Goal: Check status: Check status

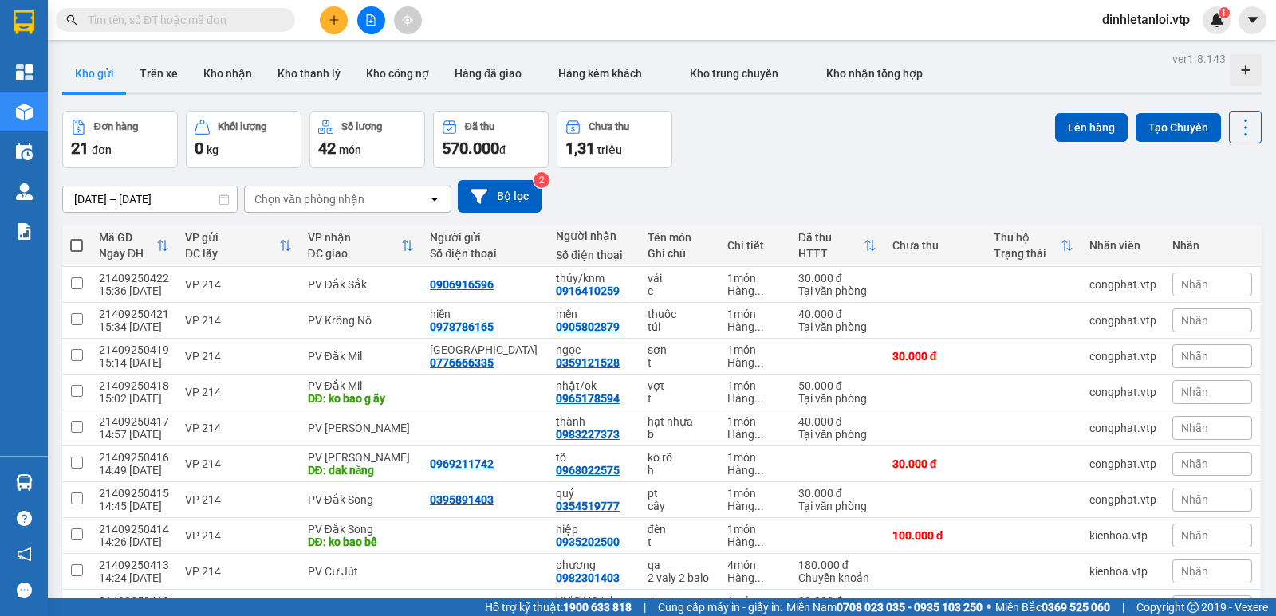
click at [216, 28] on input "text" at bounding box center [182, 20] width 188 height 18
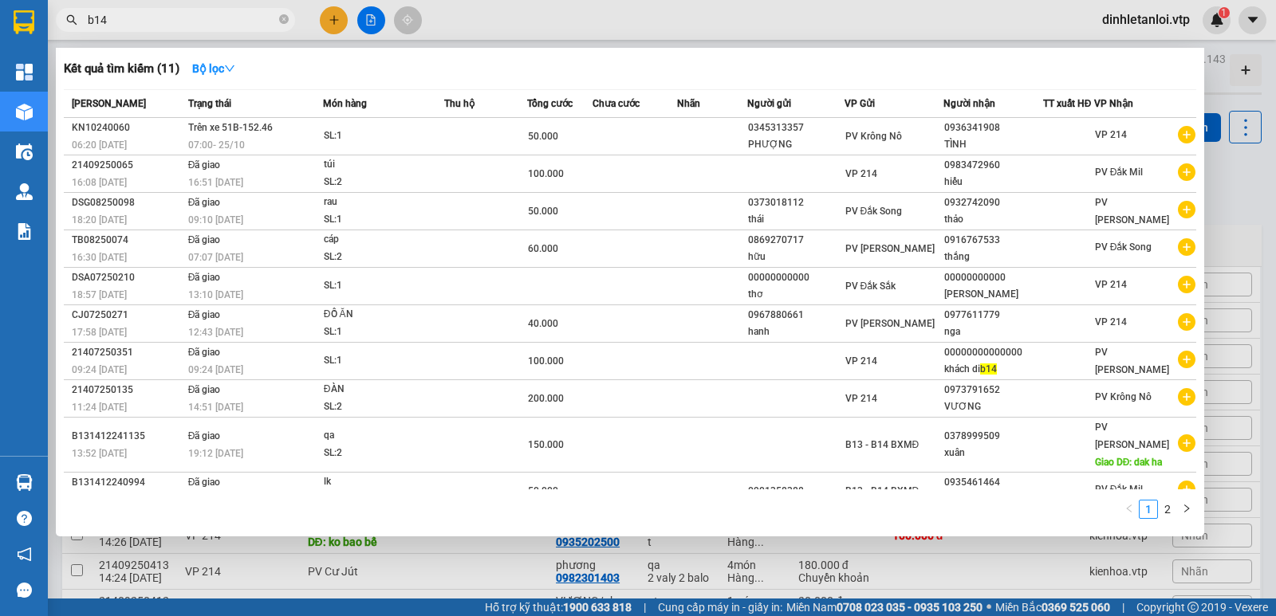
click at [147, 10] on span "b14" at bounding box center [175, 20] width 239 height 24
click at [143, 18] on input "b14" at bounding box center [182, 20] width 188 height 18
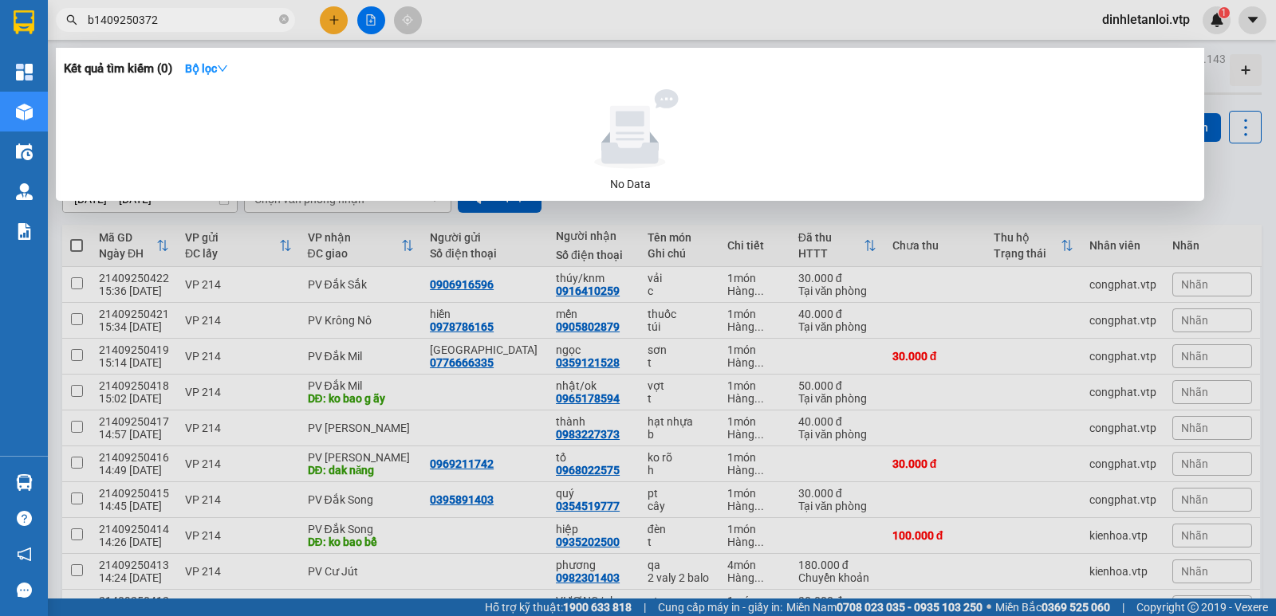
drag, startPoint x: 93, startPoint y: 21, endPoint x: 109, endPoint y: 8, distance: 20.4
click at [93, 20] on input "b1409250372" at bounding box center [182, 20] width 188 height 18
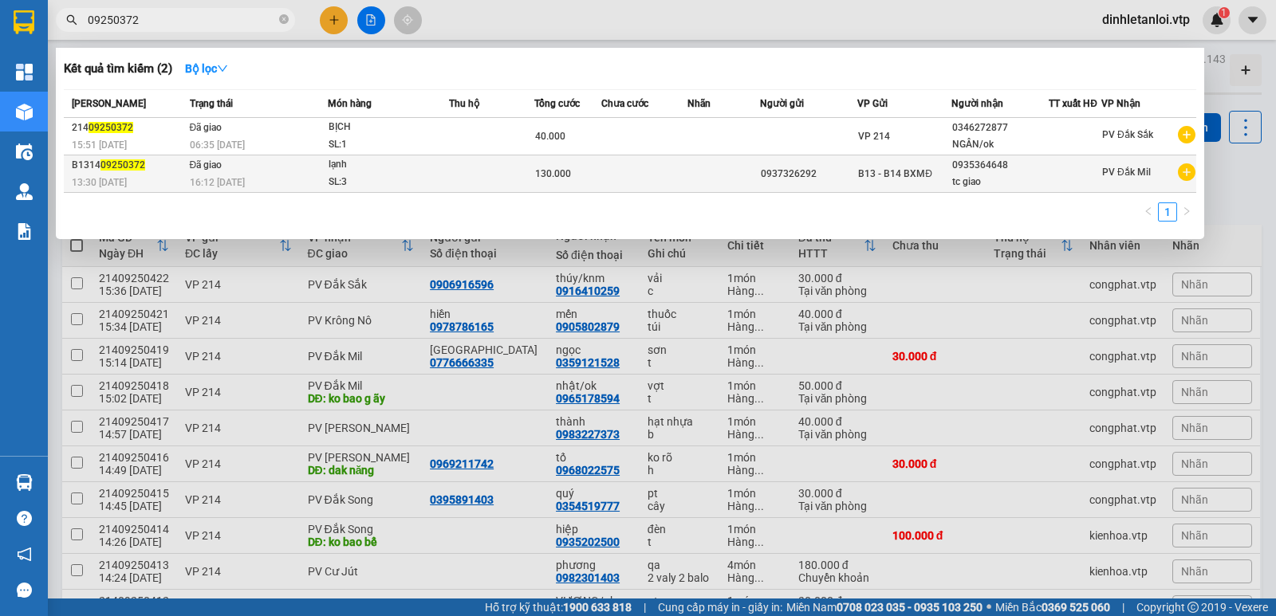
type input "09250372"
click at [175, 171] on div "B1314 09250372" at bounding box center [128, 165] width 113 height 17
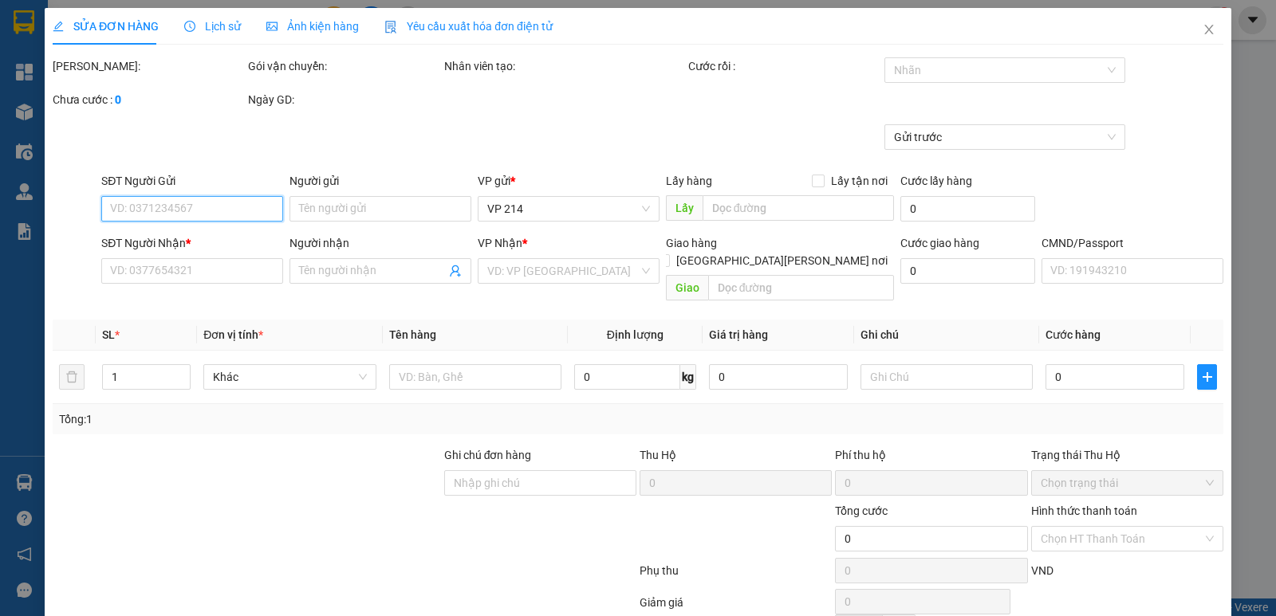
type input "0937326292"
type input "0935364648"
type input "tc giao"
type input "130.000"
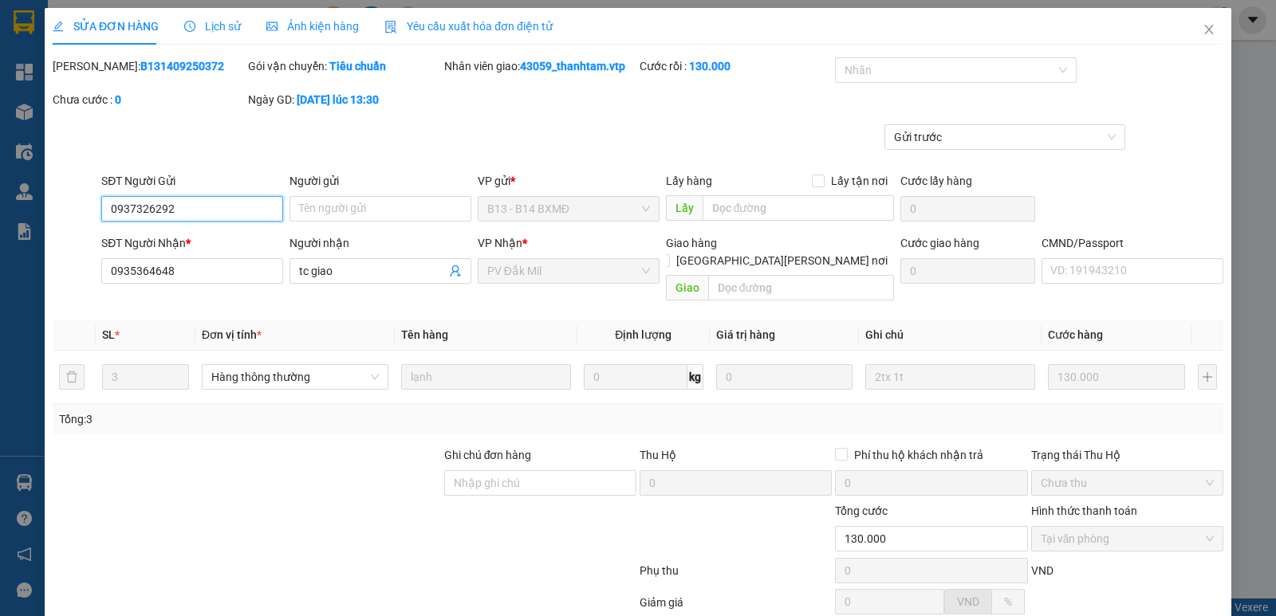
type input "6.500"
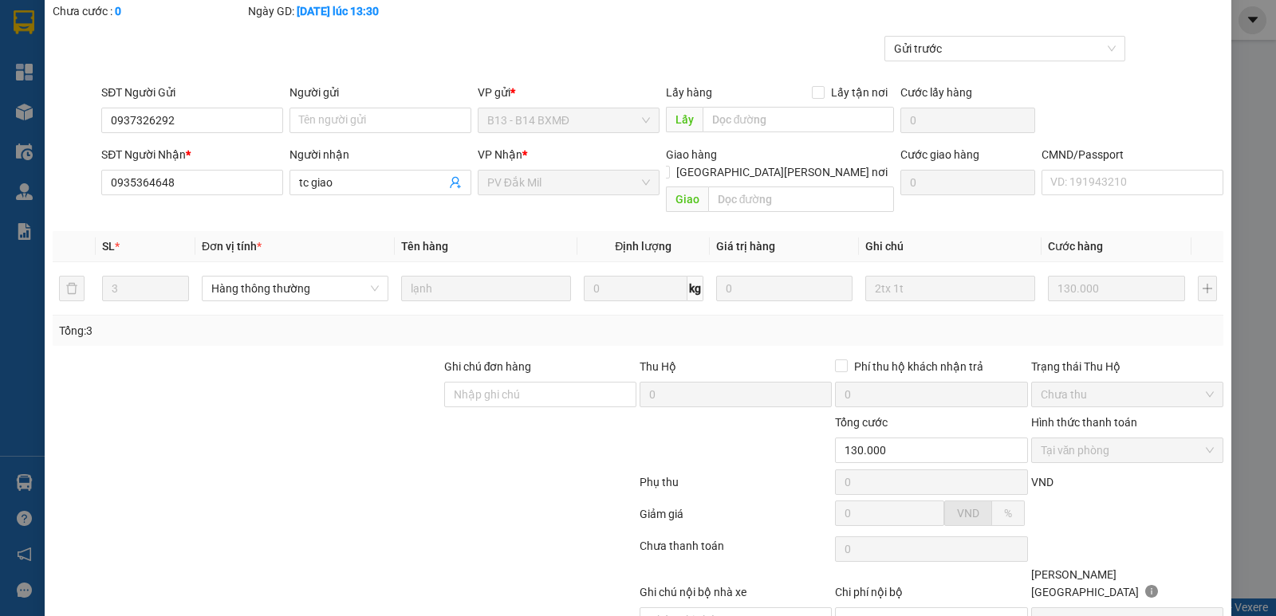
scroll to position [88, 0]
click at [167, 187] on input "0935364648" at bounding box center [192, 184] width 182 height 26
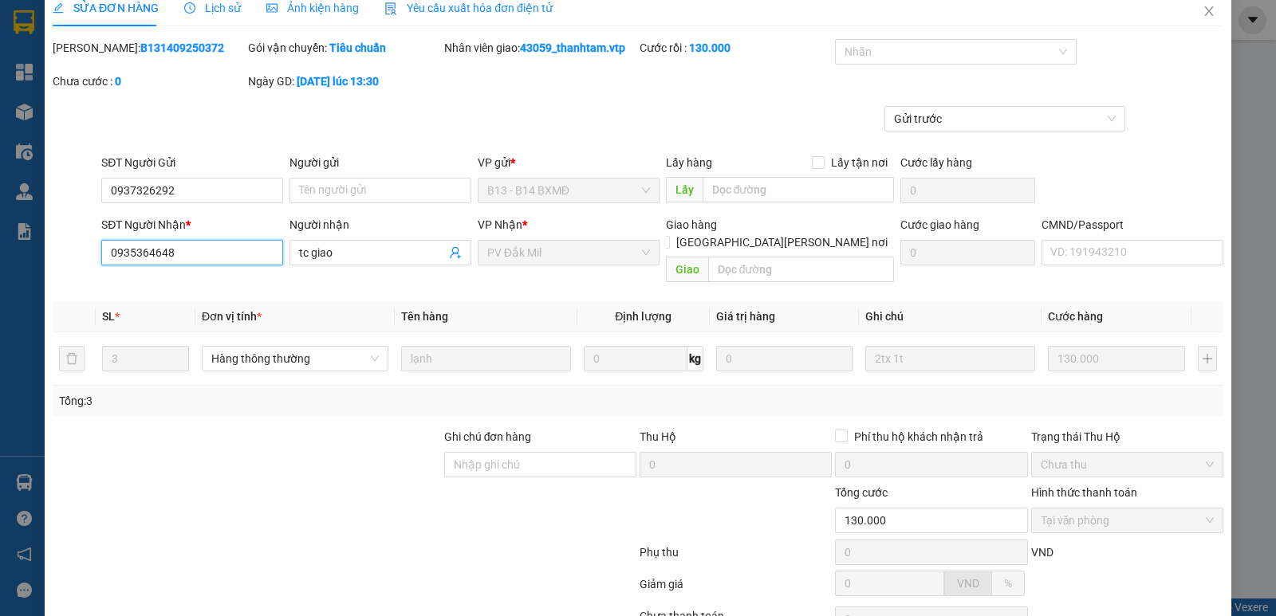
scroll to position [0, 0]
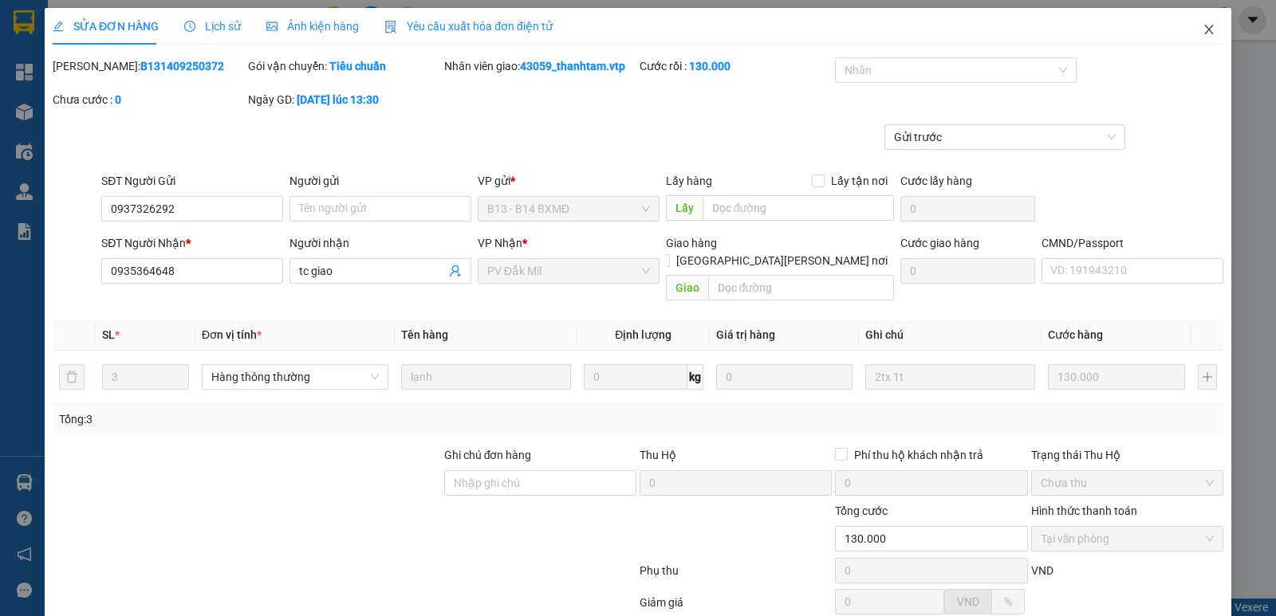
click at [1202, 33] on icon "close" at bounding box center [1208, 29] width 13 height 13
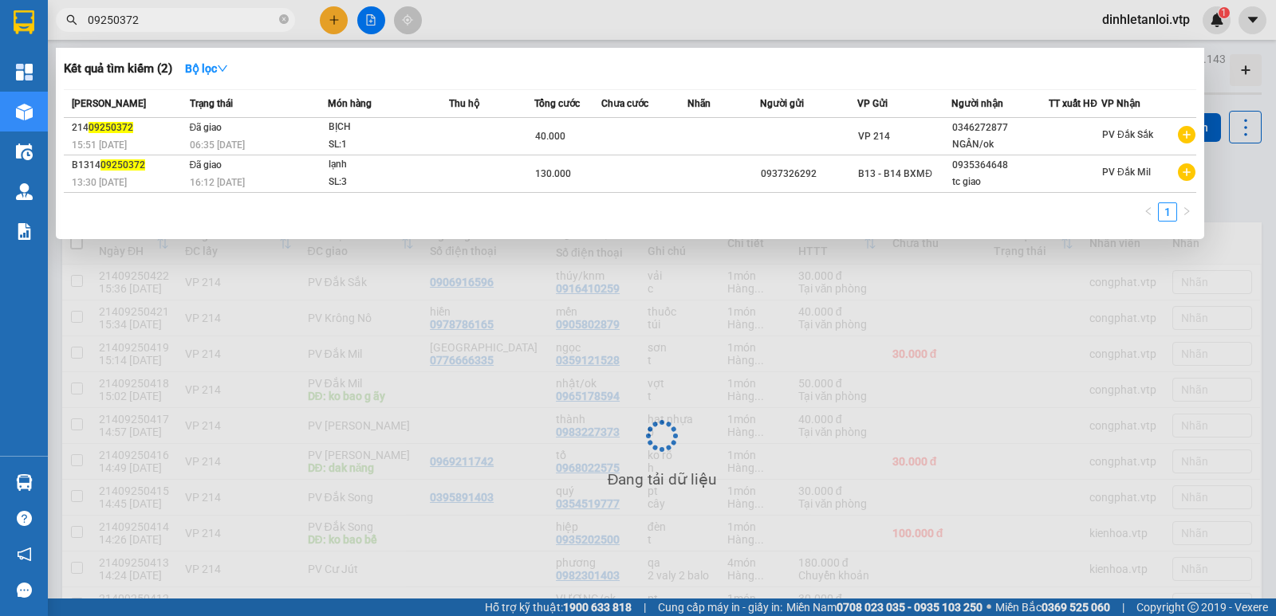
click at [175, 23] on input "09250372" at bounding box center [182, 20] width 188 height 18
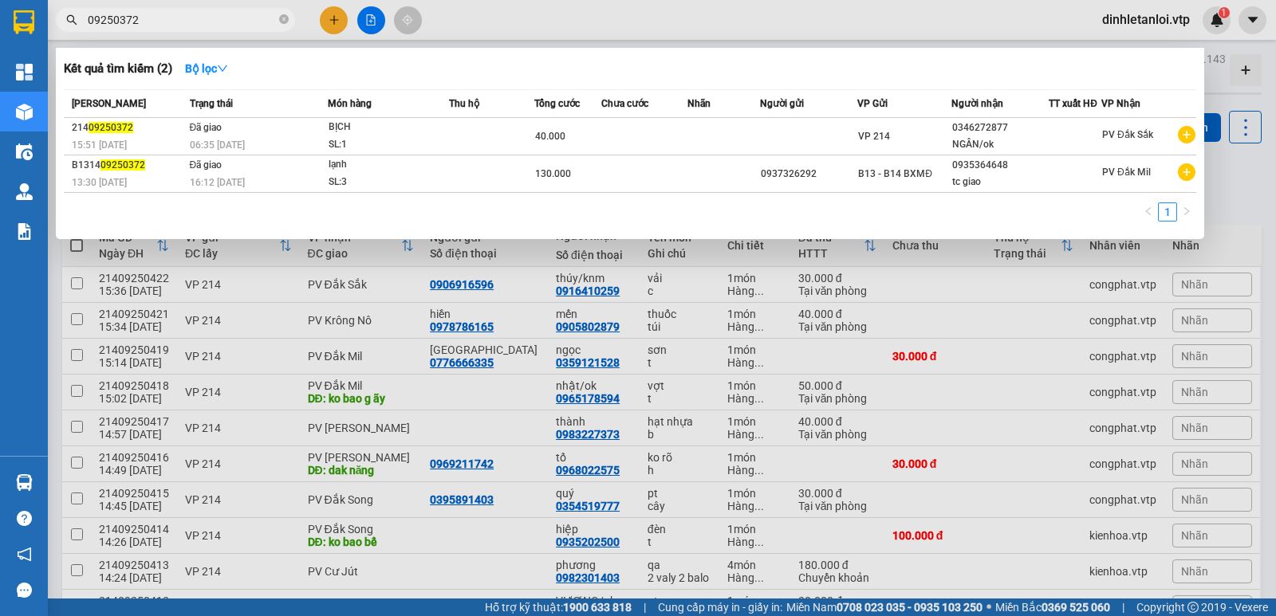
click at [175, 23] on input "09250372" at bounding box center [182, 20] width 188 height 18
paste input "35364648"
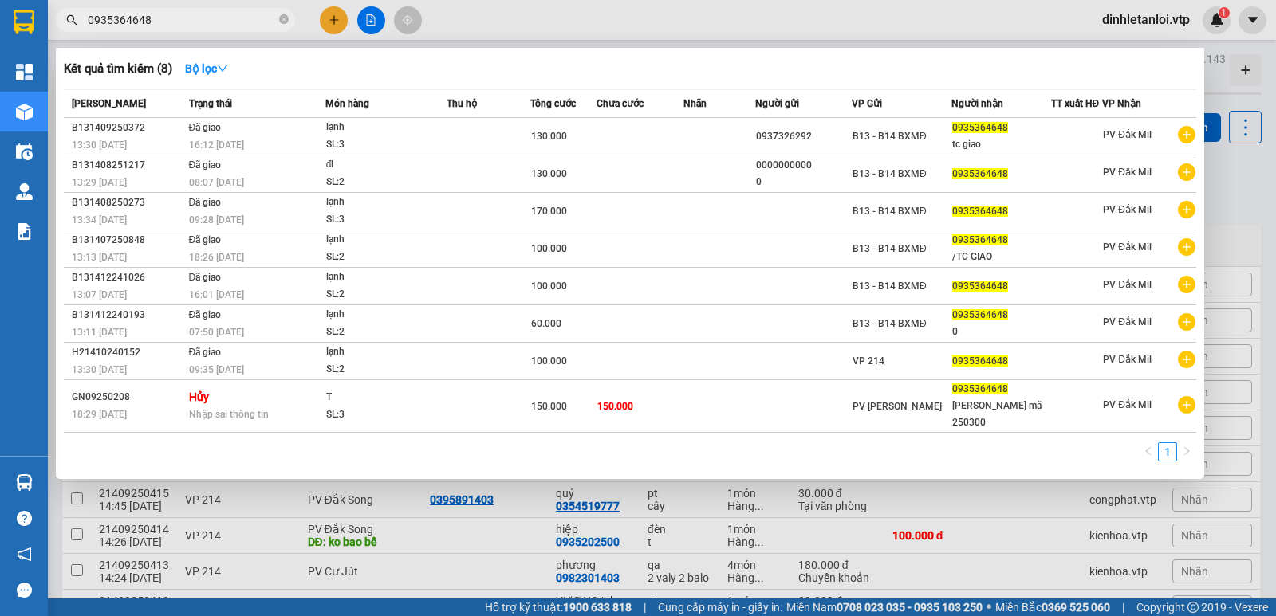
click at [155, 18] on input "0935364648" at bounding box center [182, 20] width 188 height 18
click at [218, 7] on div at bounding box center [638, 308] width 1276 height 616
click at [195, 18] on input "0935364648" at bounding box center [182, 20] width 188 height 18
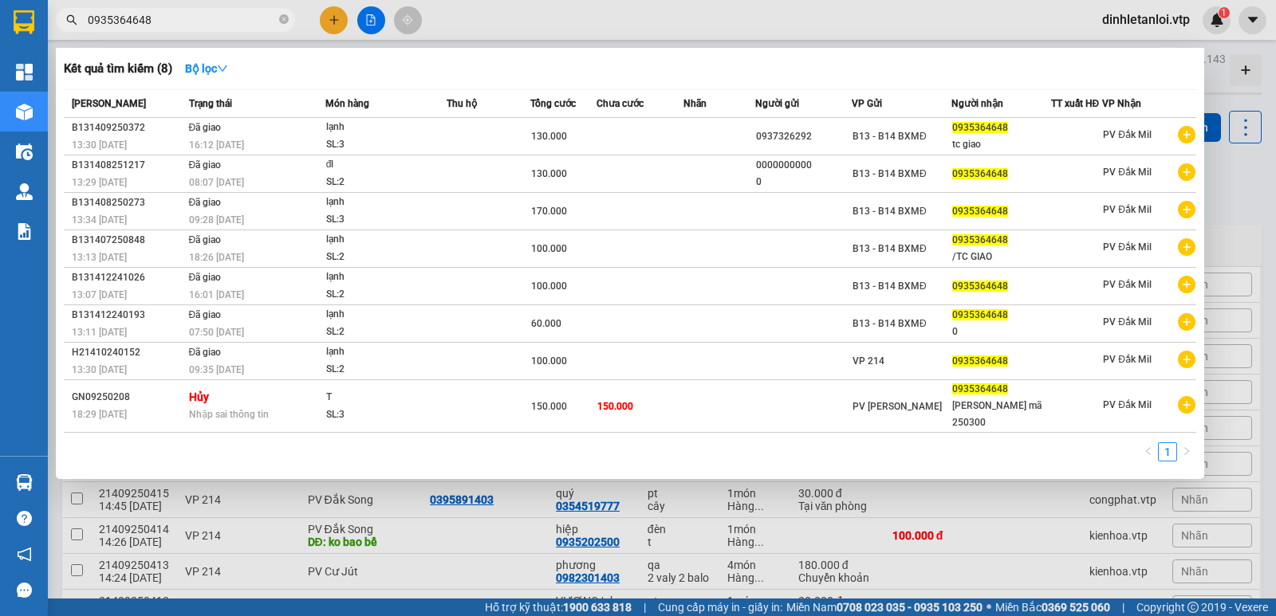
click at [195, 18] on input "0935364648" at bounding box center [182, 20] width 188 height 18
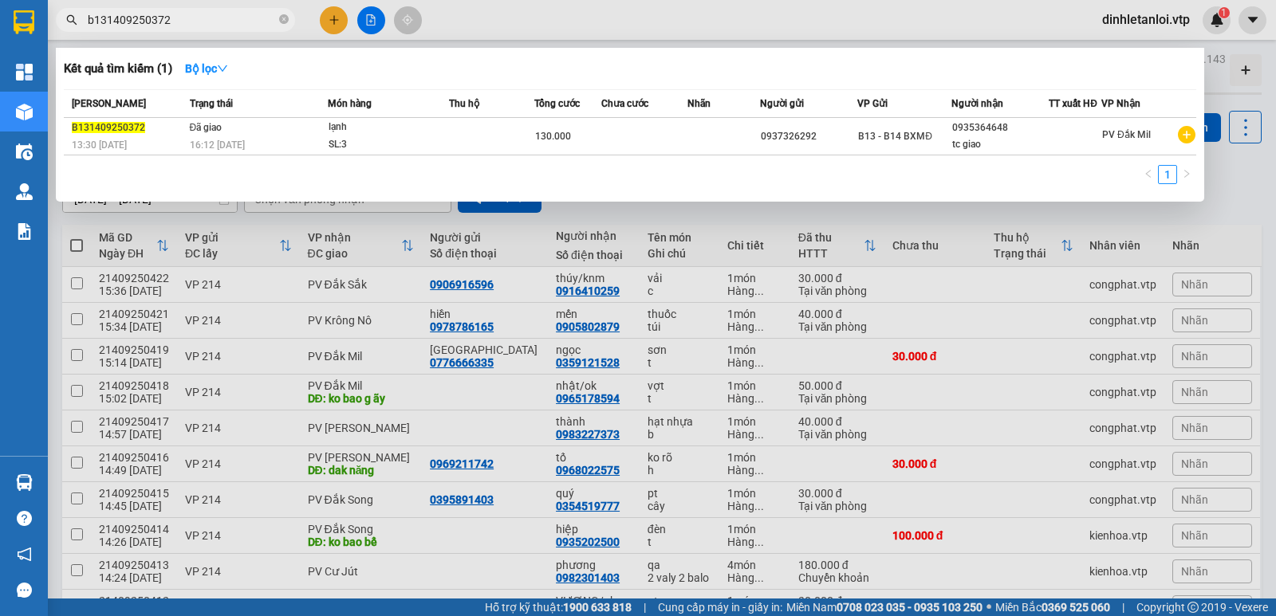
click at [167, 20] on input "b131409250372" at bounding box center [182, 20] width 188 height 18
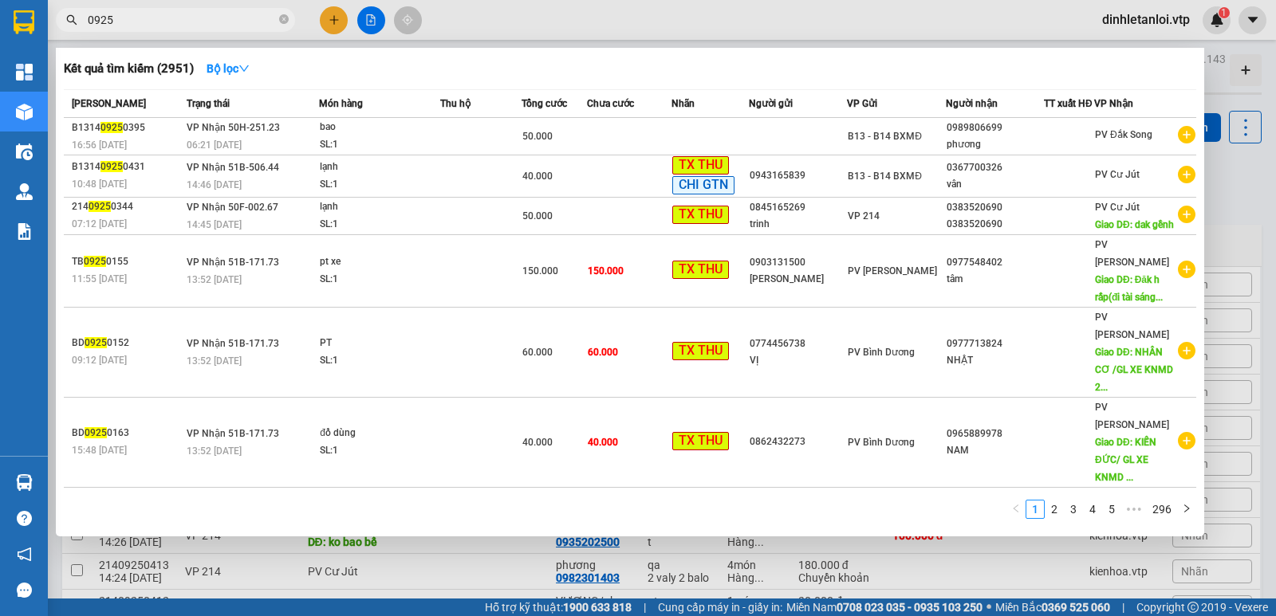
click at [216, 25] on input "0925" at bounding box center [182, 20] width 188 height 18
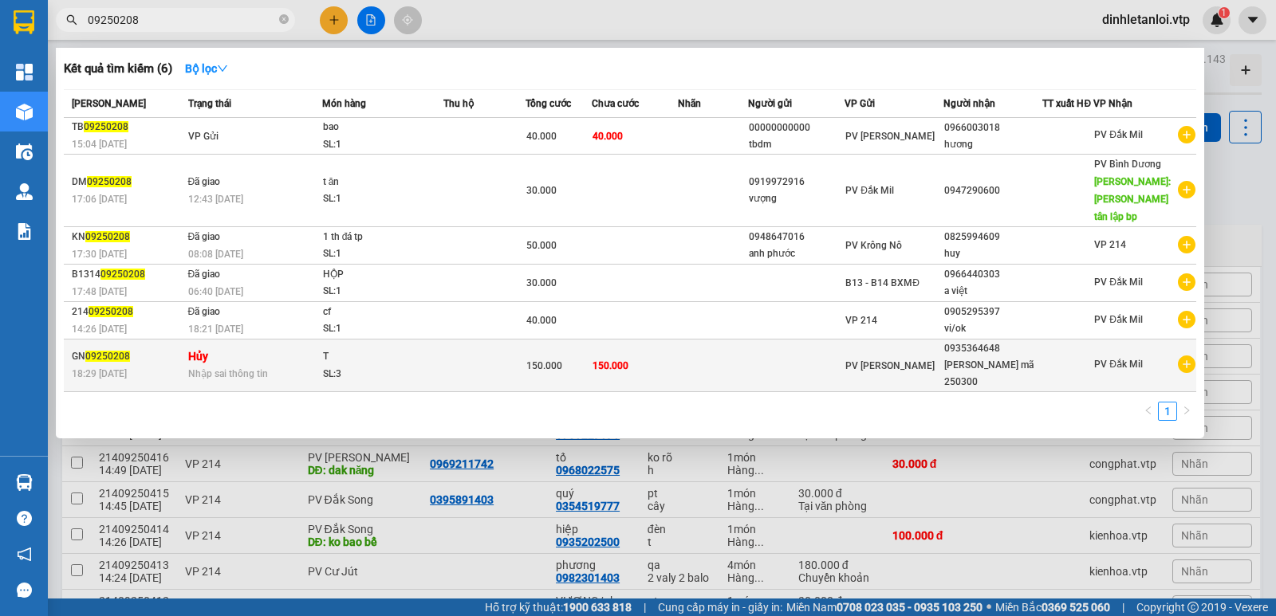
type input "09250208"
drag, startPoint x: 1004, startPoint y: 334, endPoint x: 951, endPoint y: 330, distance: 52.8
click at [951, 340] on div "0935364648" at bounding box center [992, 348] width 97 height 17
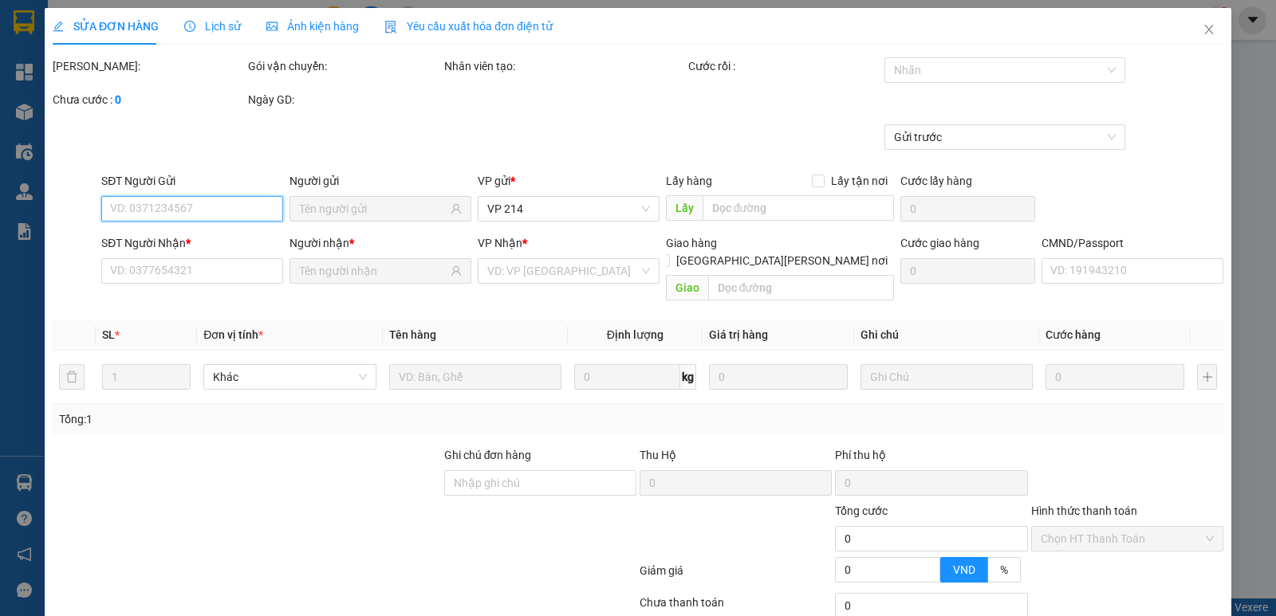
type input "0935364648"
type input "[PERSON_NAME] mã 250300"
type input "150.000"
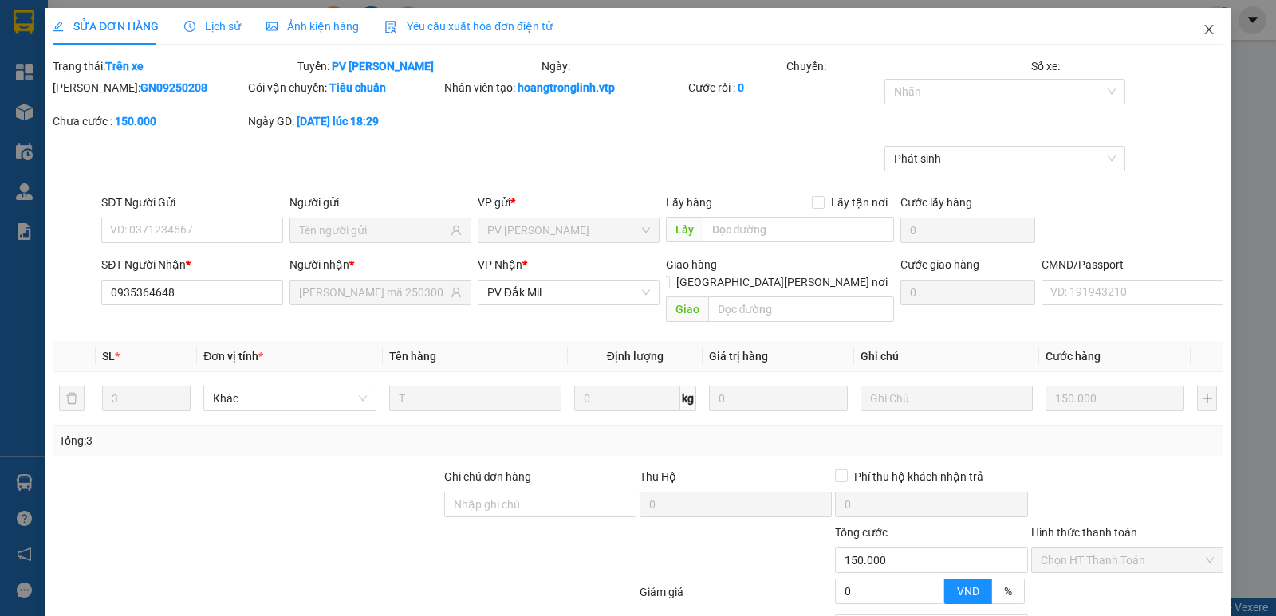
click at [1202, 33] on icon "close" at bounding box center [1208, 29] width 13 height 13
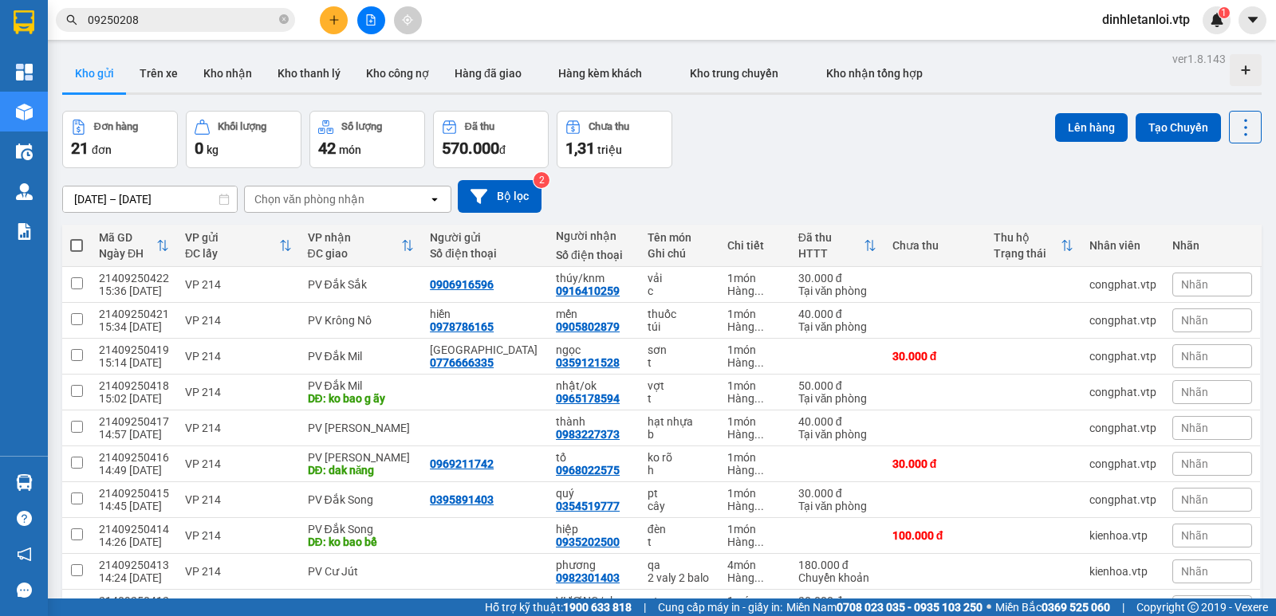
click at [171, 18] on input "09250208" at bounding box center [182, 20] width 188 height 18
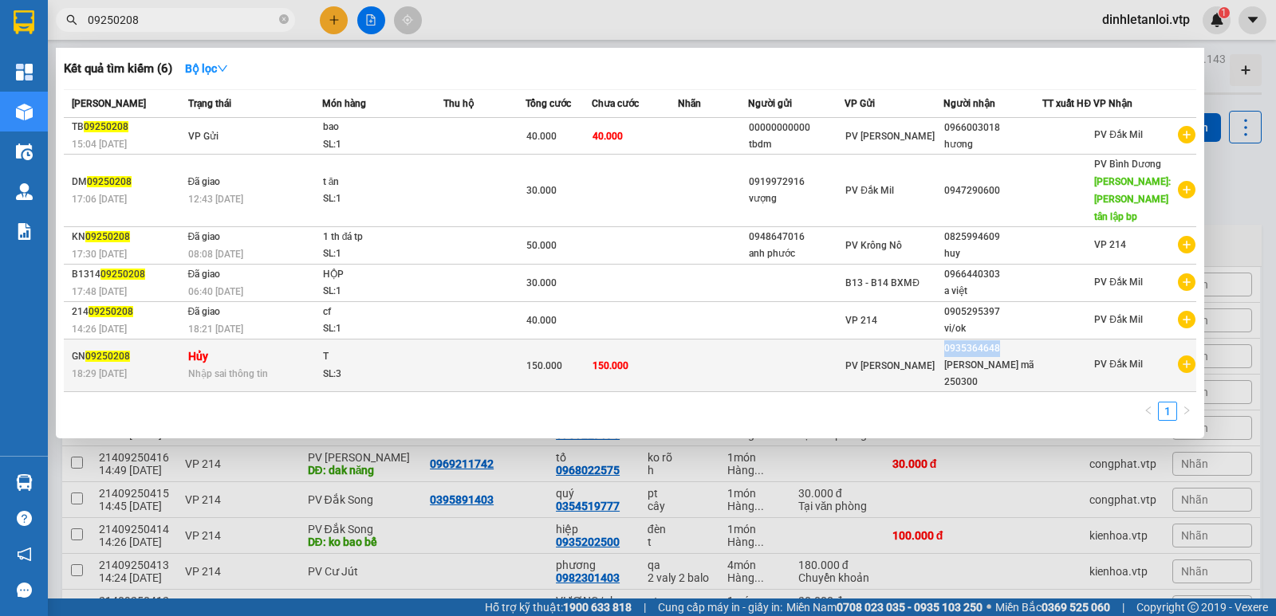
drag, startPoint x: 1023, startPoint y: 336, endPoint x: 950, endPoint y: 329, distance: 72.8
click at [950, 340] on div "0935364648" at bounding box center [992, 348] width 97 height 17
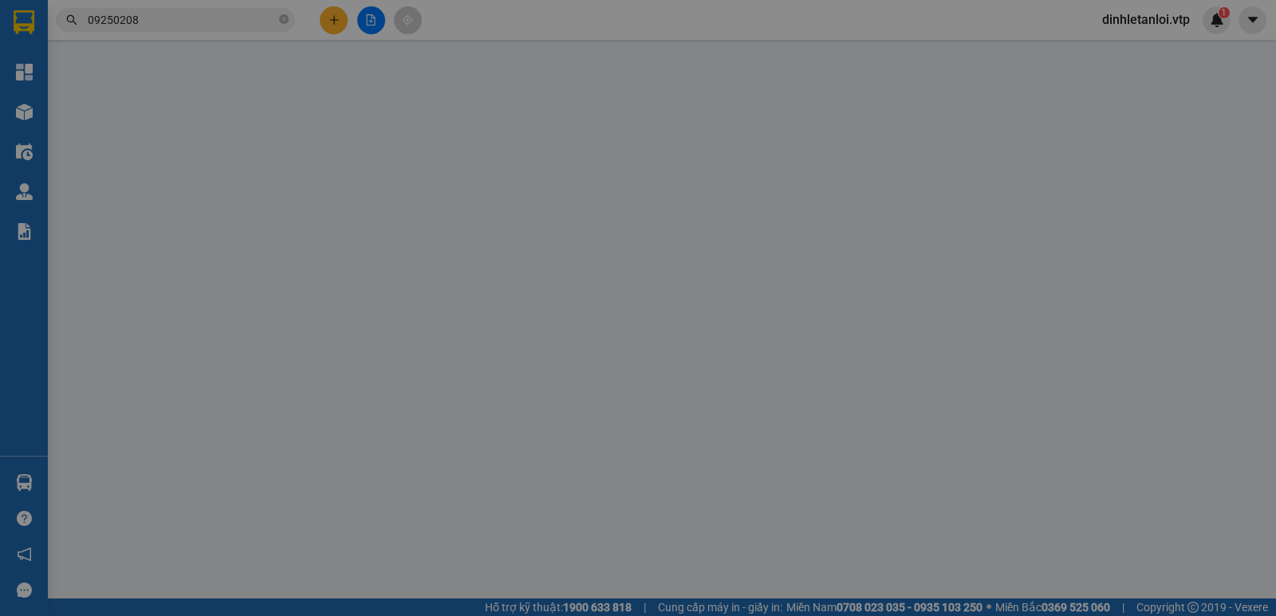
type input "0935364648"
type input "[PERSON_NAME] mã 250300"
type input "150.000"
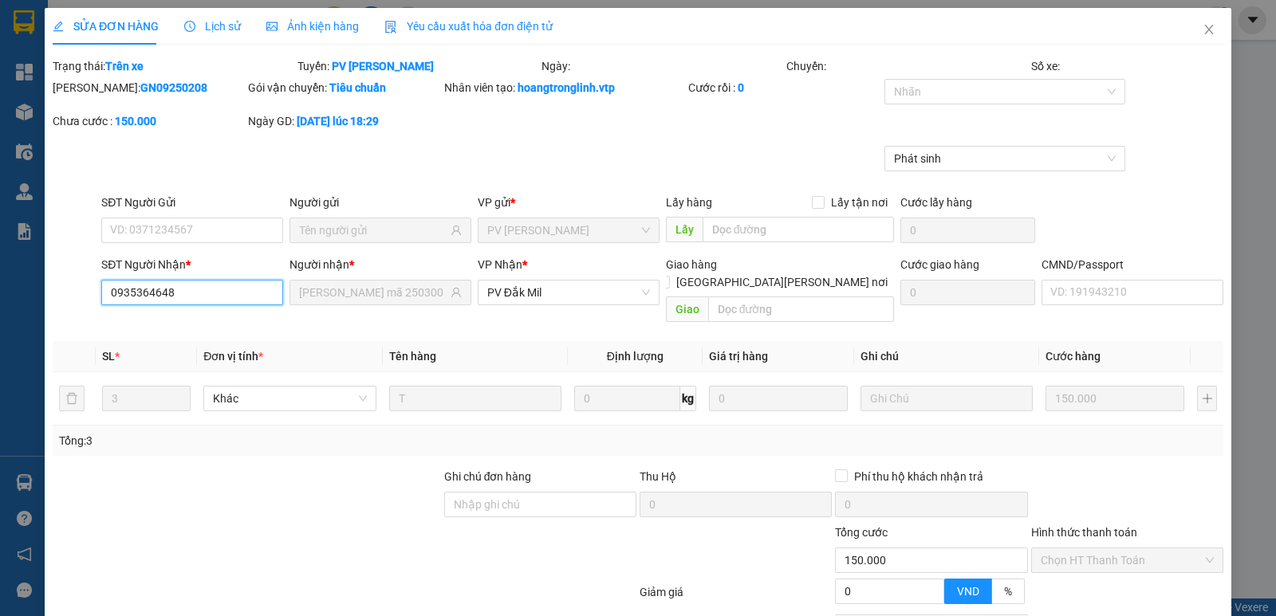
click at [203, 292] on input "0935364648" at bounding box center [192, 293] width 182 height 26
click at [1206, 35] on span "Close" at bounding box center [1208, 30] width 45 height 45
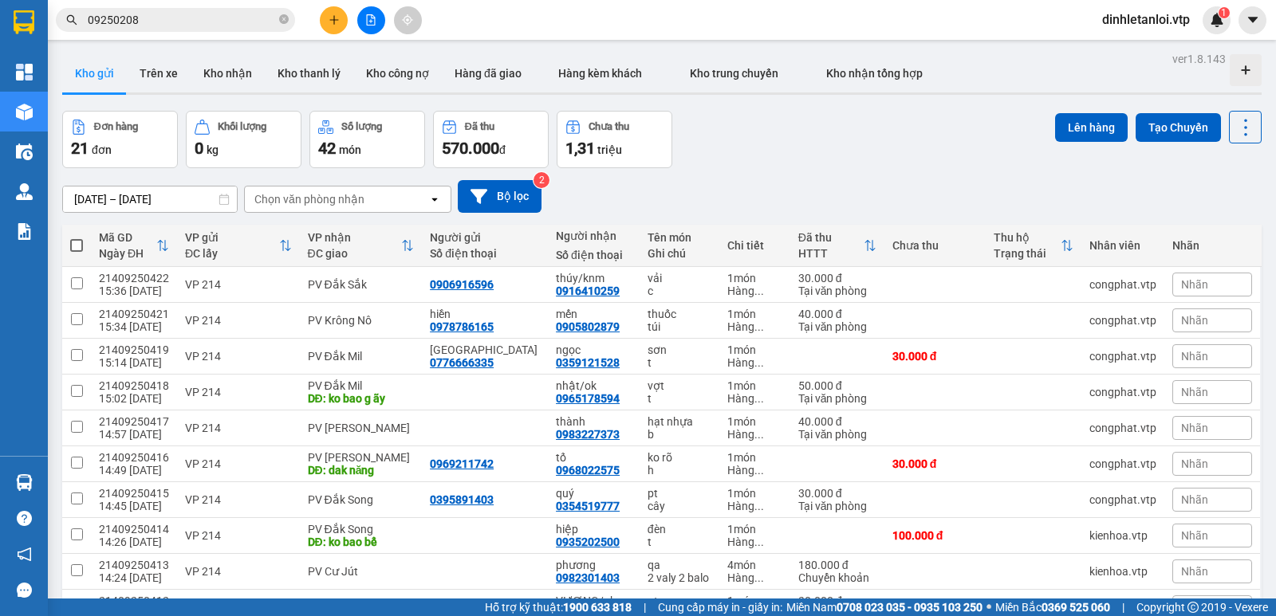
click at [174, 26] on input "09250208" at bounding box center [182, 20] width 188 height 18
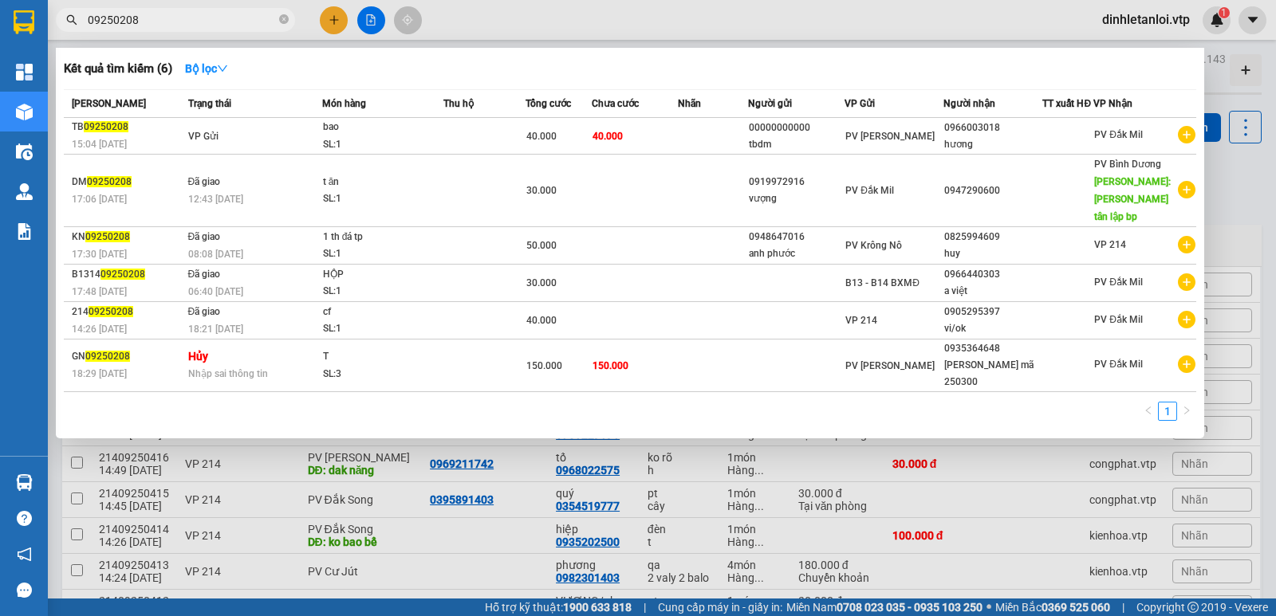
click at [1265, 285] on div at bounding box center [638, 308] width 1276 height 616
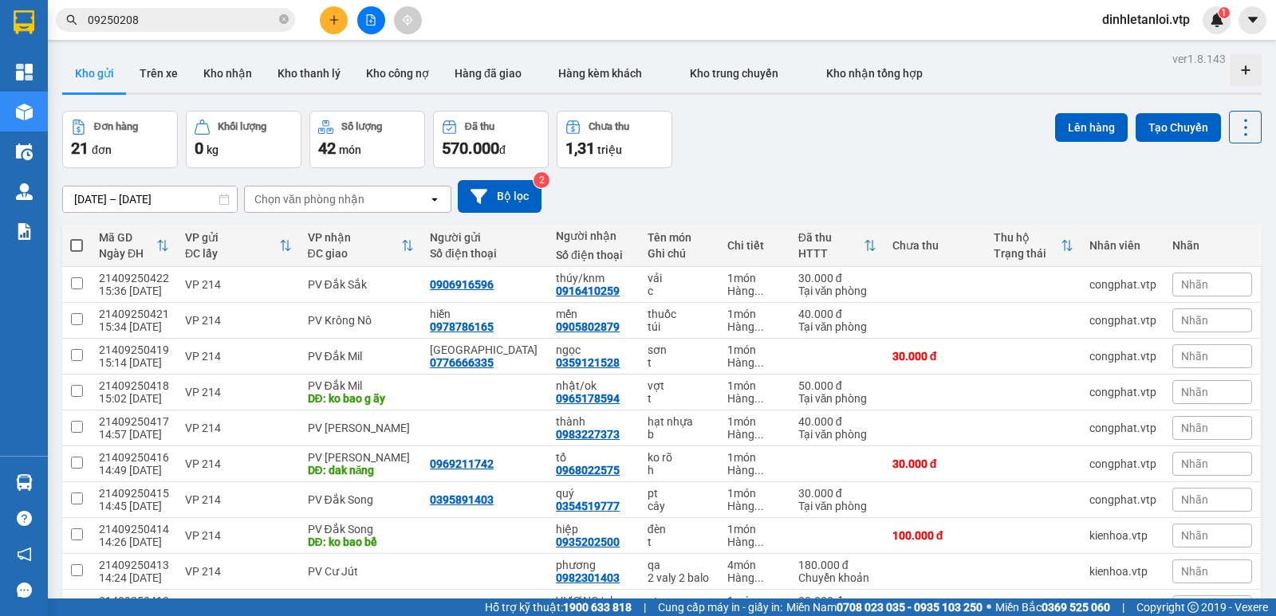
click at [383, 202] on div "Chọn văn phòng nhận" at bounding box center [336, 200] width 183 height 26
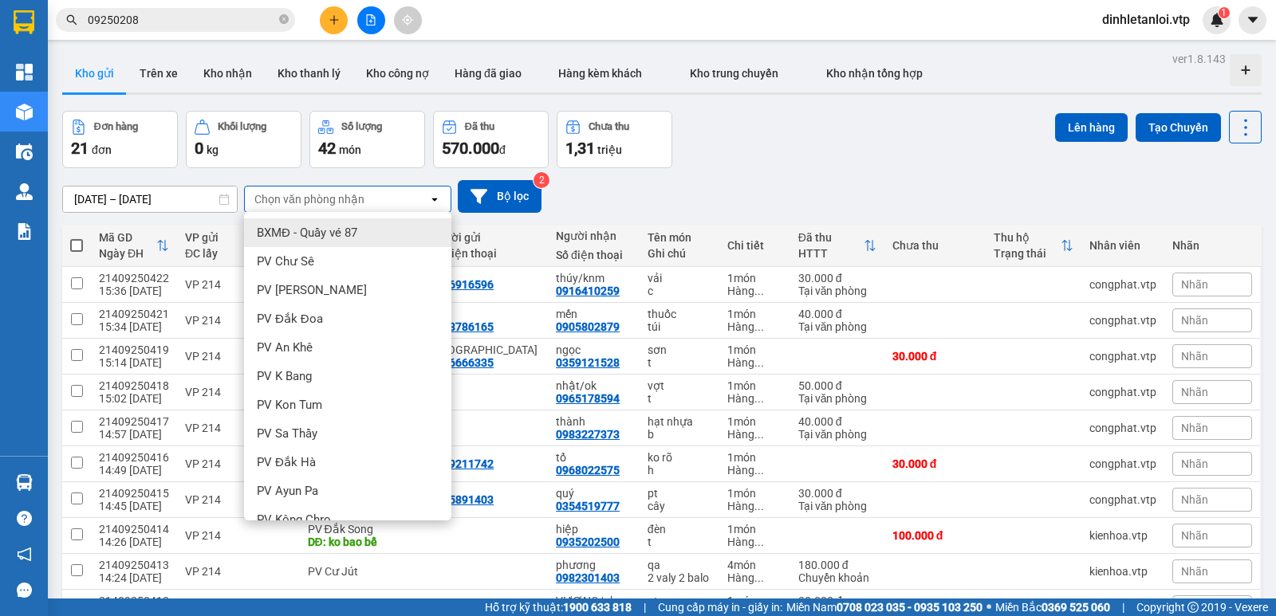
type input "d"
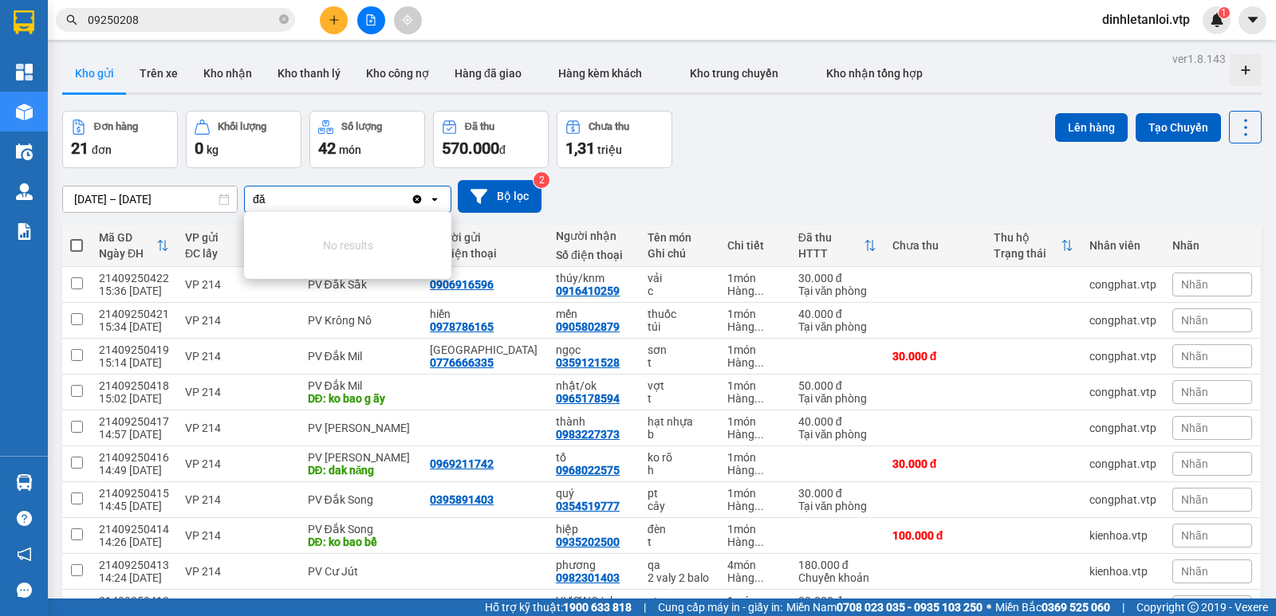
type input "đ"
type input "mil"
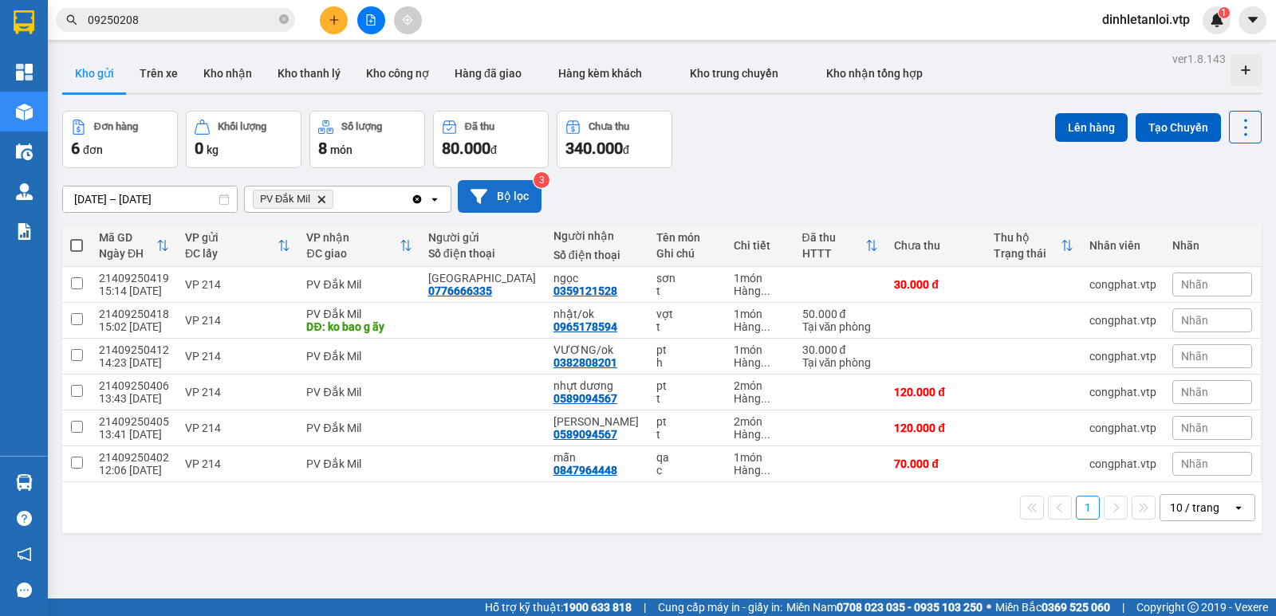
click at [503, 192] on button "Bộ lọc" at bounding box center [500, 196] width 84 height 33
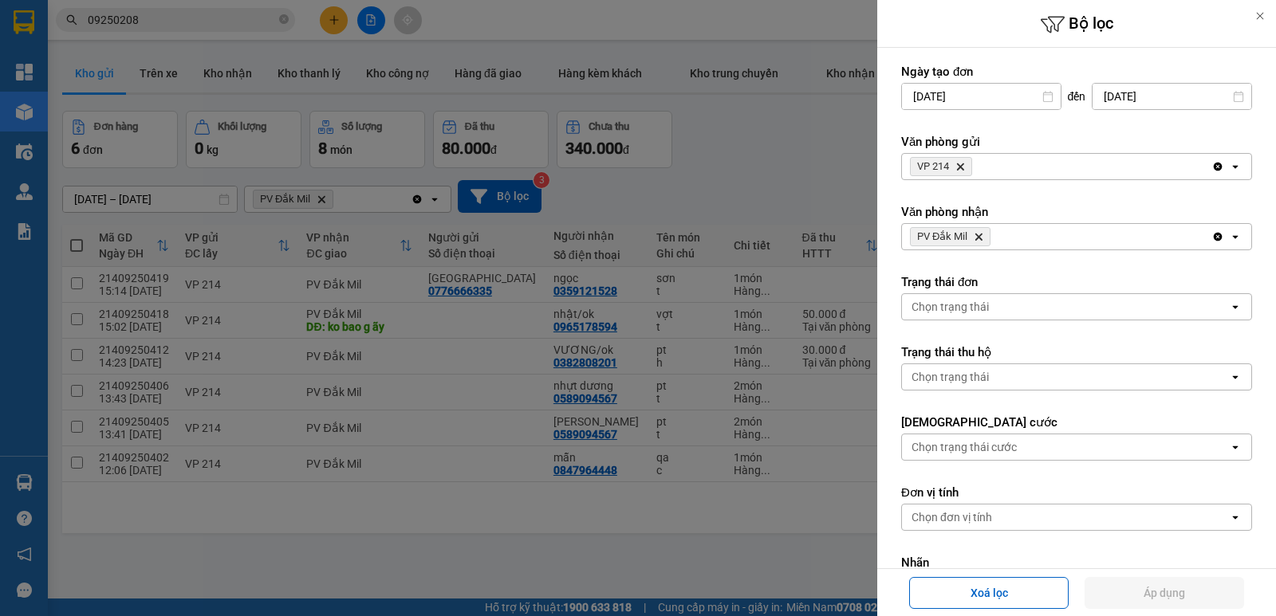
click at [222, 89] on div at bounding box center [638, 308] width 1276 height 616
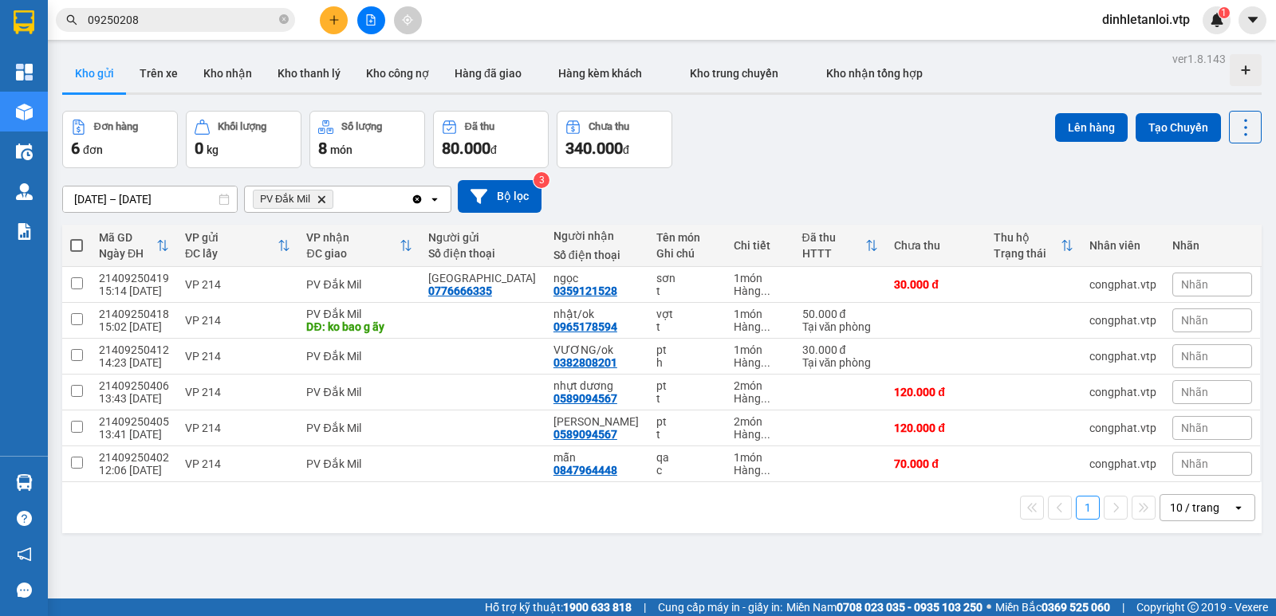
click at [217, 74] on div at bounding box center [638, 308] width 1276 height 616
click at [218, 74] on button "Kho nhận" at bounding box center [228, 73] width 74 height 38
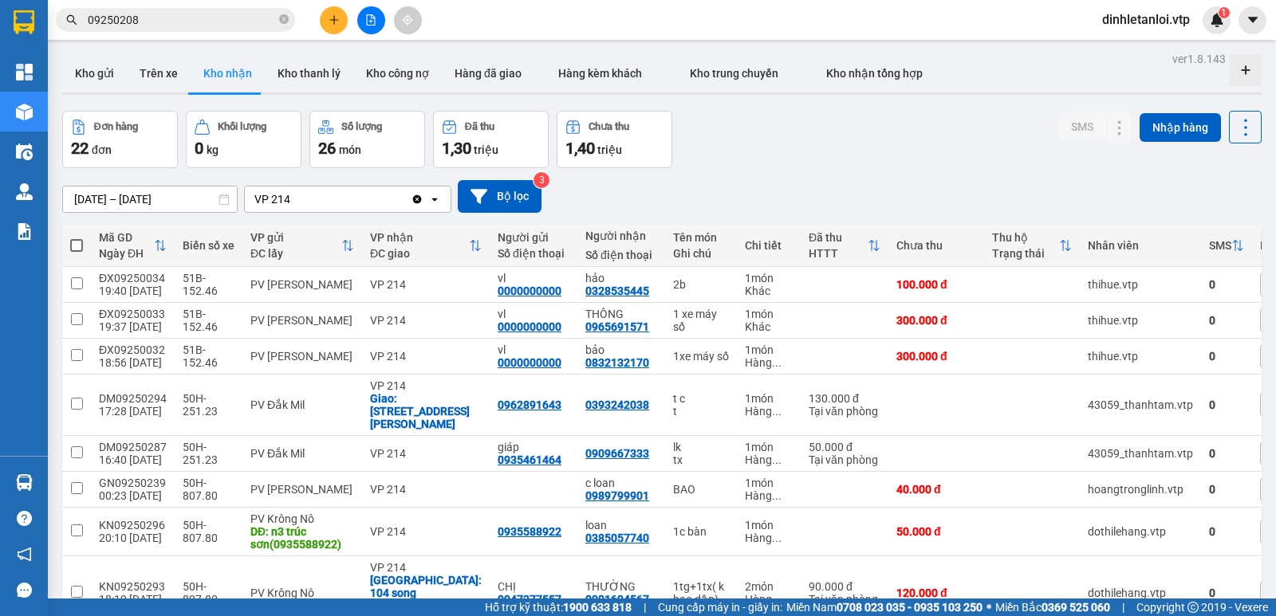
click at [301, 196] on div "VP 214" at bounding box center [328, 200] width 166 height 26
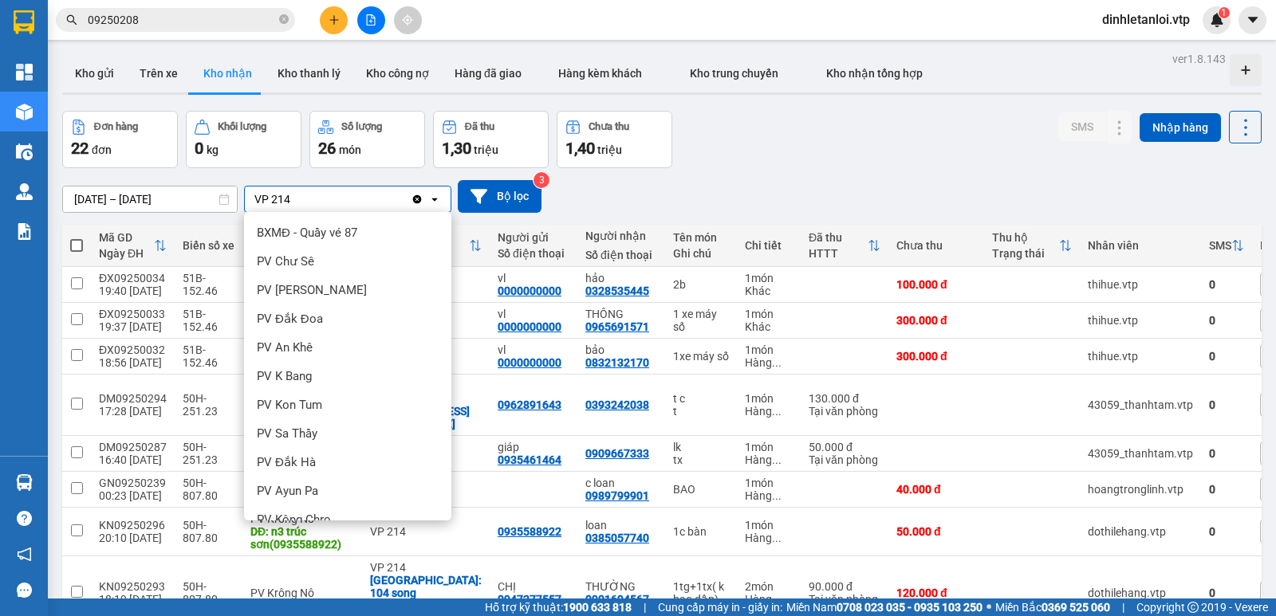
scroll to position [498, 0]
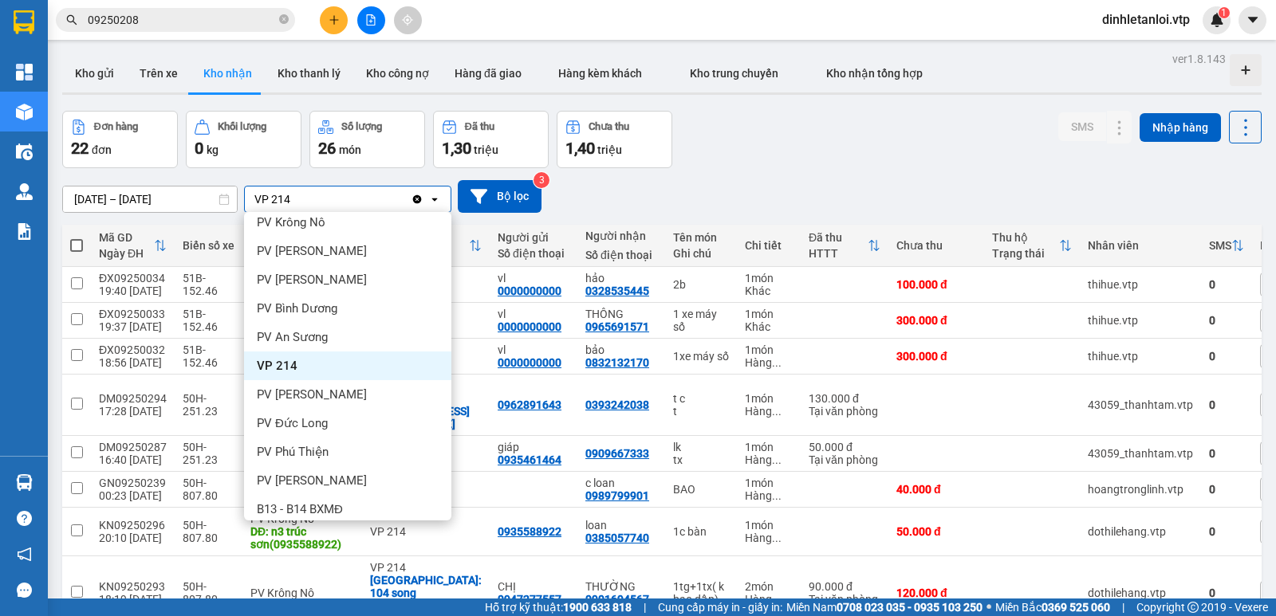
click at [301, 196] on div "VP 214" at bounding box center [328, 200] width 166 height 26
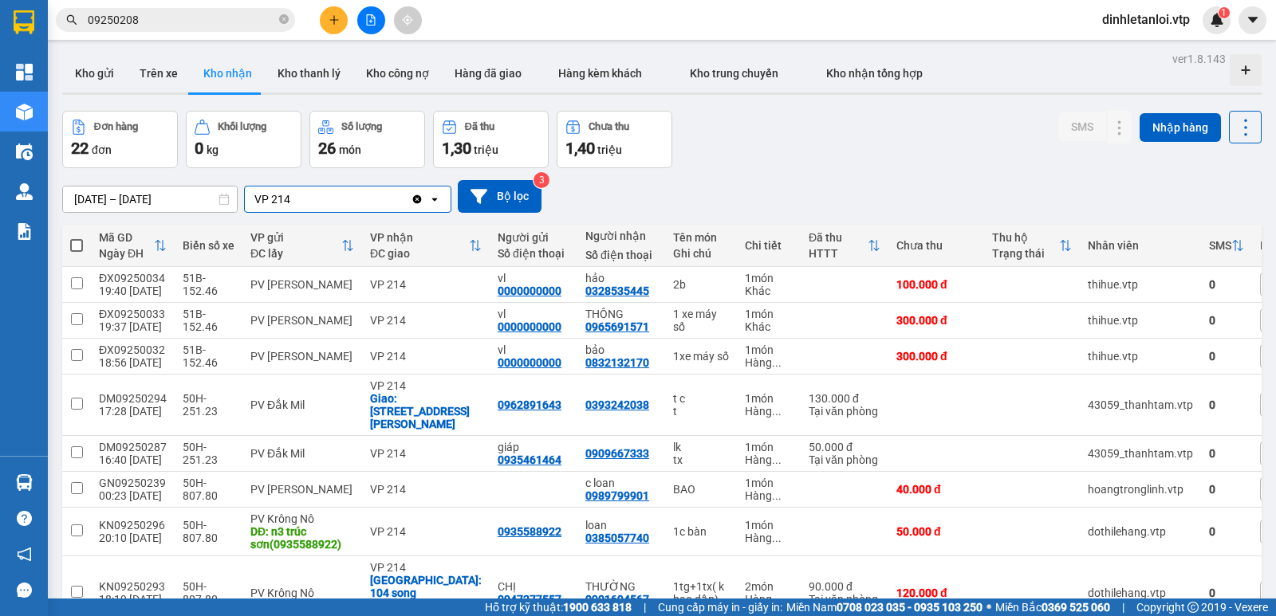
click at [314, 196] on div "VP 214" at bounding box center [328, 200] width 166 height 26
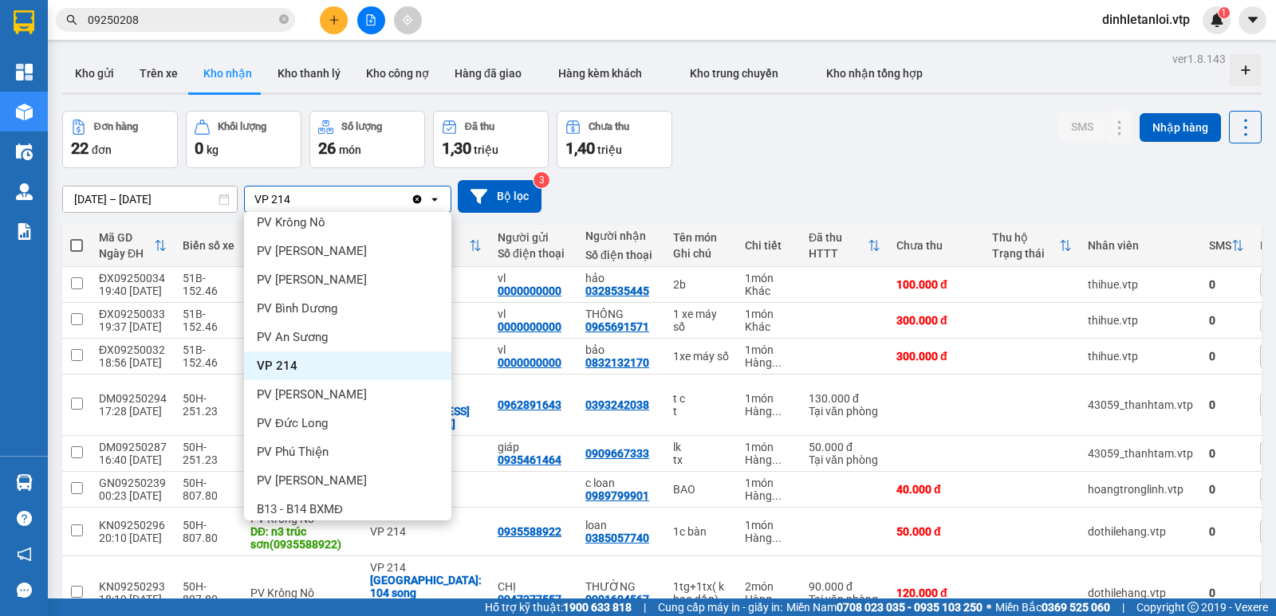
click at [420, 196] on icon "Clear value" at bounding box center [417, 199] width 13 height 13
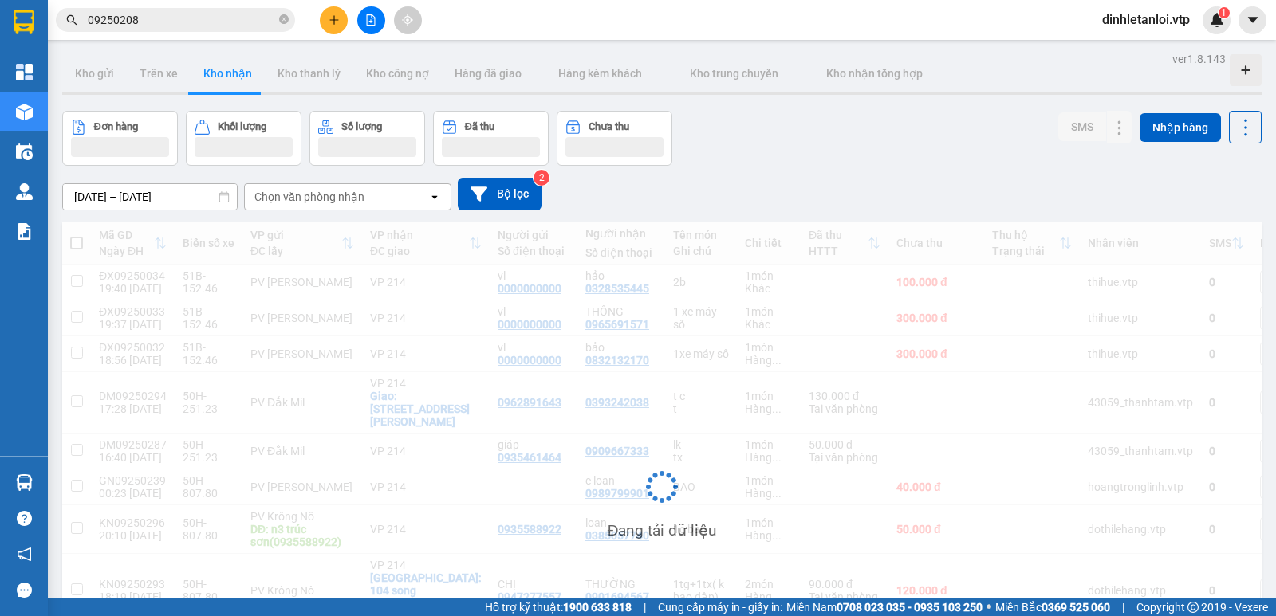
click at [376, 196] on div "Chọn văn phòng nhận" at bounding box center [336, 197] width 183 height 26
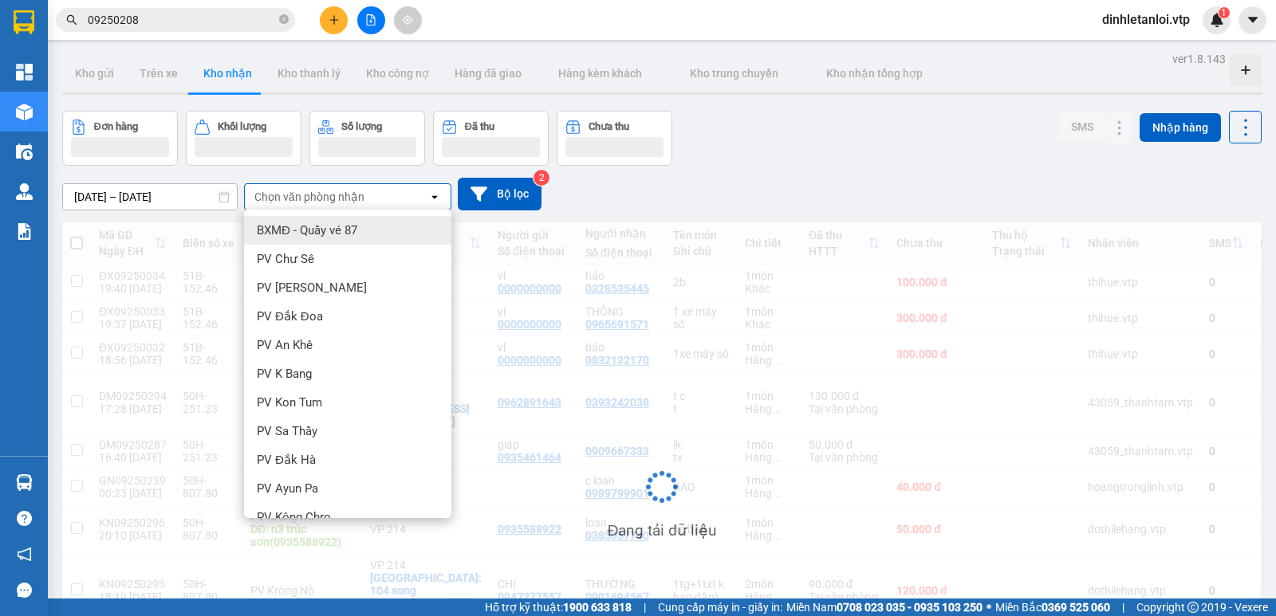
type input "d"
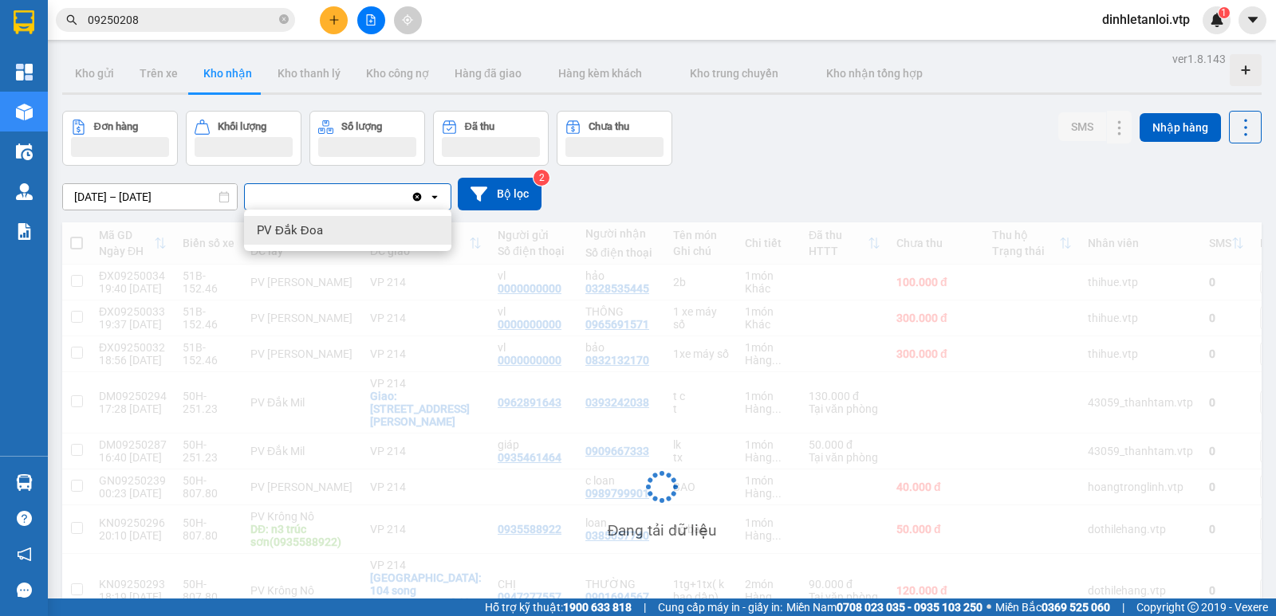
type input "đ"
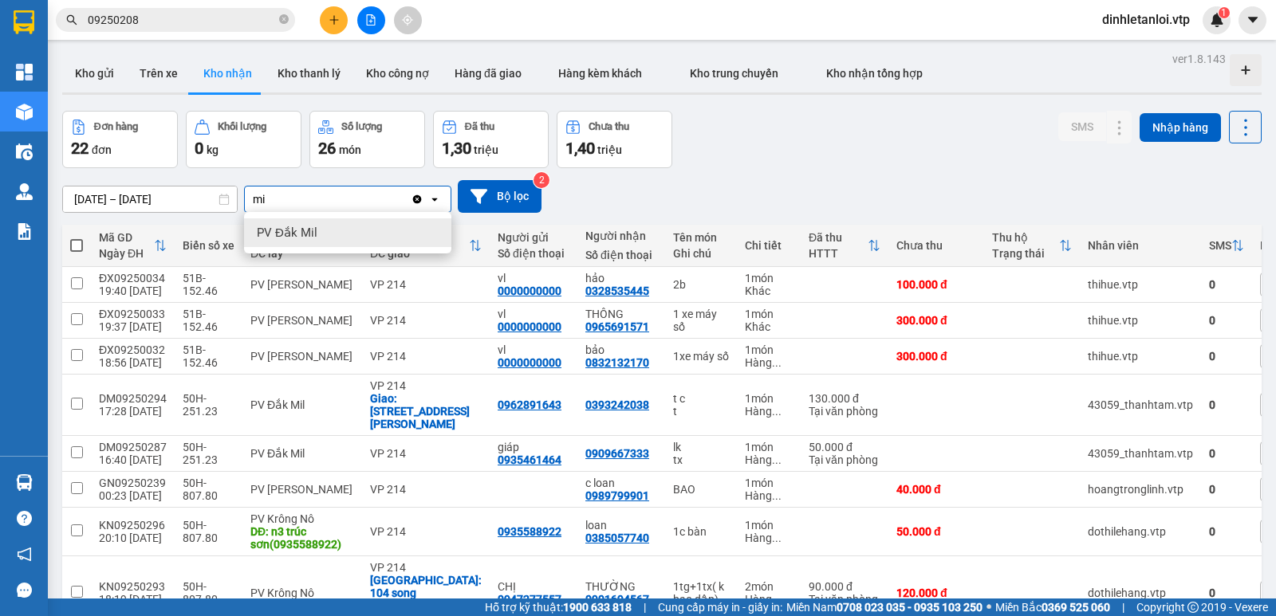
type input "mil"
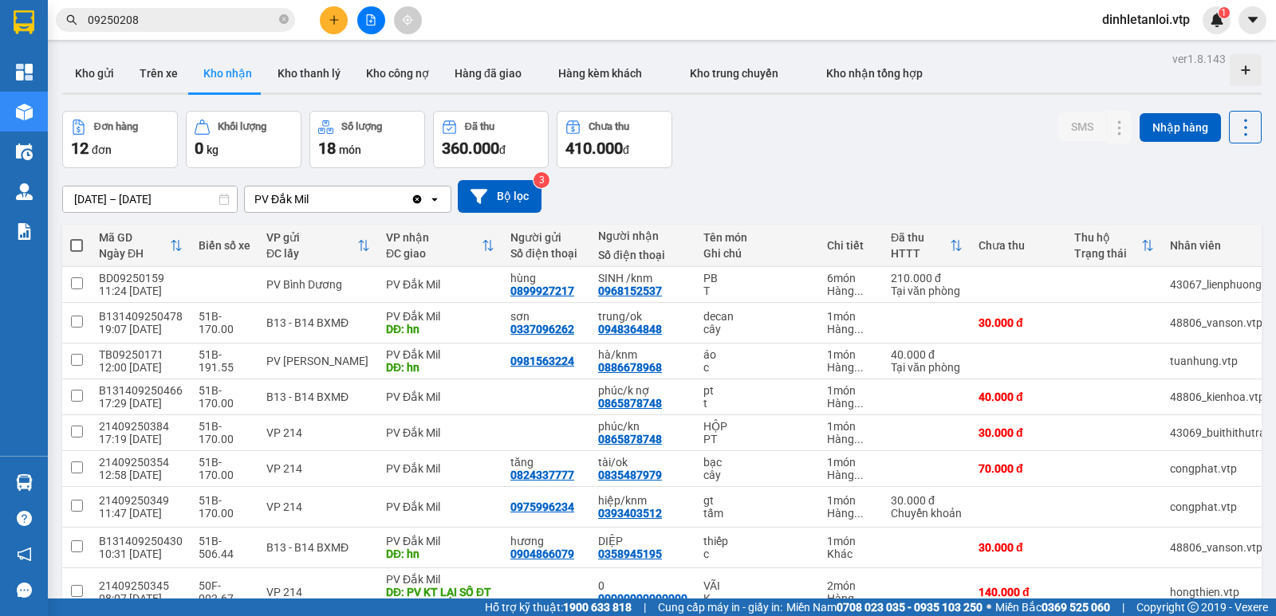
click at [188, 33] on div "Kết quả [PERSON_NAME] ( 6 ) Bộ lọc Mã ĐH Trạng thái Món hàng Thu hộ Tổng [PERSO…" at bounding box center [155, 20] width 311 height 28
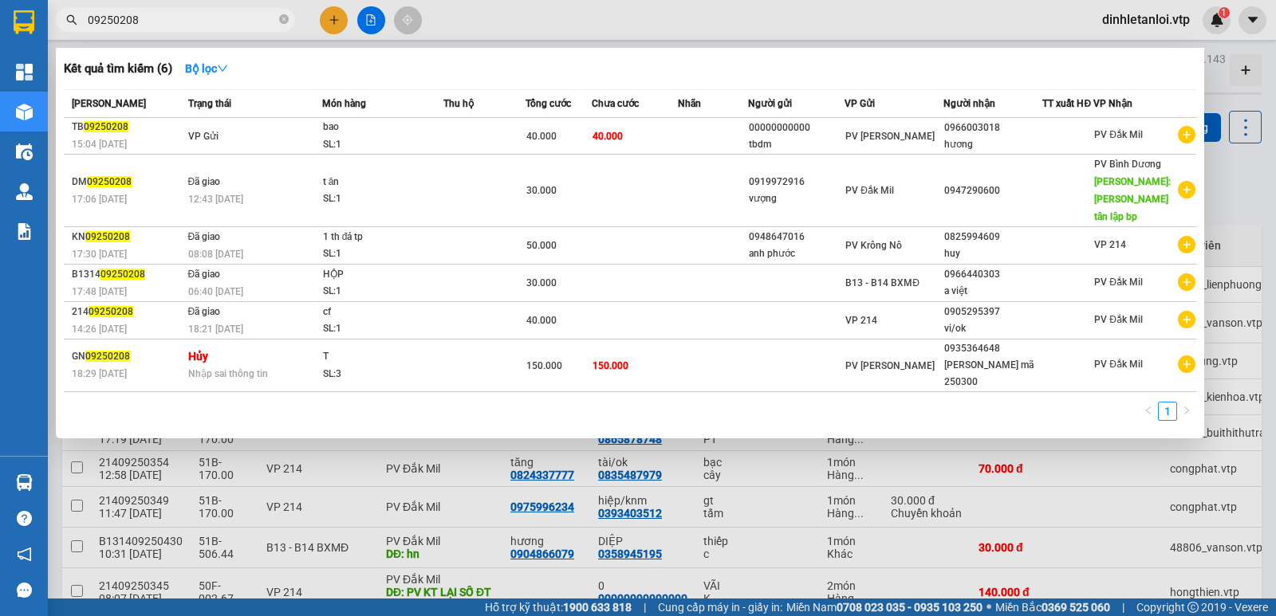
click at [194, 13] on input "09250208" at bounding box center [182, 20] width 188 height 18
click at [1238, 203] on div at bounding box center [638, 308] width 1276 height 616
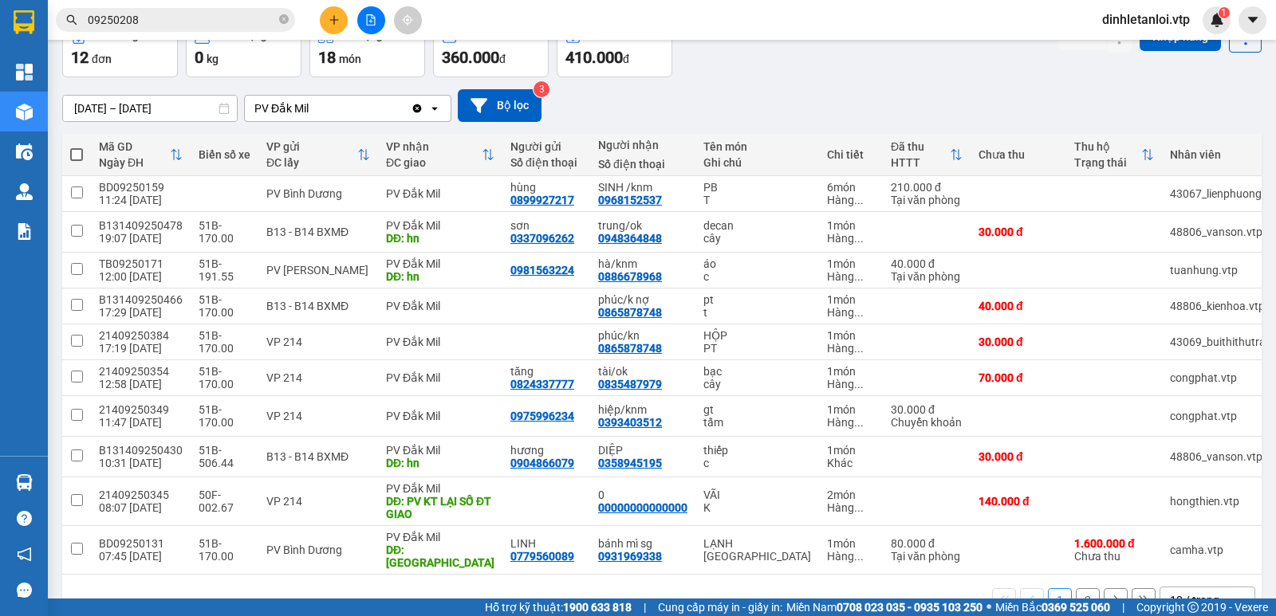
scroll to position [126, 0]
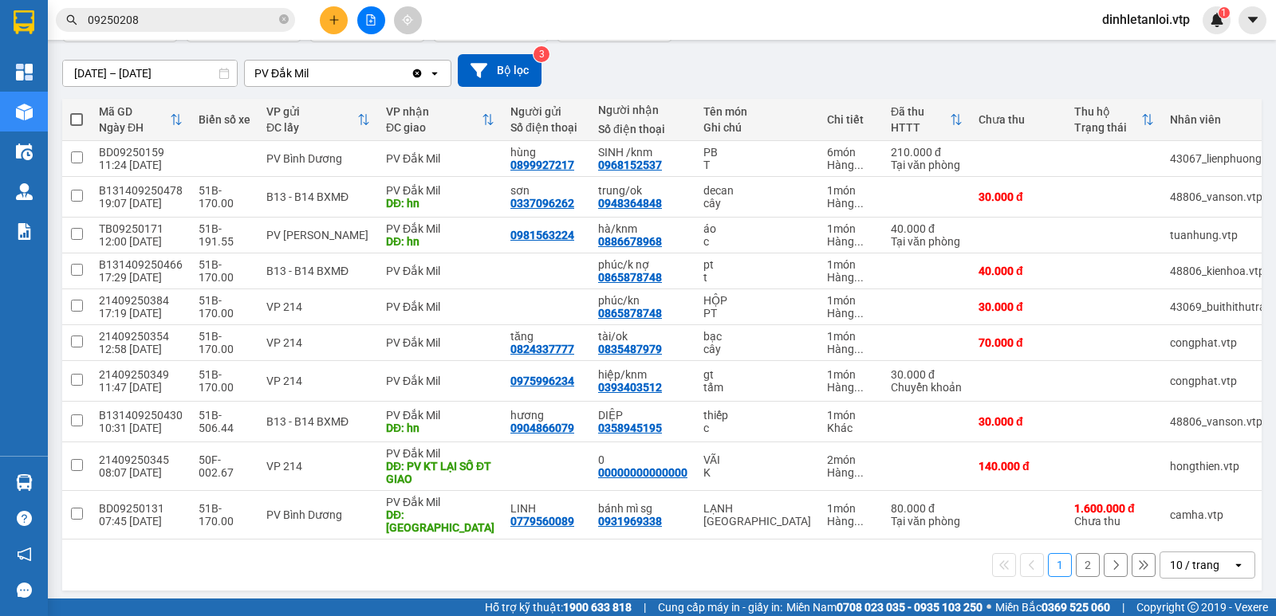
click at [1194, 568] on div "10 / trang" at bounding box center [1196, 566] width 72 height 26
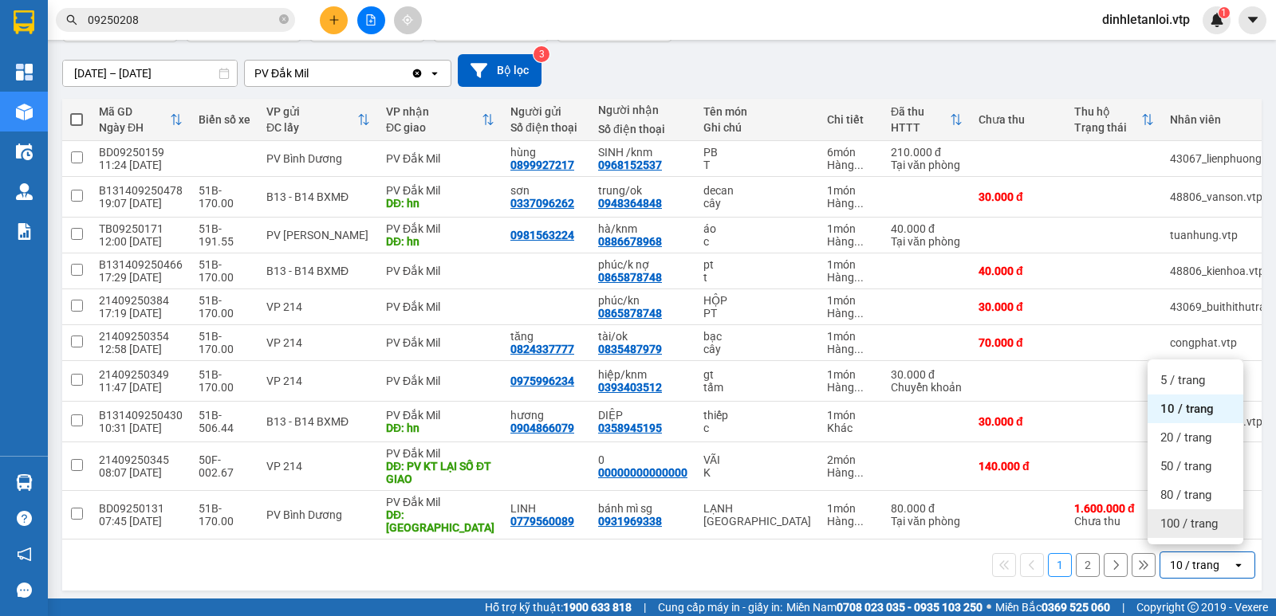
click at [1182, 519] on span "100 / trang" at bounding box center [1188, 524] width 57 height 16
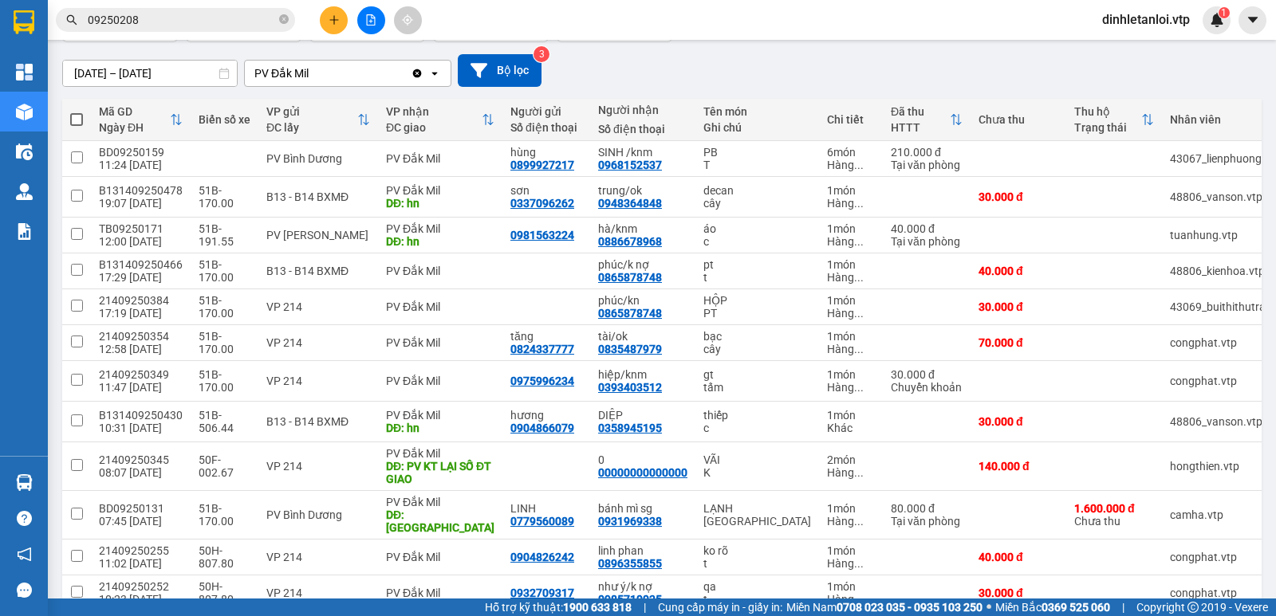
scroll to position [0, 0]
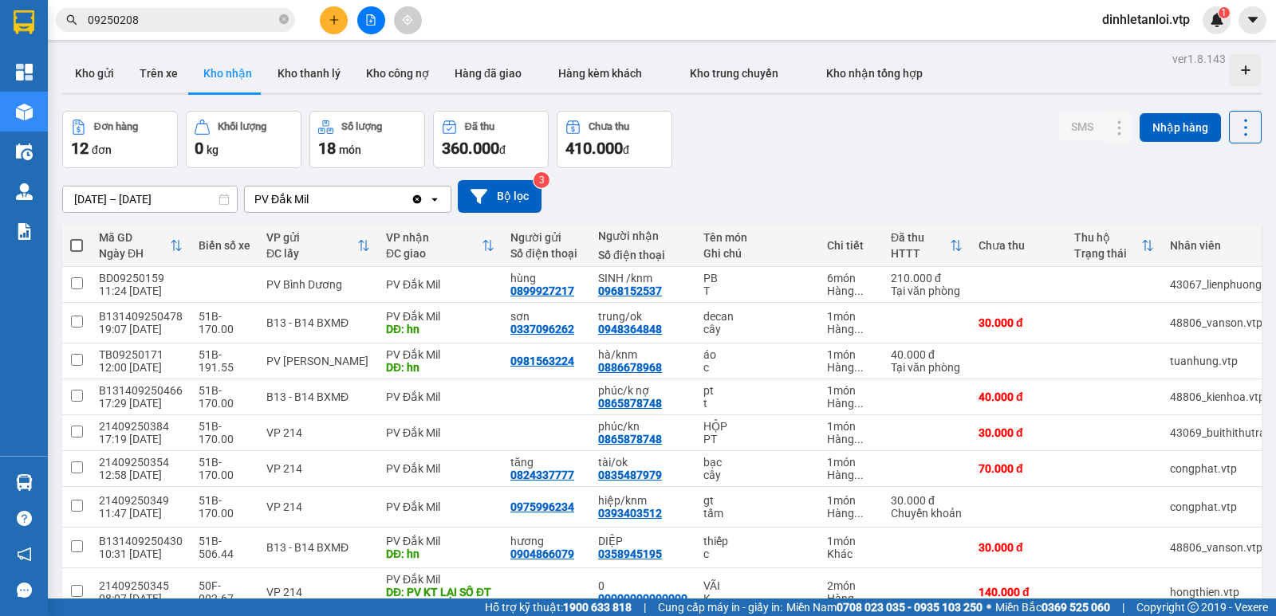
click at [197, 27] on input "09250208" at bounding box center [182, 20] width 188 height 18
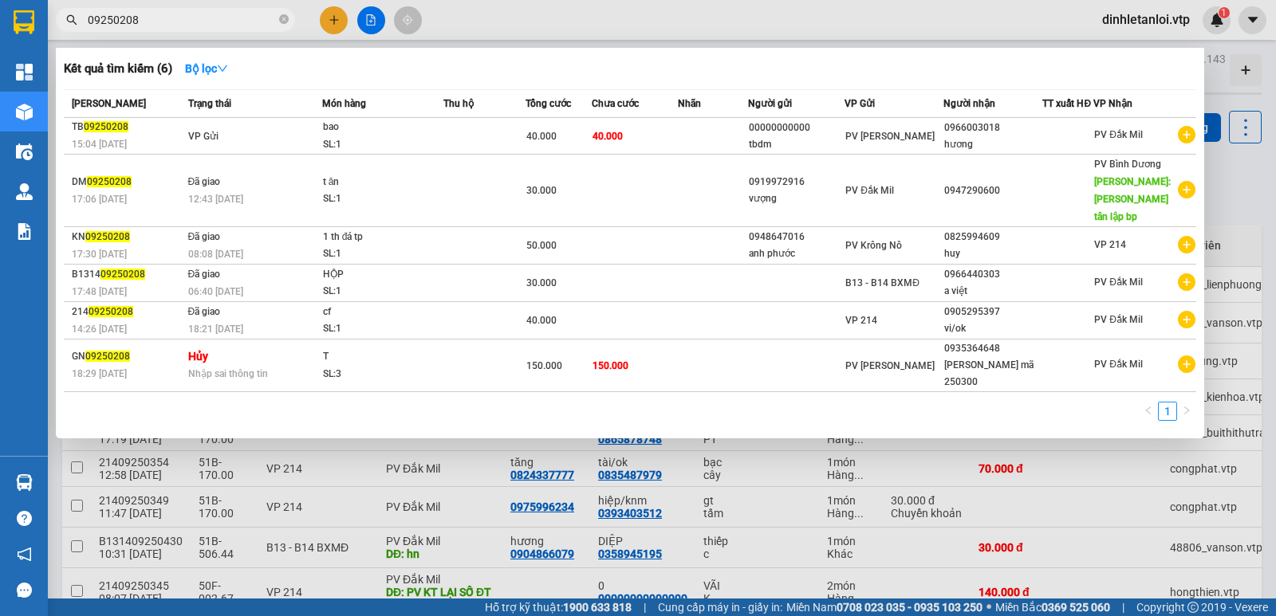
click at [576, 40] on div at bounding box center [638, 308] width 1276 height 616
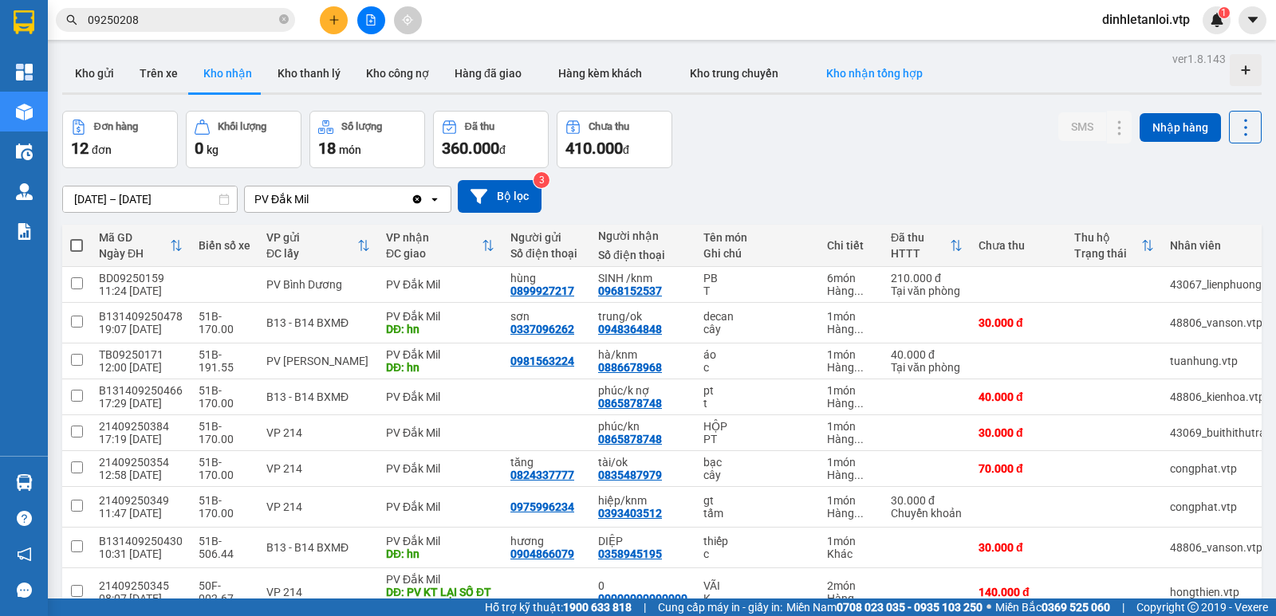
click at [891, 81] on button "Kho nhận tổng hợp" at bounding box center [874, 73] width 144 height 38
type input "[DATE] – [DATE]"
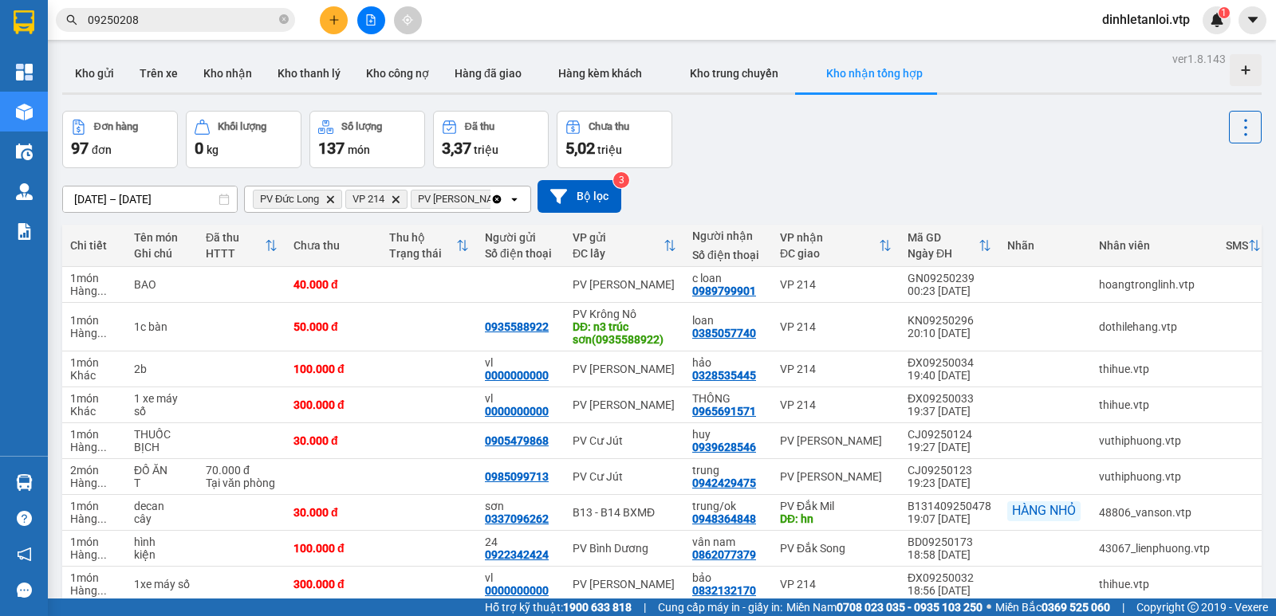
click at [330, 201] on icon "PV Đức Long, close by backspace" at bounding box center [330, 198] width 7 height 7
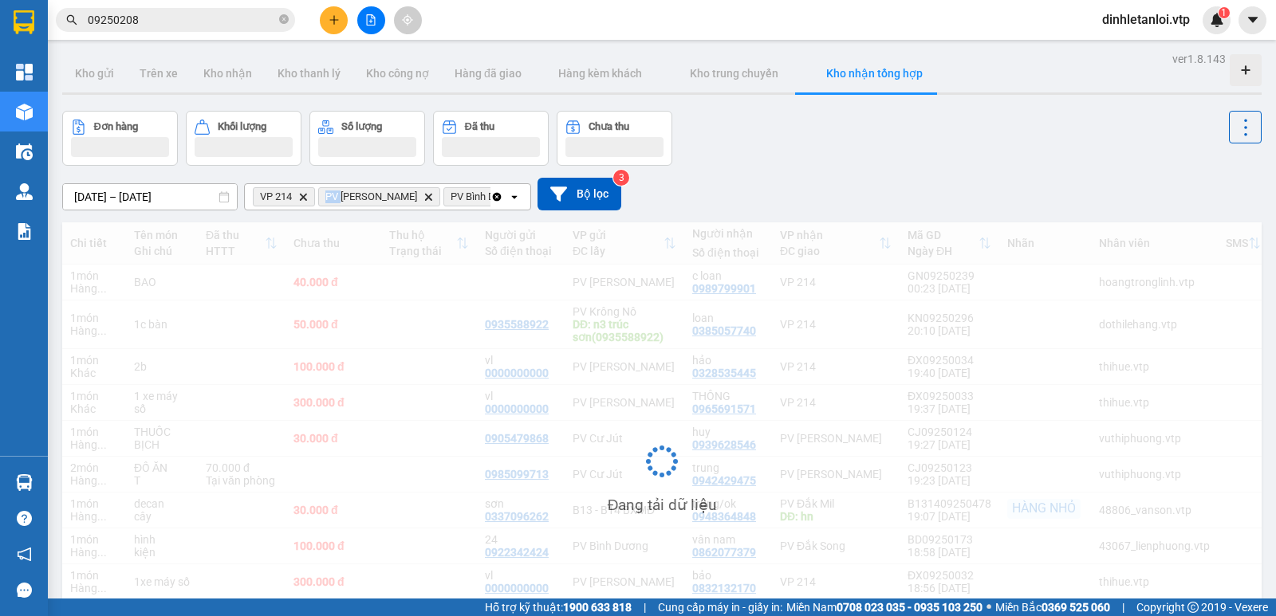
click at [330, 201] on span "PV [PERSON_NAME]" at bounding box center [371, 197] width 92 height 13
click at [308, 200] on icon "Delete" at bounding box center [303, 197] width 10 height 10
click at [308, 200] on span "PV [PERSON_NAME]" at bounding box center [306, 197] width 92 height 13
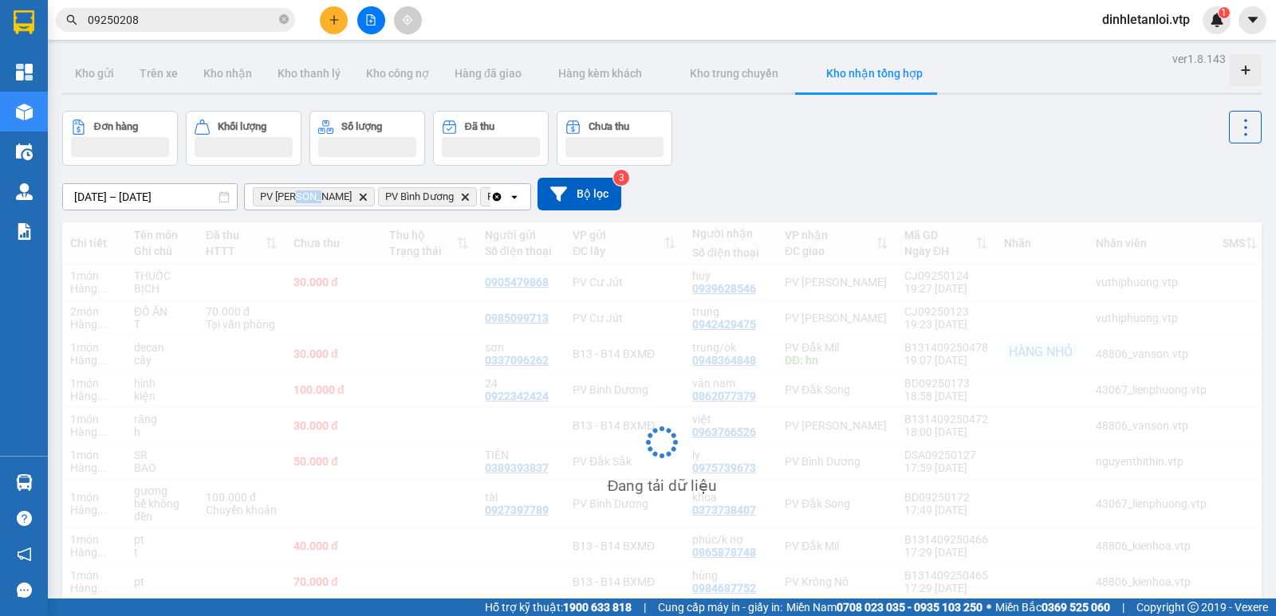
click at [358, 194] on icon "Delete" at bounding box center [363, 197] width 10 height 10
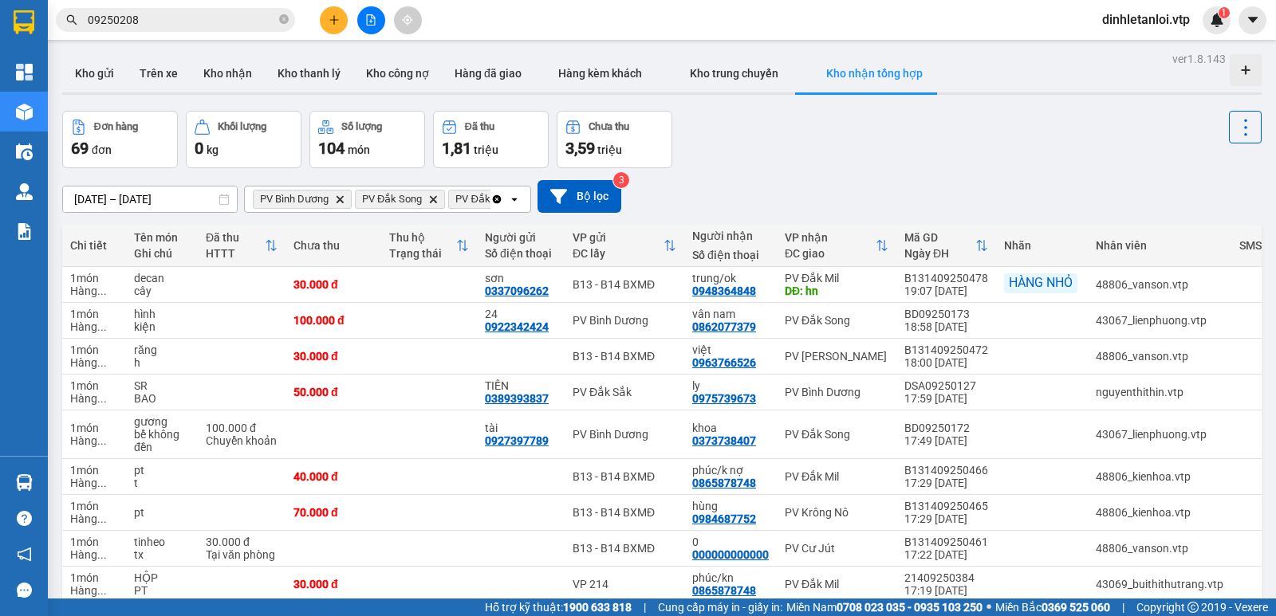
click at [521, 199] on div "Clear all open" at bounding box center [510, 200] width 40 height 26
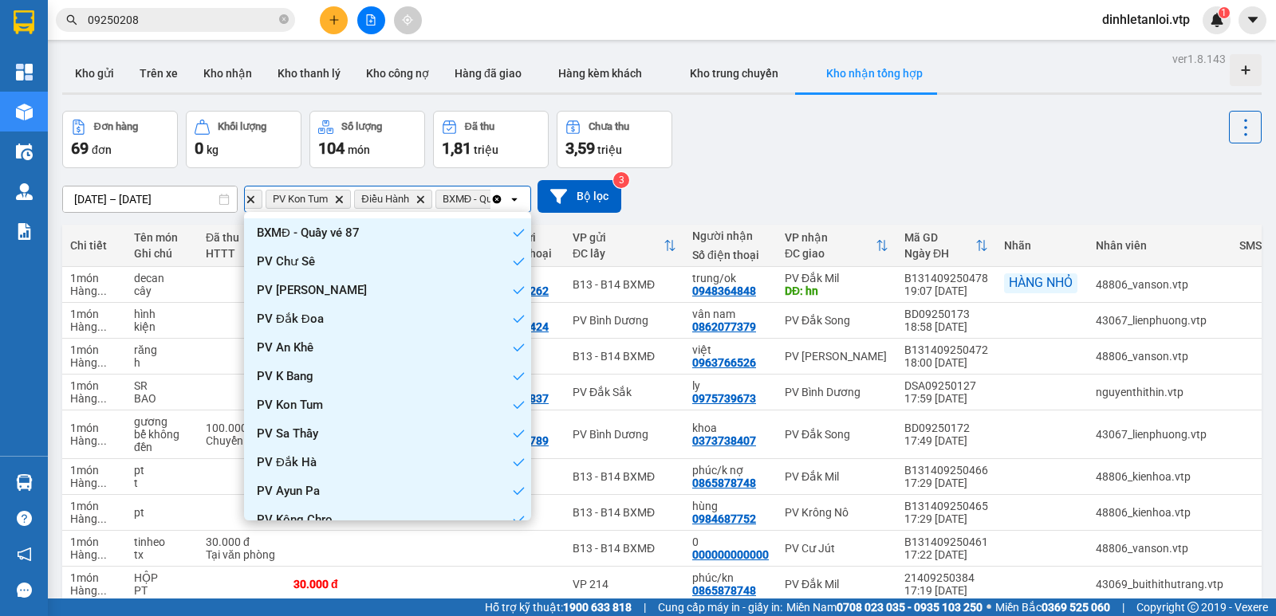
scroll to position [470, 0]
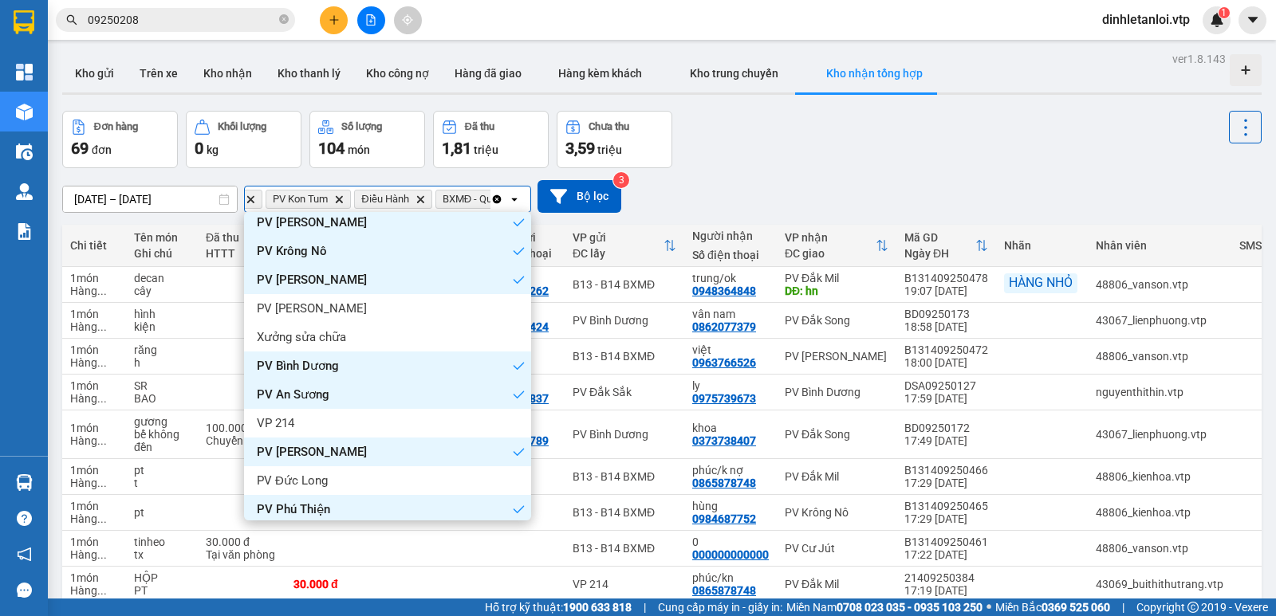
click at [518, 199] on icon "open" at bounding box center [514, 199] width 13 height 13
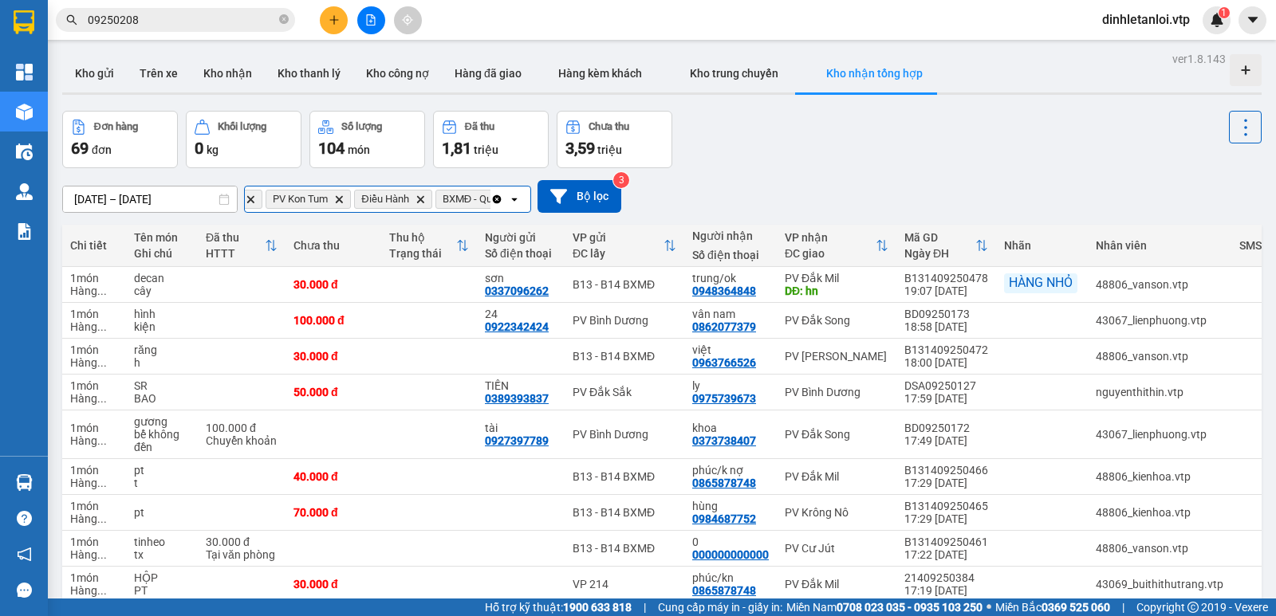
click at [517, 199] on icon "open" at bounding box center [514, 199] width 13 height 13
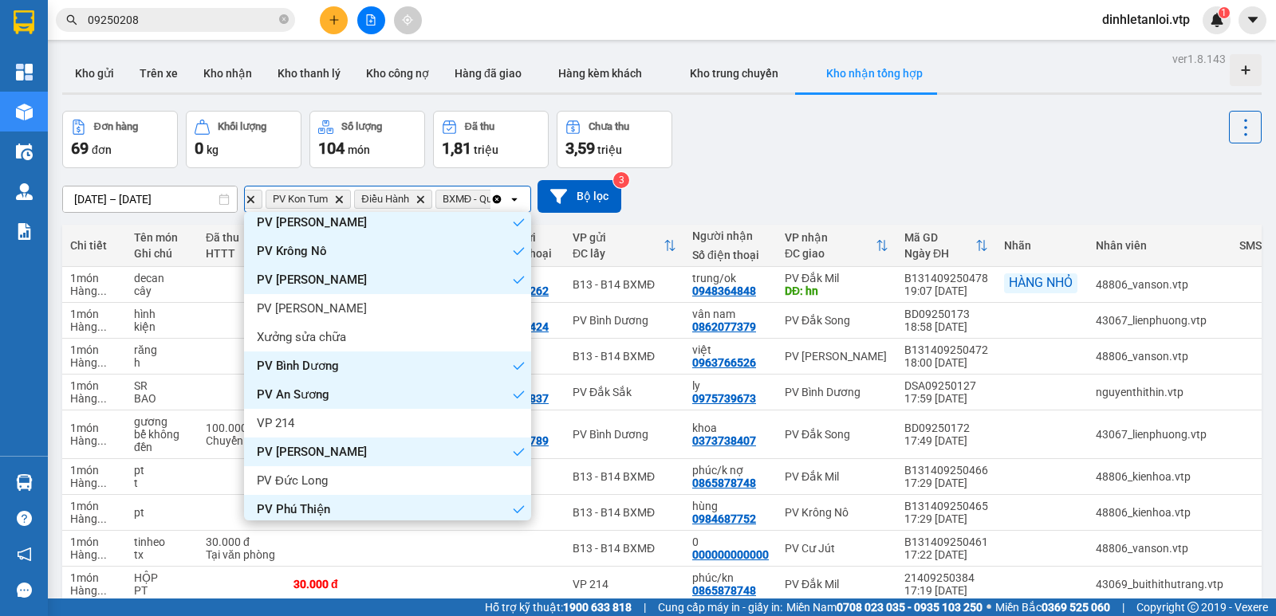
click at [517, 199] on icon "open" at bounding box center [514, 199] width 13 height 13
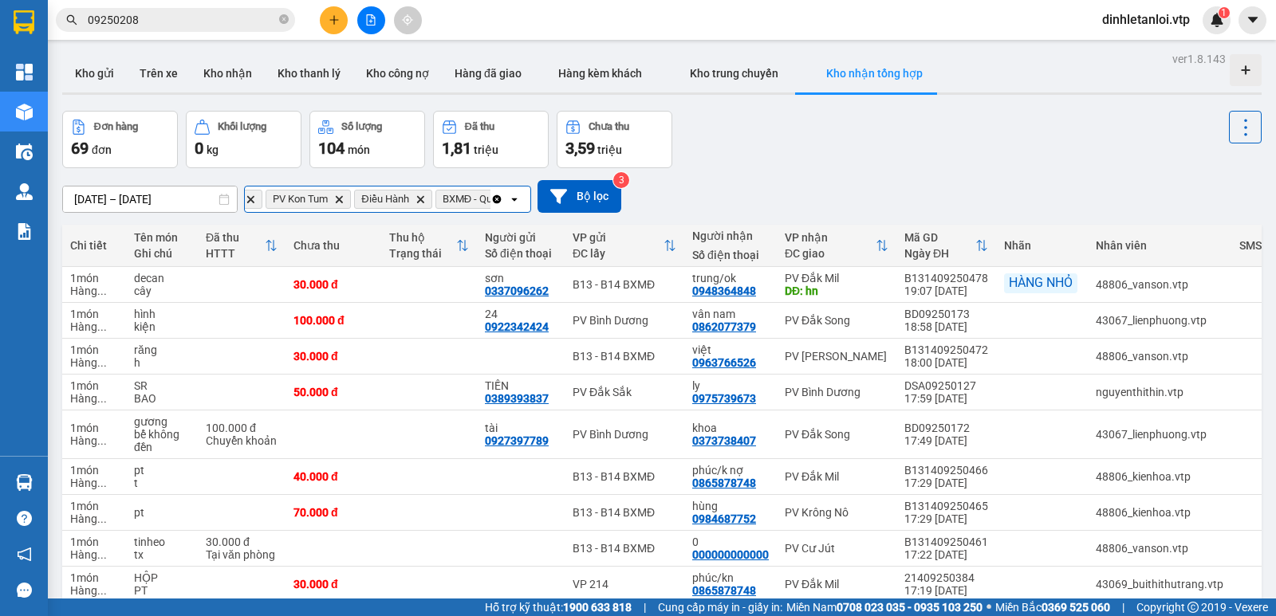
click at [513, 199] on icon at bounding box center [514, 199] width 6 height 3
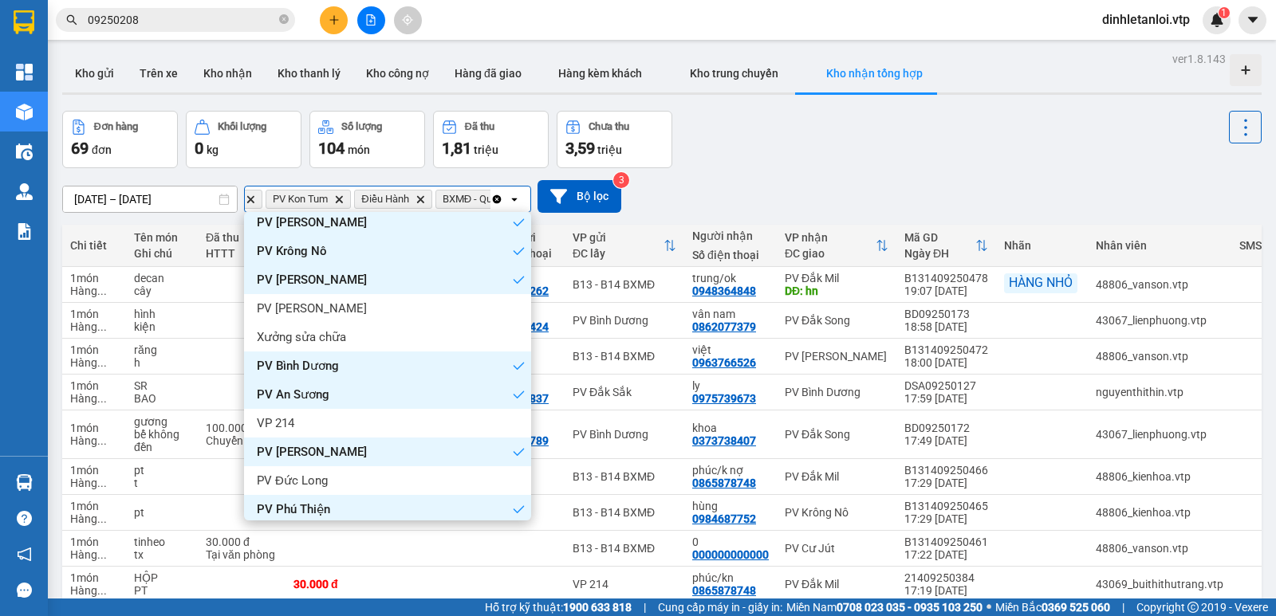
click at [495, 200] on icon "Clear all" at bounding box center [497, 199] width 9 height 9
click at [537, 200] on button "Bộ lọc" at bounding box center [579, 196] width 84 height 33
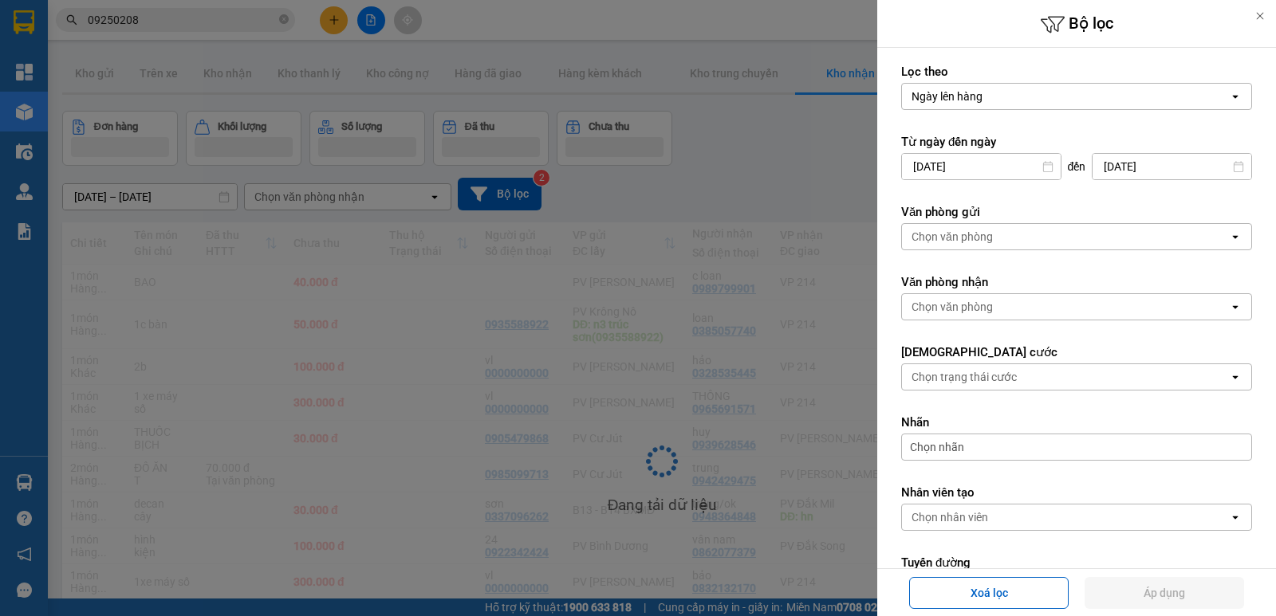
click at [744, 217] on div at bounding box center [638, 308] width 1276 height 616
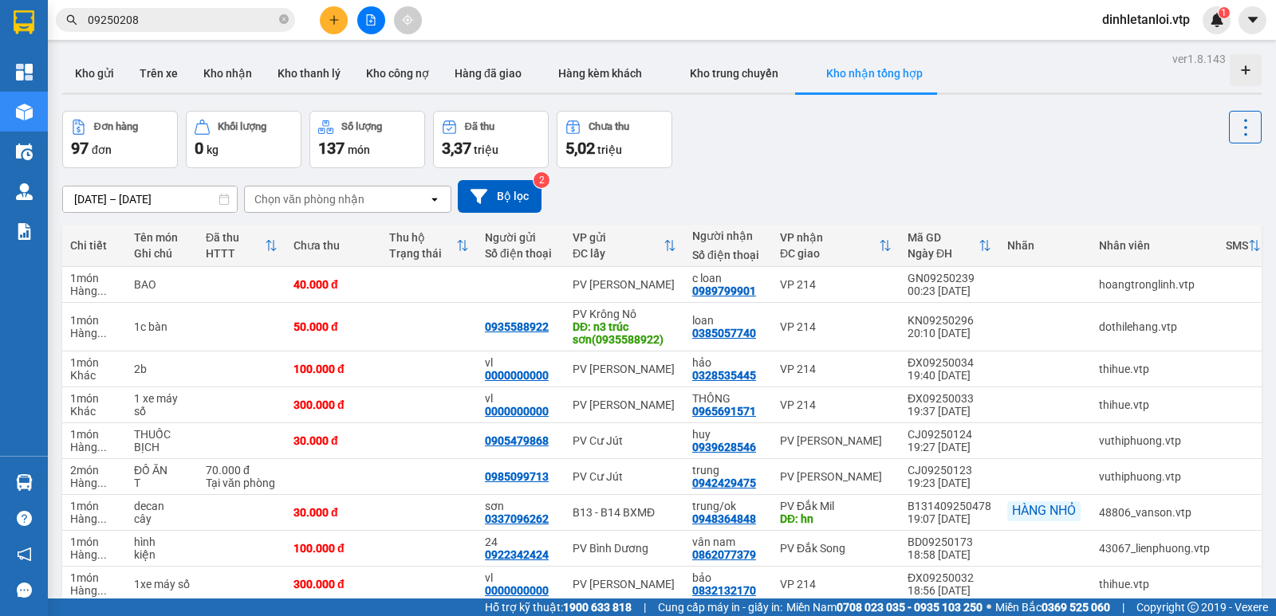
click at [383, 202] on div "Chọn văn phòng nhận" at bounding box center [336, 200] width 183 height 26
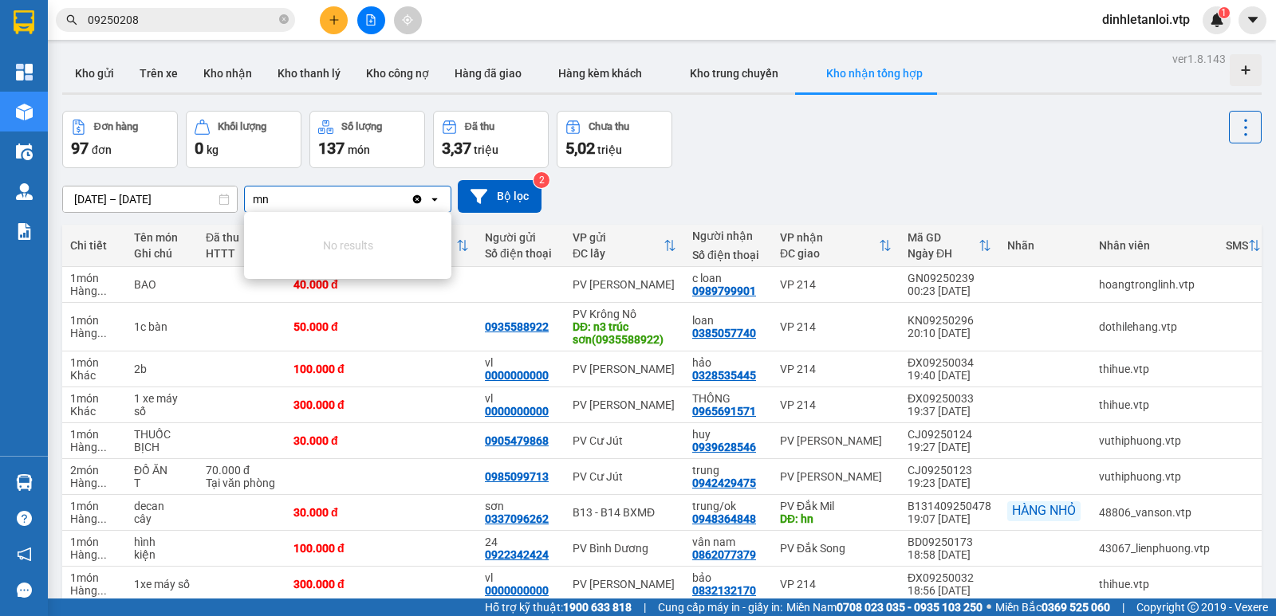
type input "m"
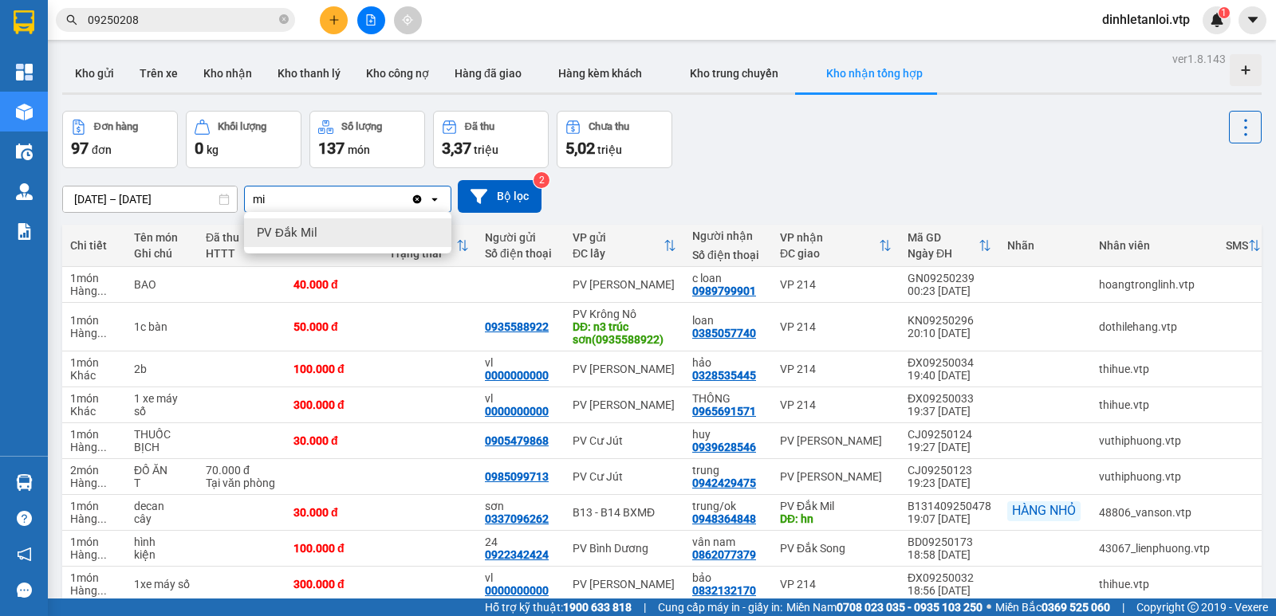
type input "mil"
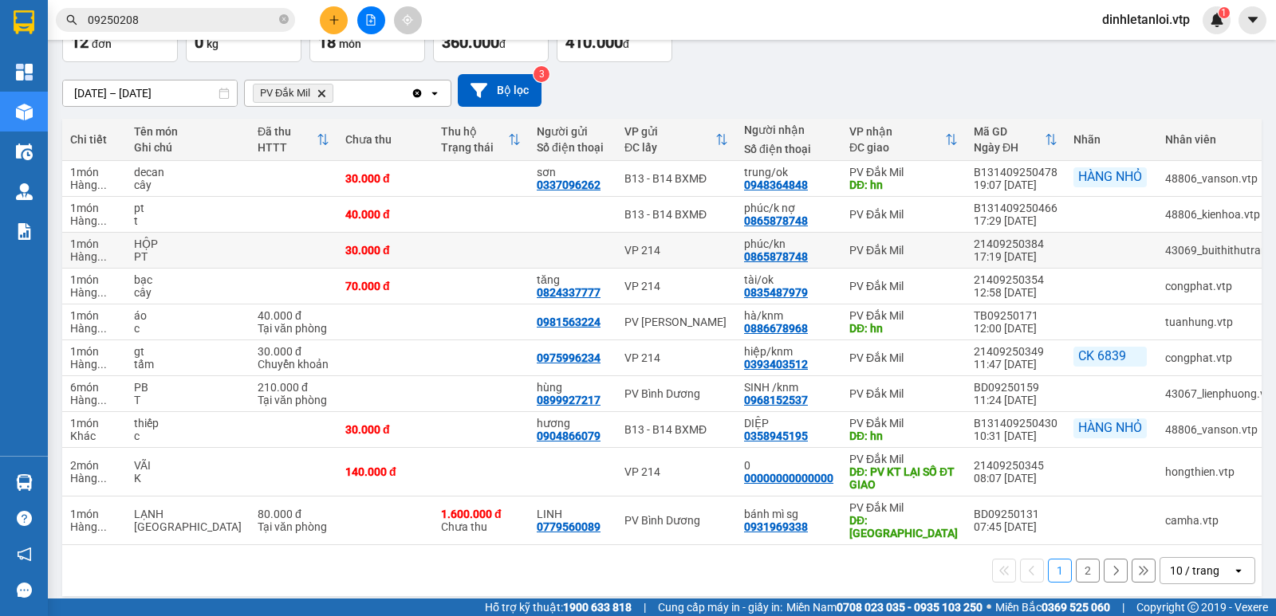
scroll to position [112, 0]
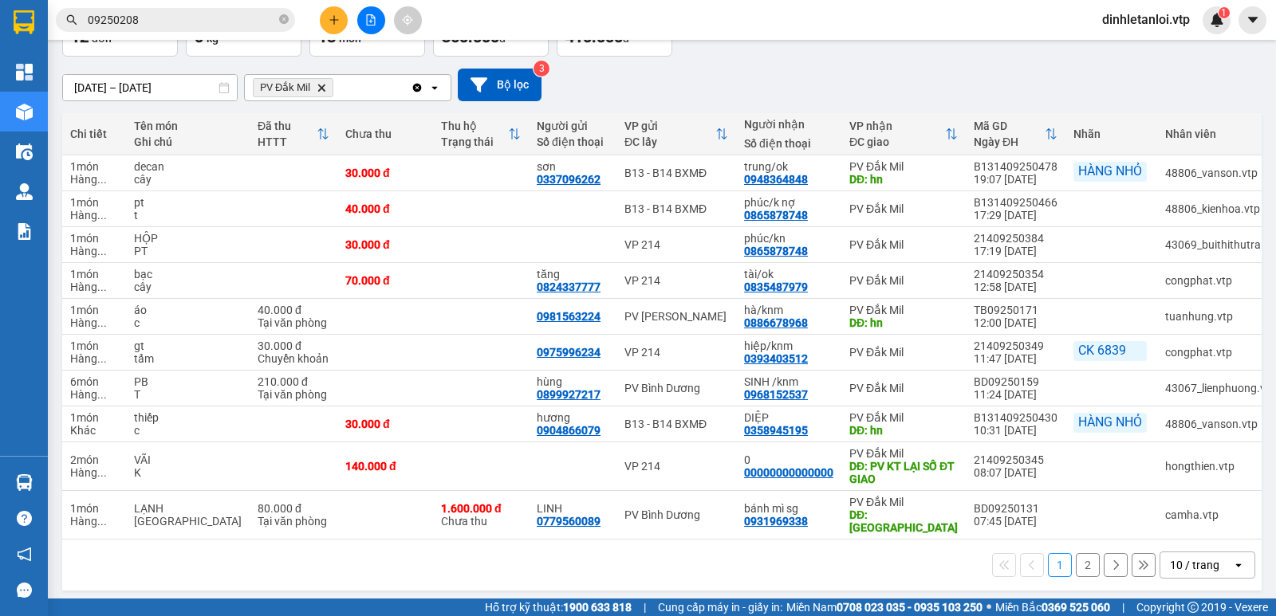
click at [1205, 557] on div "10 / trang" at bounding box center [1194, 565] width 49 height 16
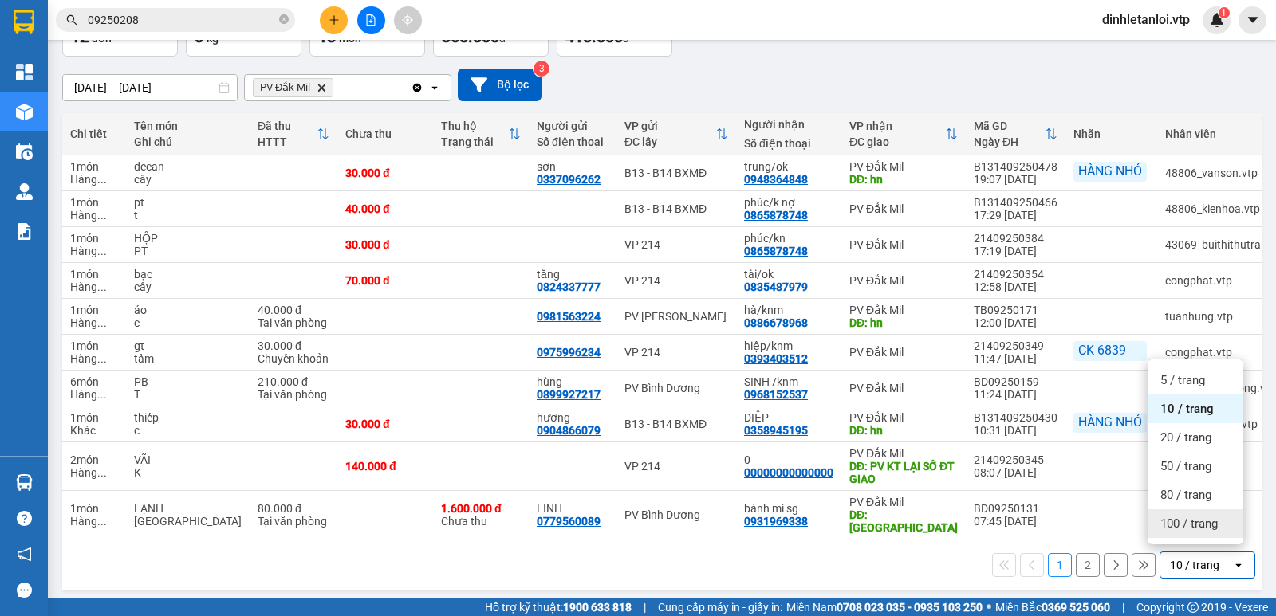
drag, startPoint x: 1188, startPoint y: 528, endPoint x: 1161, endPoint y: 480, distance: 55.0
click at [1187, 528] on span "100 / trang" at bounding box center [1188, 524] width 57 height 16
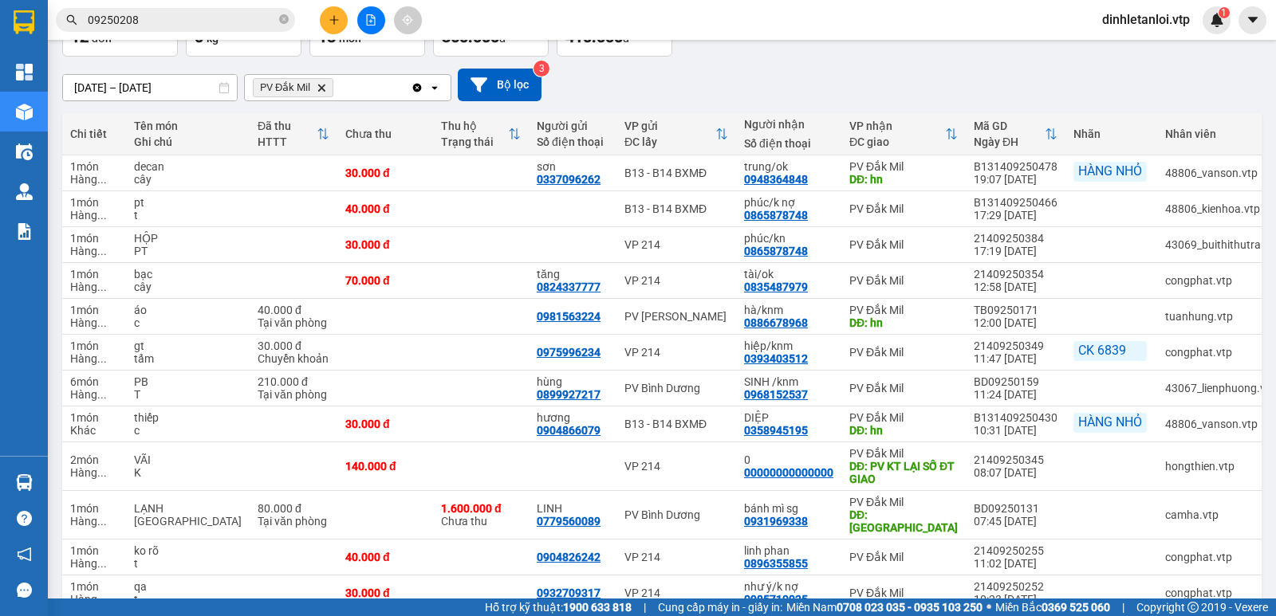
click at [891, 110] on div "[DATE] – [DATE] Press the down arrow key to interact with the calendar and sele…" at bounding box center [661, 85] width 1199 height 57
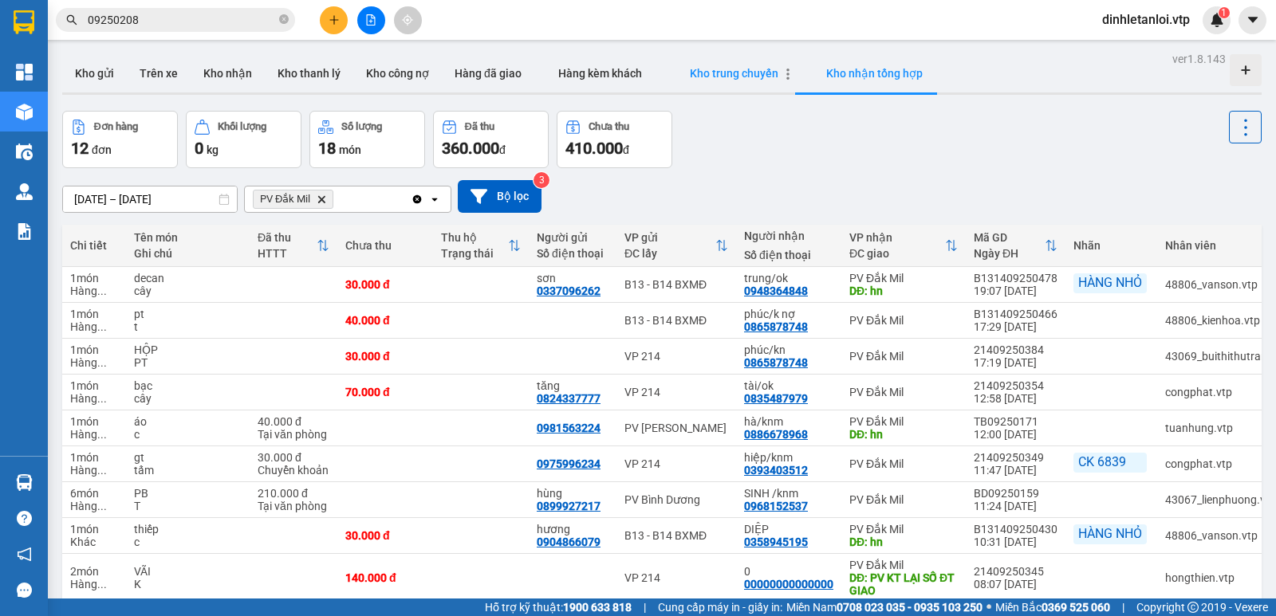
click at [751, 77] on span "Kho trung chuyển" at bounding box center [734, 73] width 88 height 13
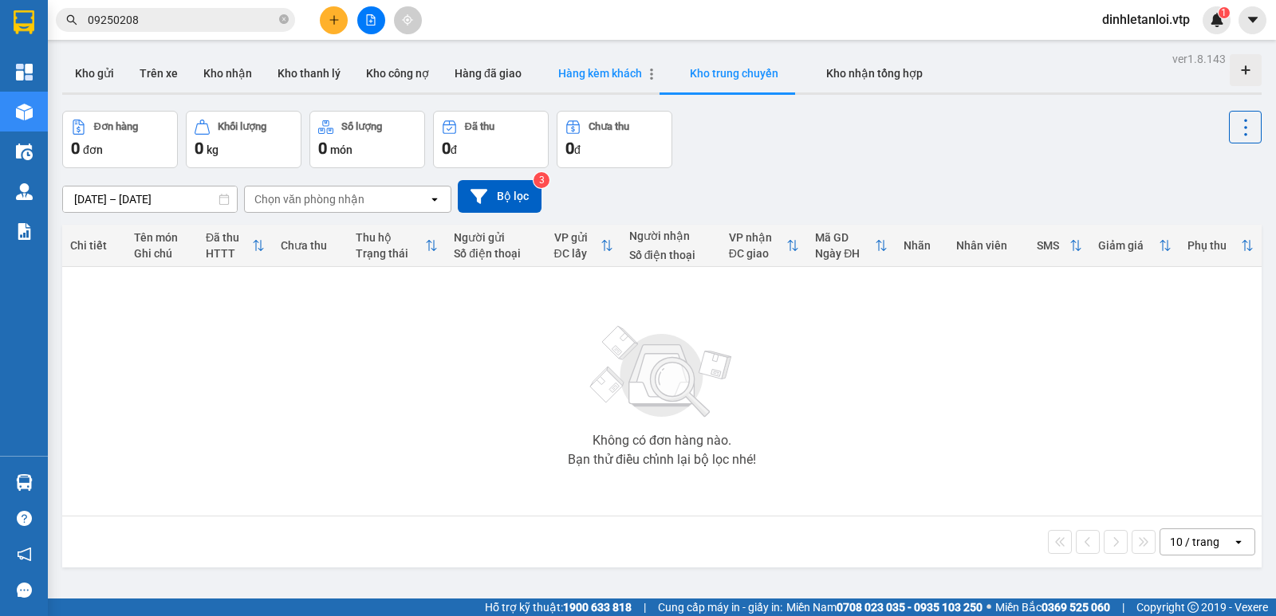
click at [604, 69] on span "Hàng kèm khách" at bounding box center [600, 73] width 84 height 13
type input "[DATE] – [DATE]"
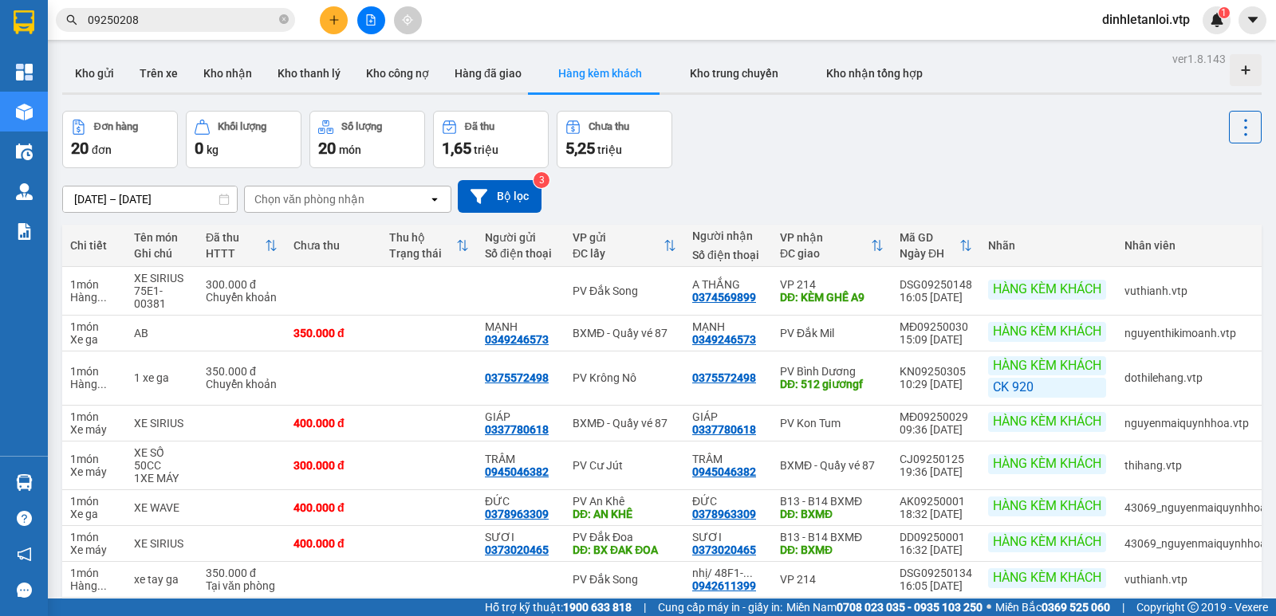
click at [358, 204] on div "Chọn văn phòng nhận" at bounding box center [309, 199] width 110 height 16
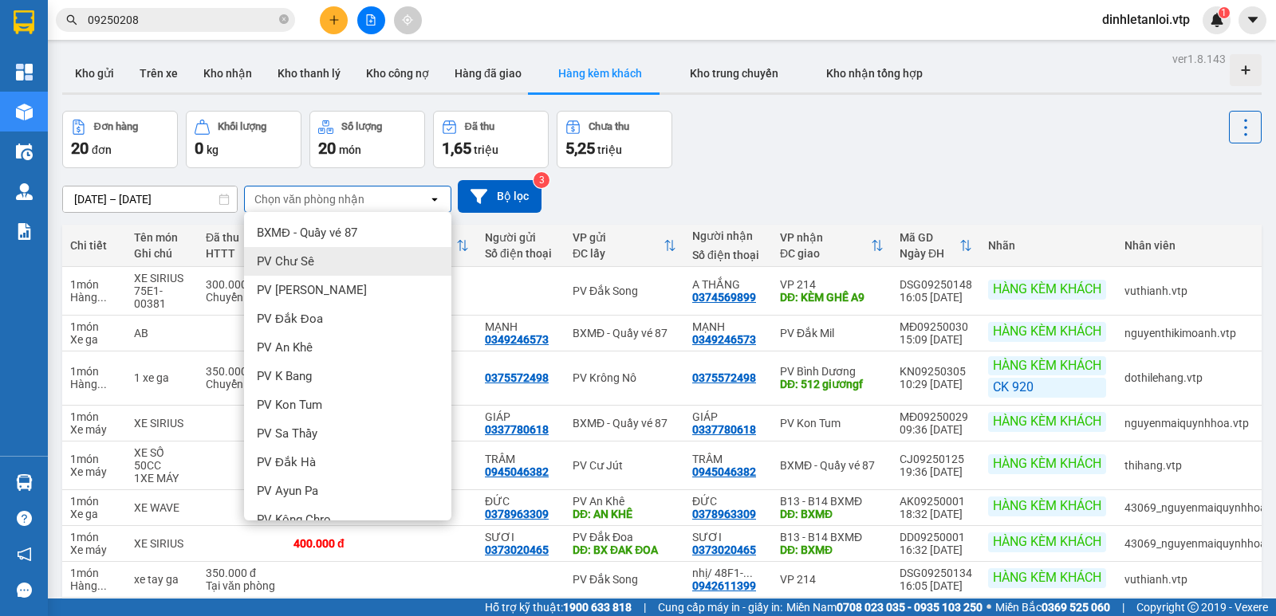
type input "d"
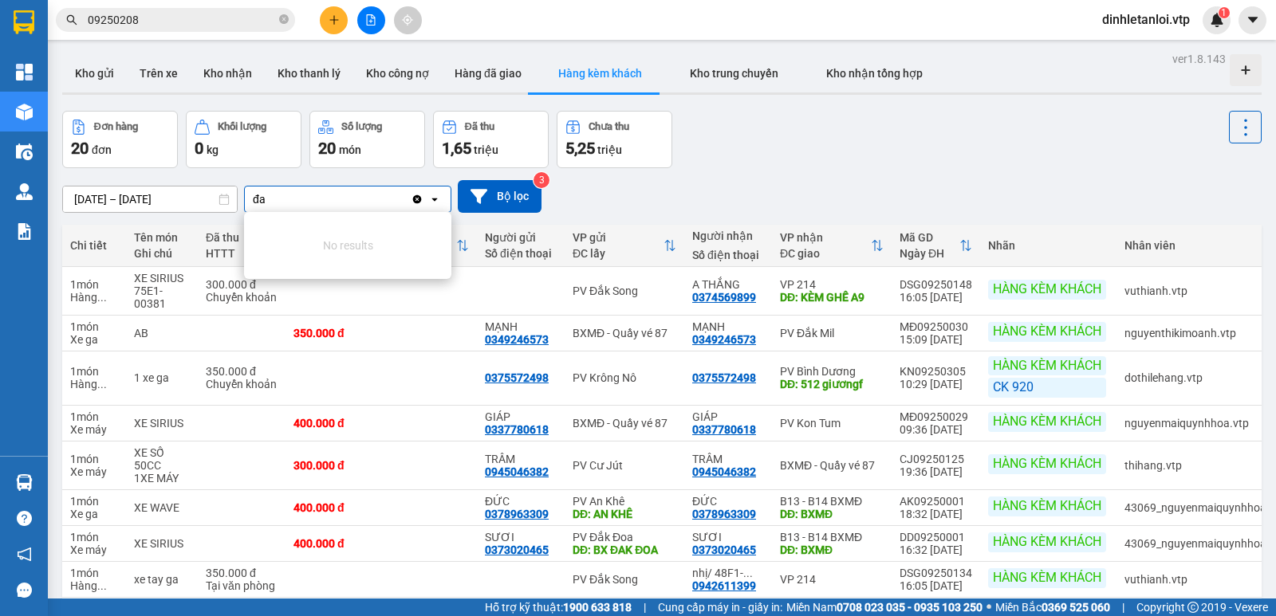
type input "đ"
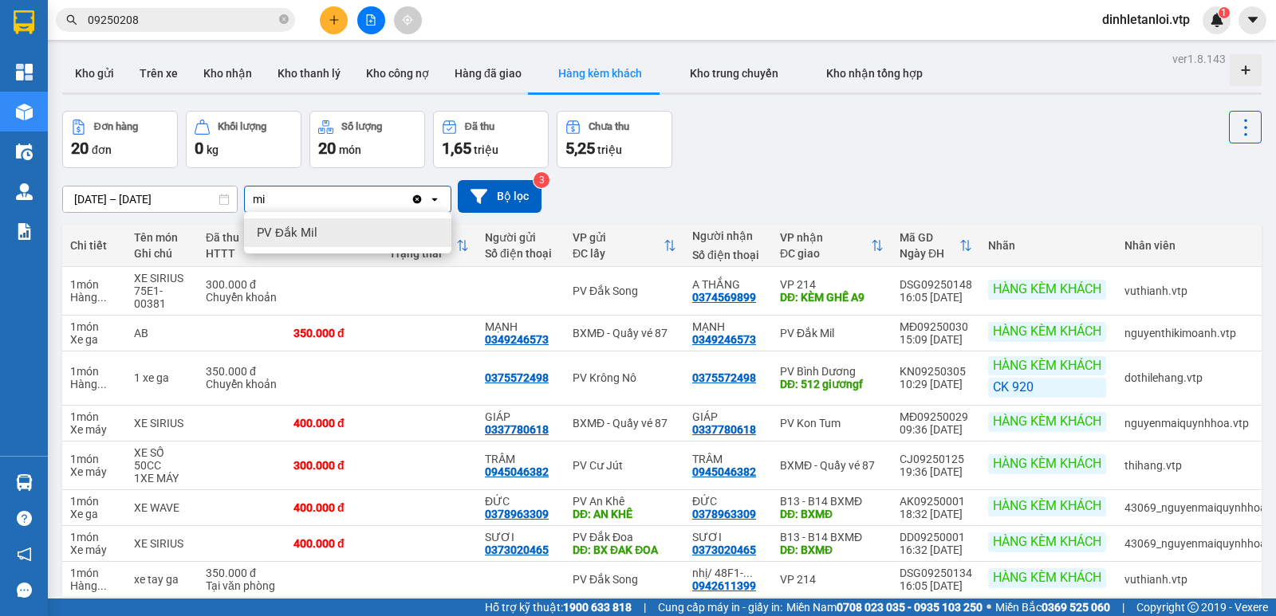
type input "mil"
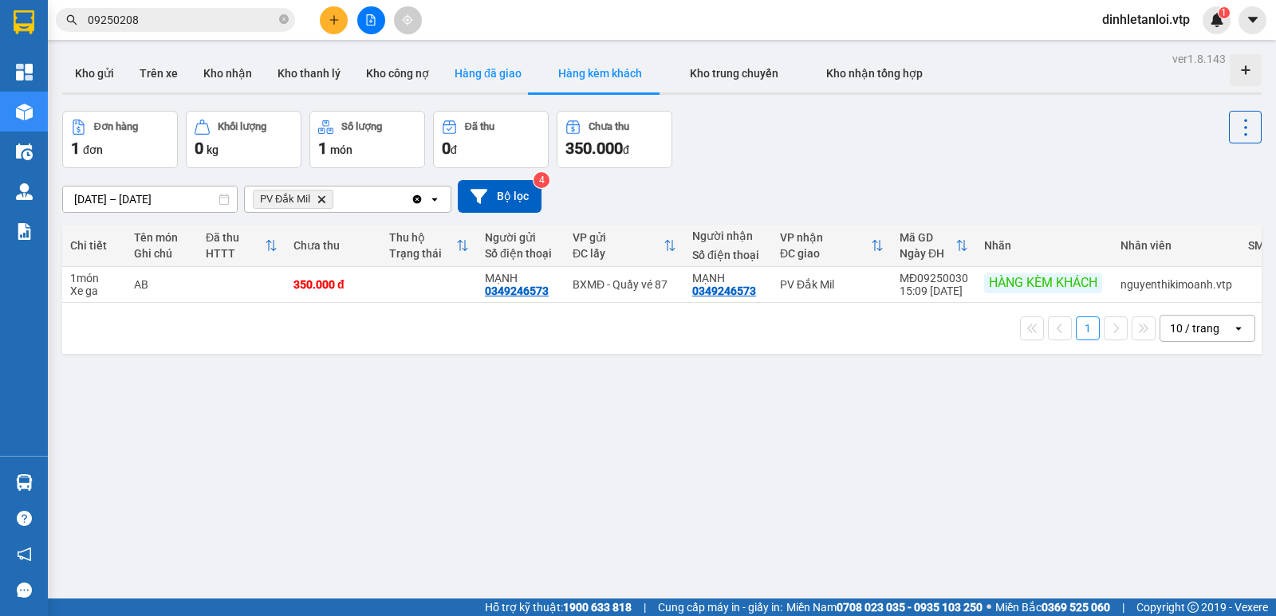
click at [469, 71] on button "Hàng đã giao" at bounding box center [488, 73] width 92 height 38
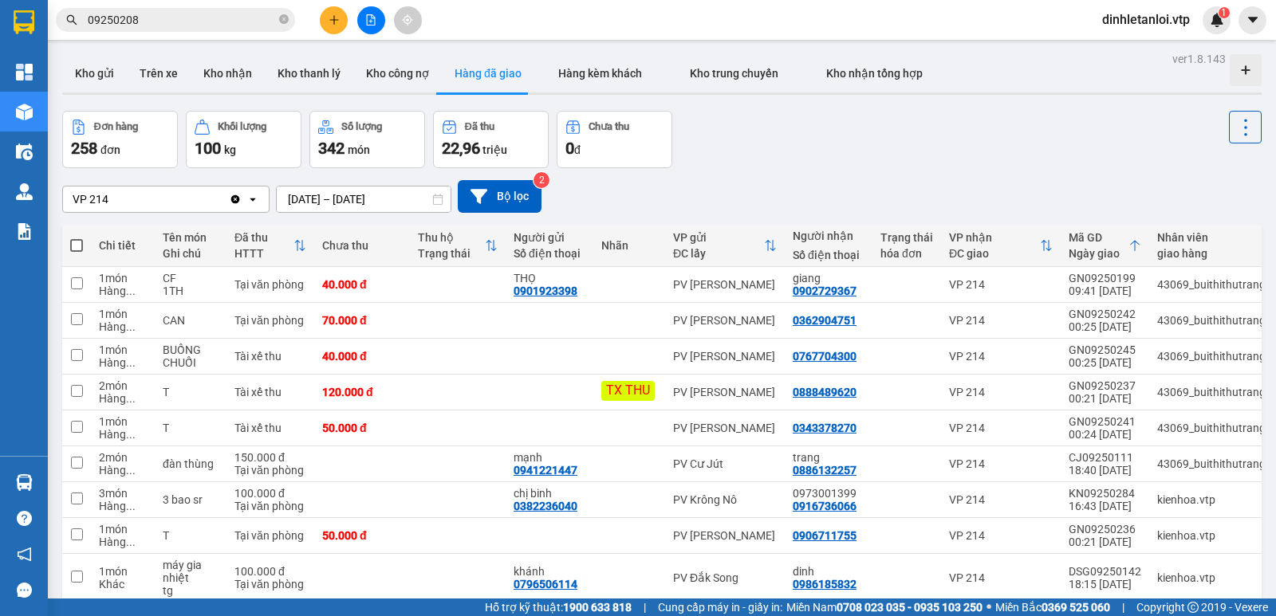
click at [188, 199] on div "VP 214" at bounding box center [146, 200] width 166 height 26
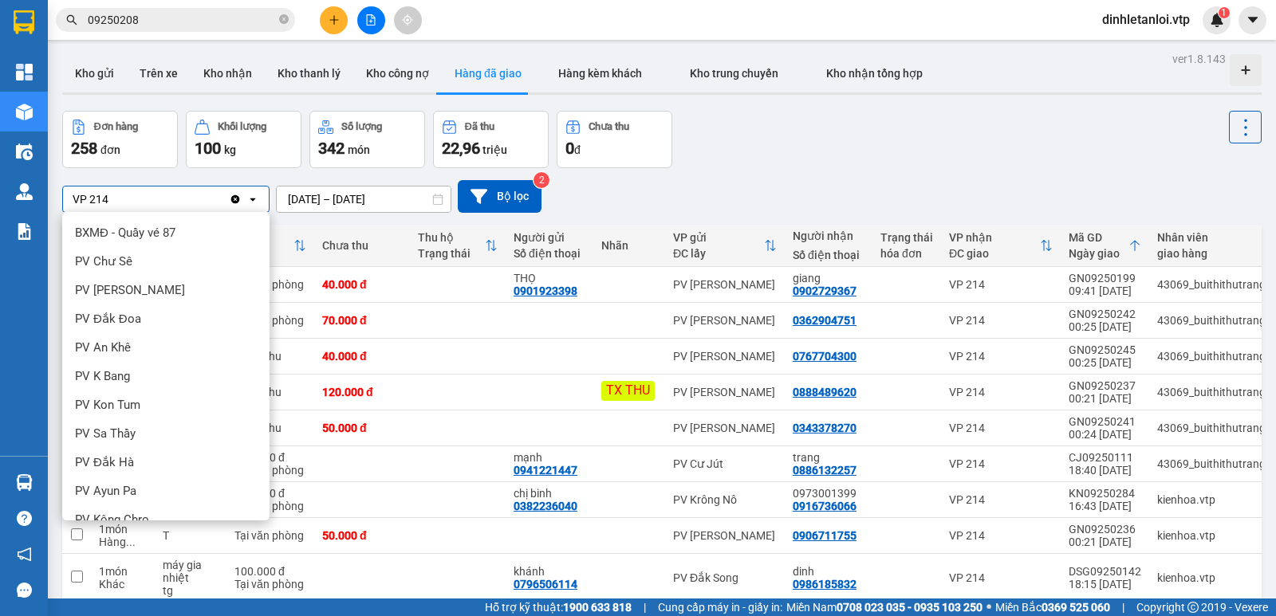
scroll to position [498, 0]
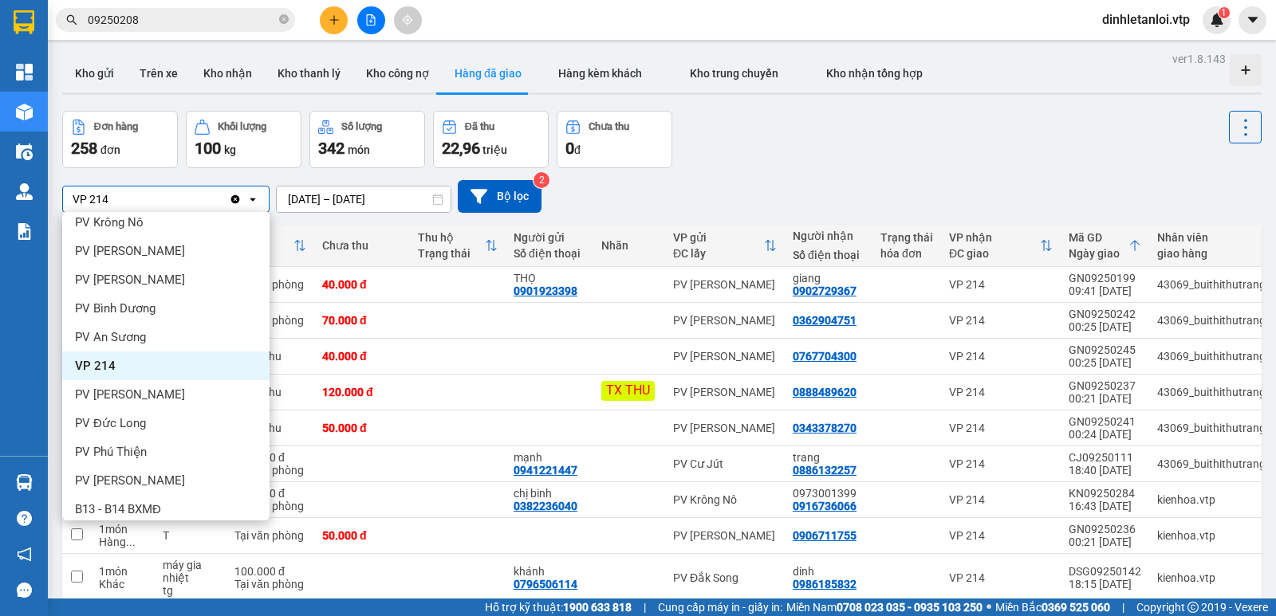
click at [765, 168] on div "VP 214 Clear value open [DATE] – [DATE] Press the down arrow key to interact wi…" at bounding box center [661, 196] width 1199 height 57
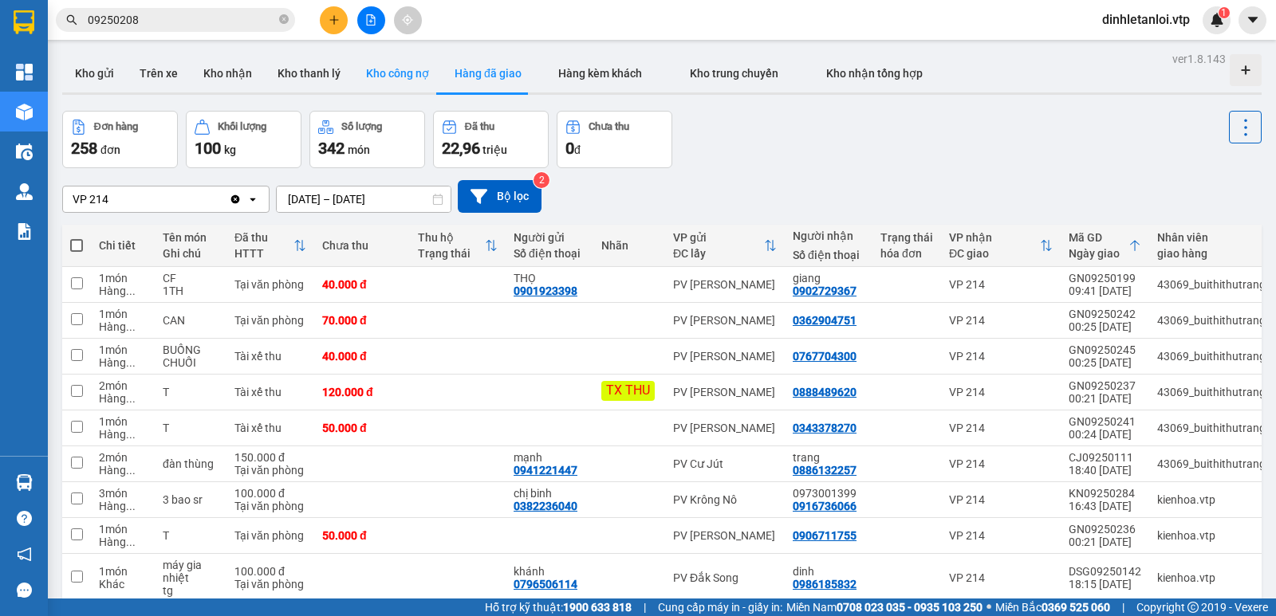
click at [420, 84] on button "Kho công nợ" at bounding box center [397, 73] width 88 height 38
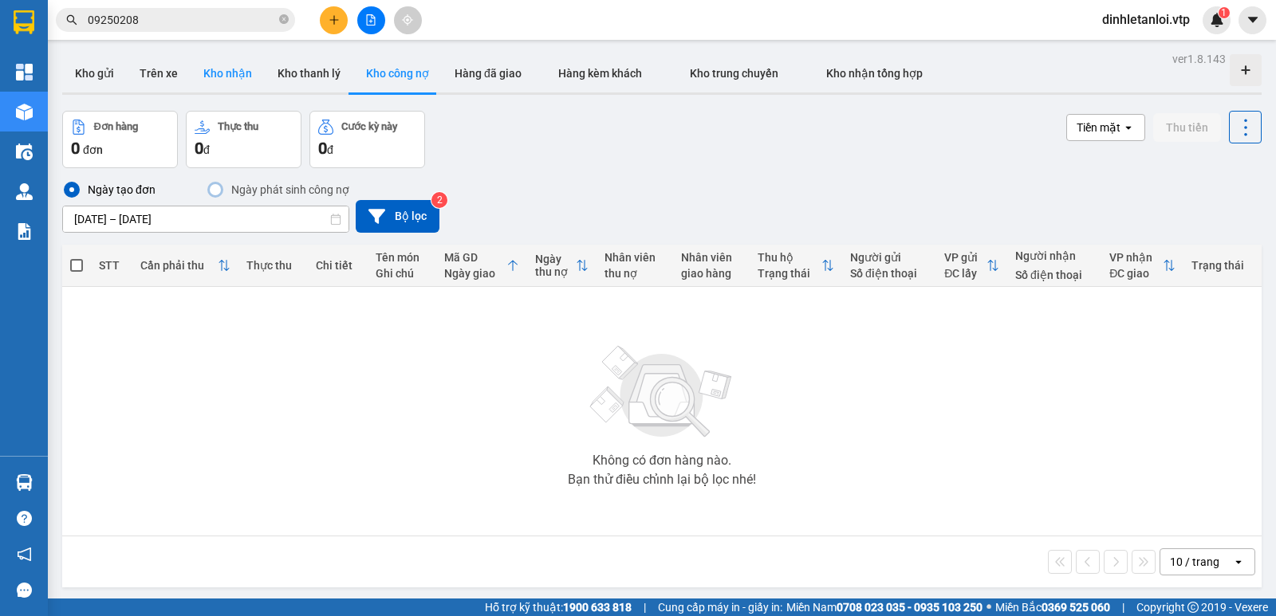
click at [258, 68] on button "Kho nhận" at bounding box center [228, 73] width 74 height 38
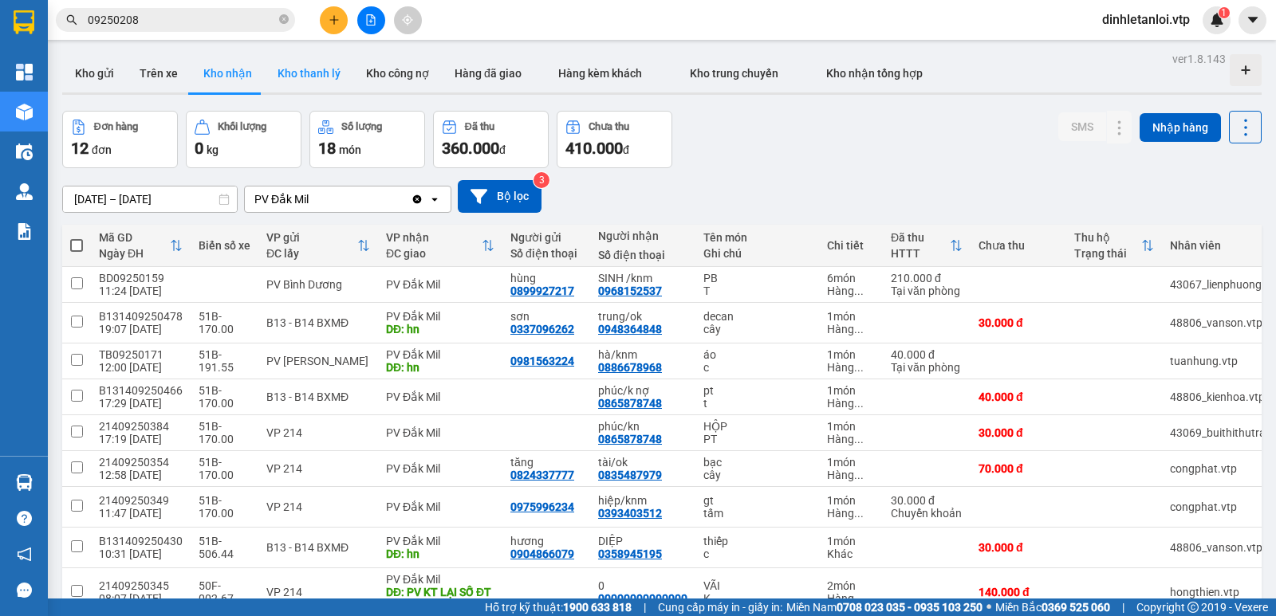
click at [306, 73] on button "Kho thanh lý" at bounding box center [309, 73] width 88 height 38
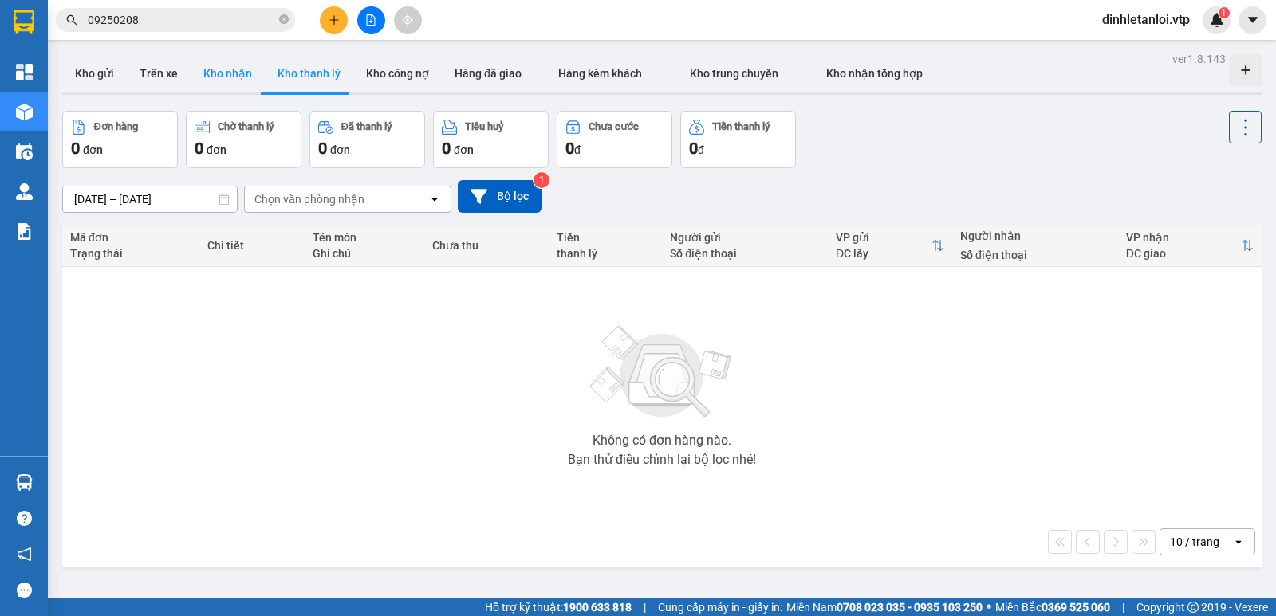
click at [246, 73] on button "Kho nhận" at bounding box center [228, 73] width 74 height 38
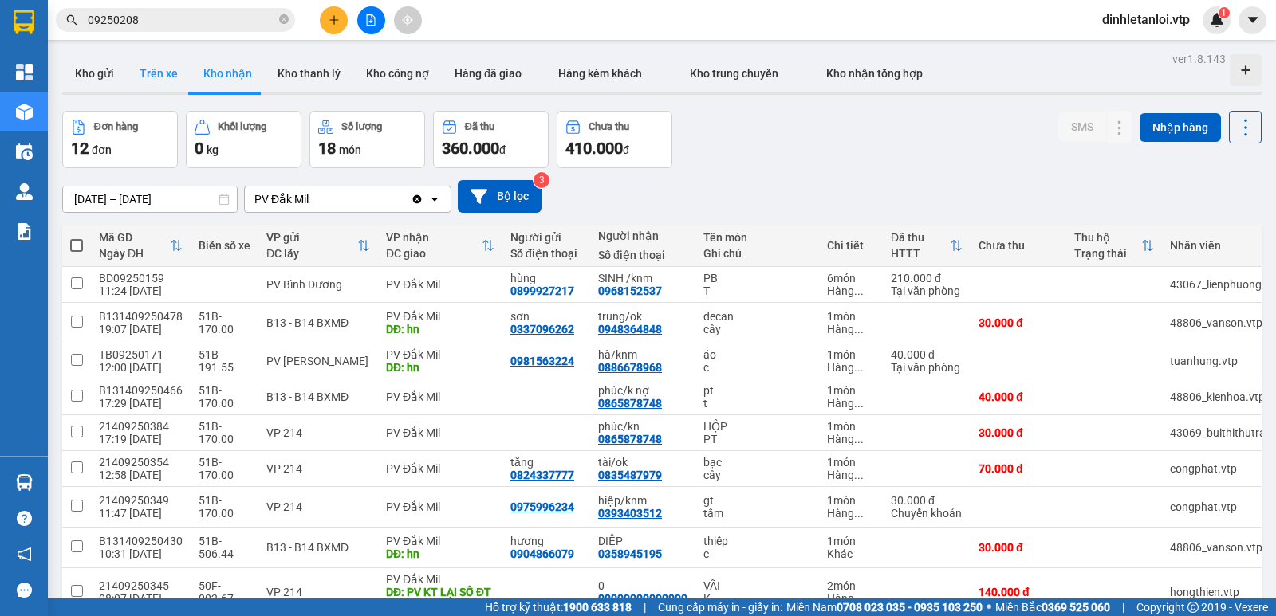
click at [167, 74] on button "Trên xe" at bounding box center [159, 73] width 64 height 38
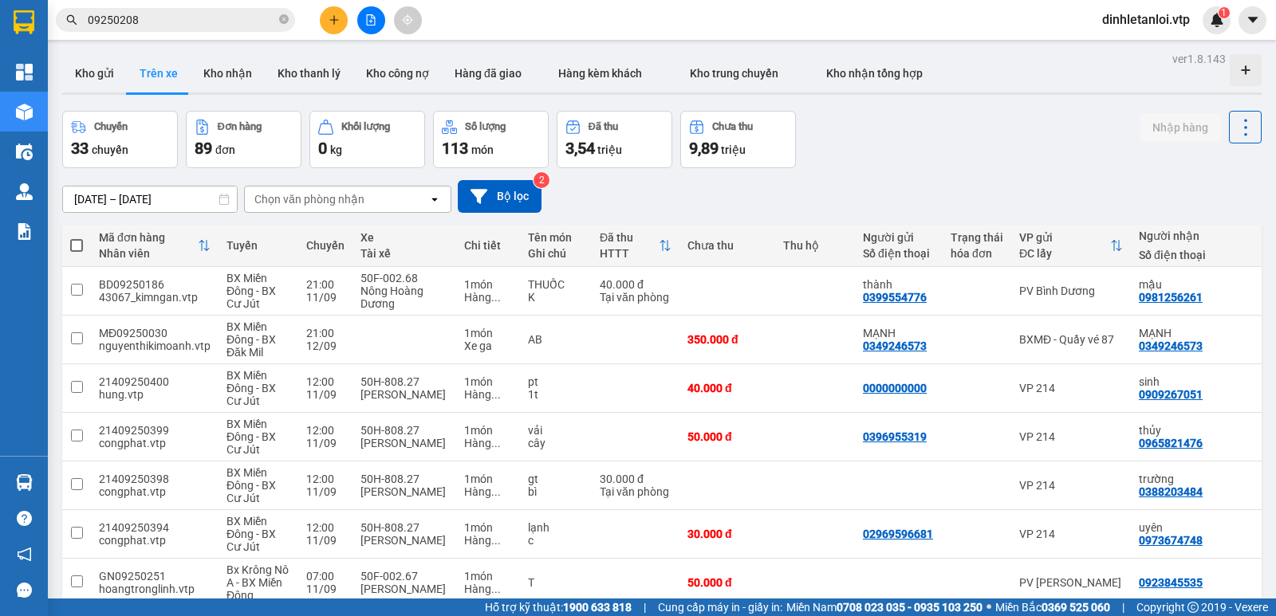
click at [330, 199] on div "Chọn văn phòng nhận" at bounding box center [309, 199] width 110 height 16
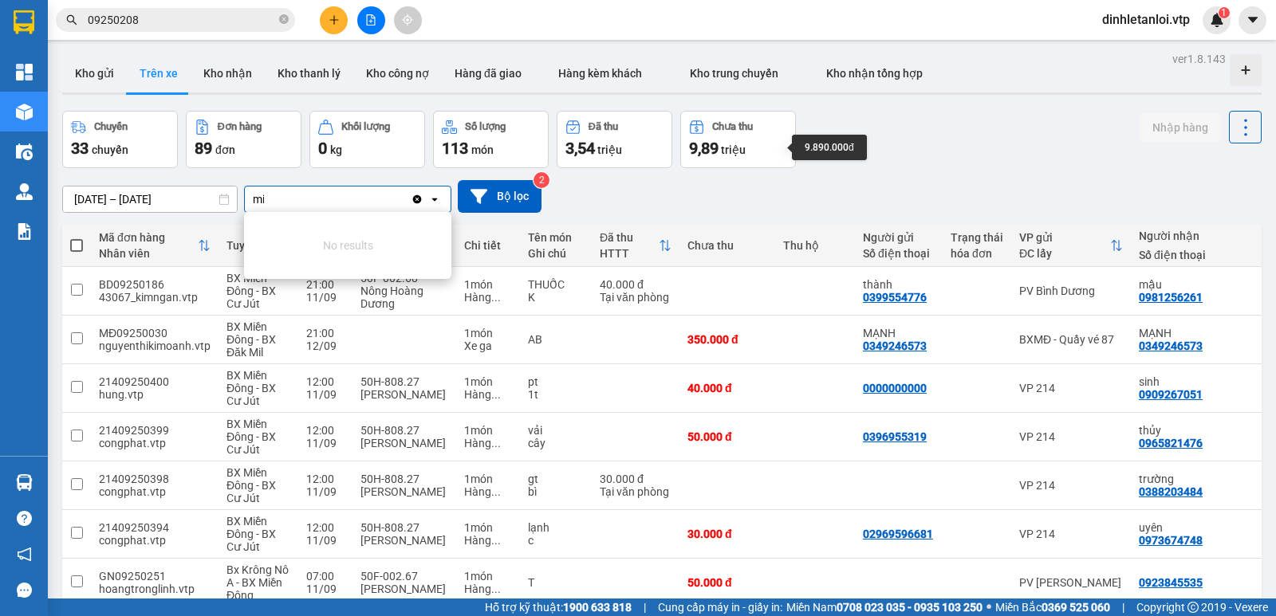
type input "mil"
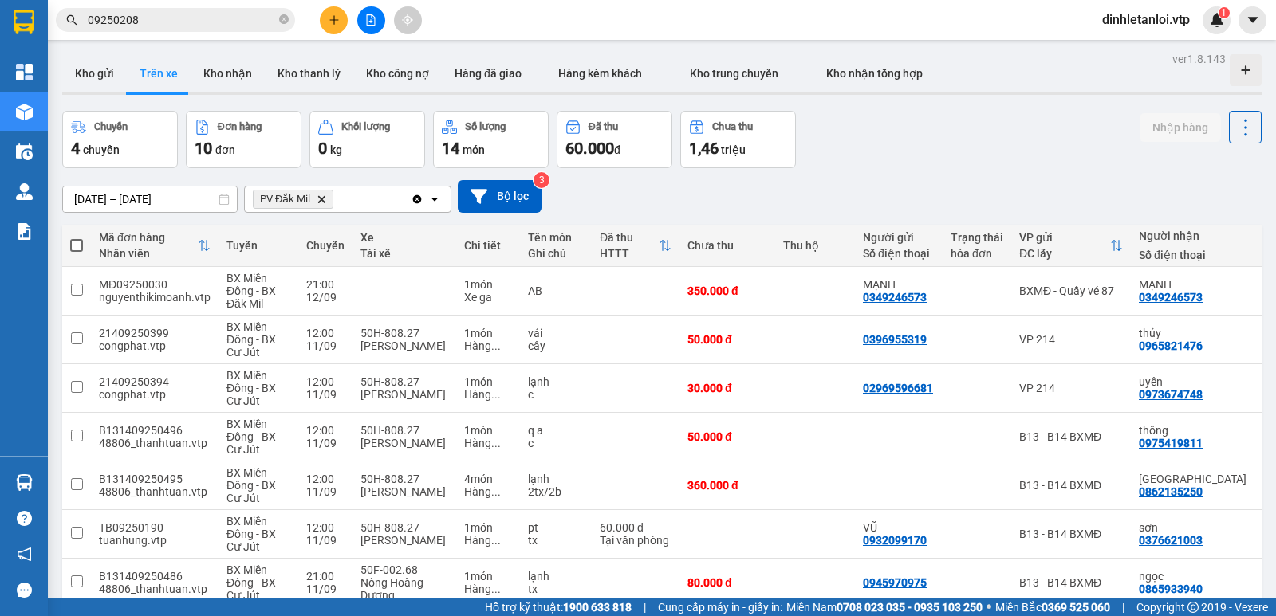
click at [127, 22] on input "09250208" at bounding box center [182, 20] width 188 height 18
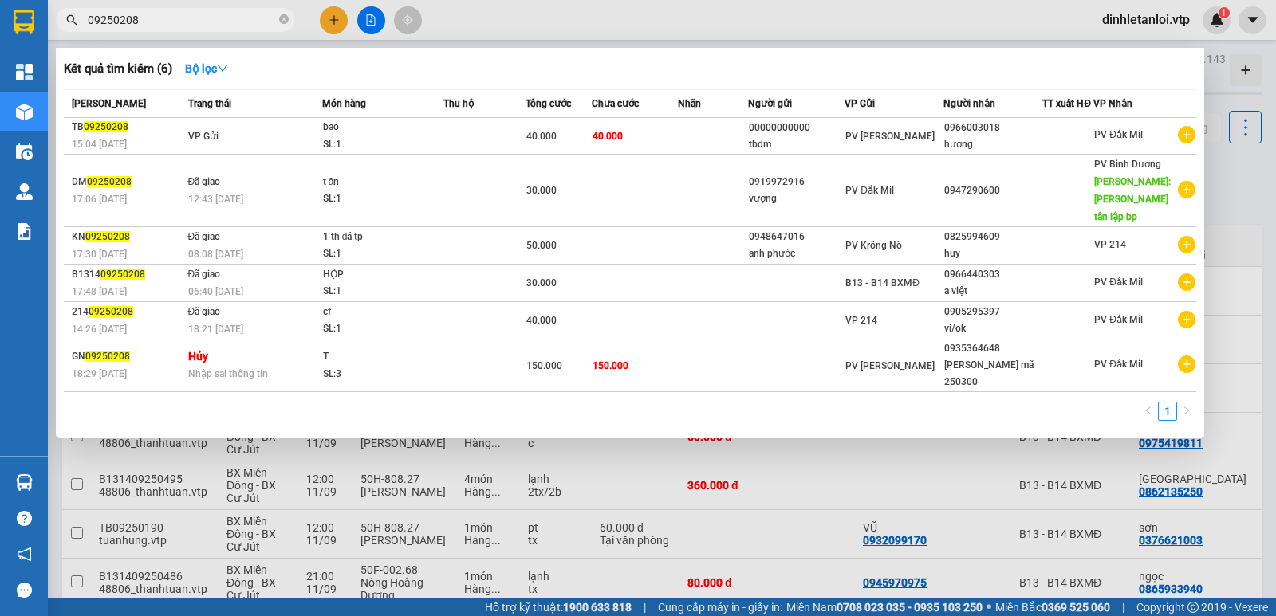
click at [147, 22] on input "09250208" at bounding box center [182, 20] width 188 height 18
click at [85, 26] on span "09250208" at bounding box center [175, 20] width 239 height 24
click at [85, 25] on span "09250208" at bounding box center [175, 20] width 239 height 24
click at [93, 20] on input "09250208" at bounding box center [182, 20] width 188 height 18
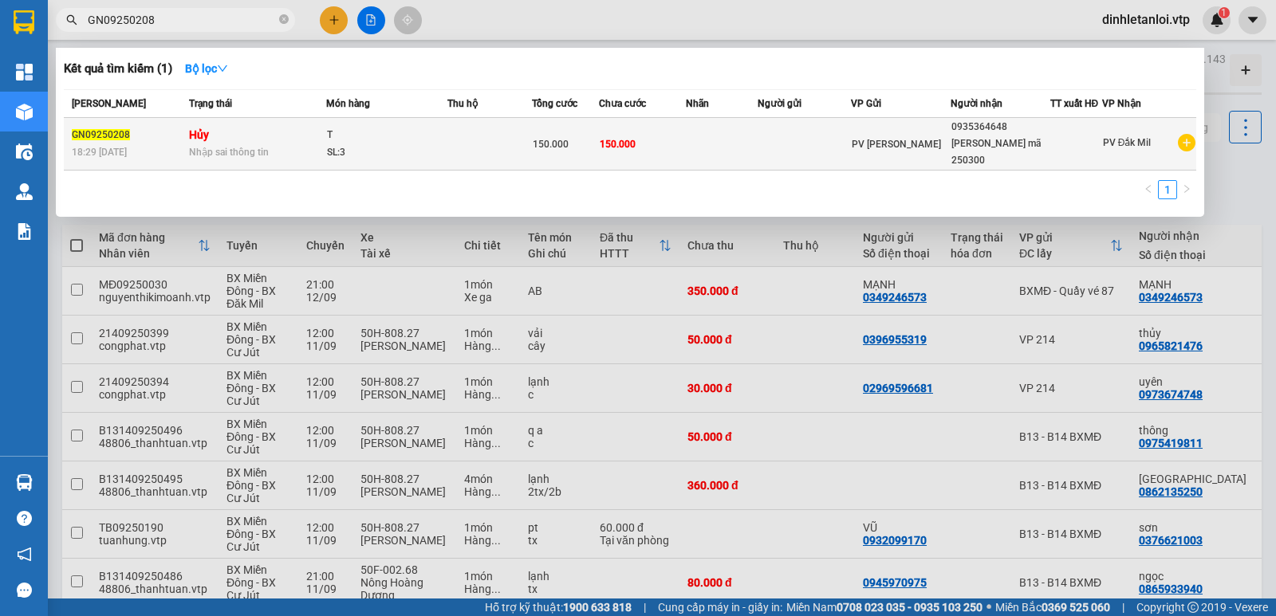
type input "GN09250208"
click at [557, 139] on span "150.000" at bounding box center [551, 144] width 36 height 11
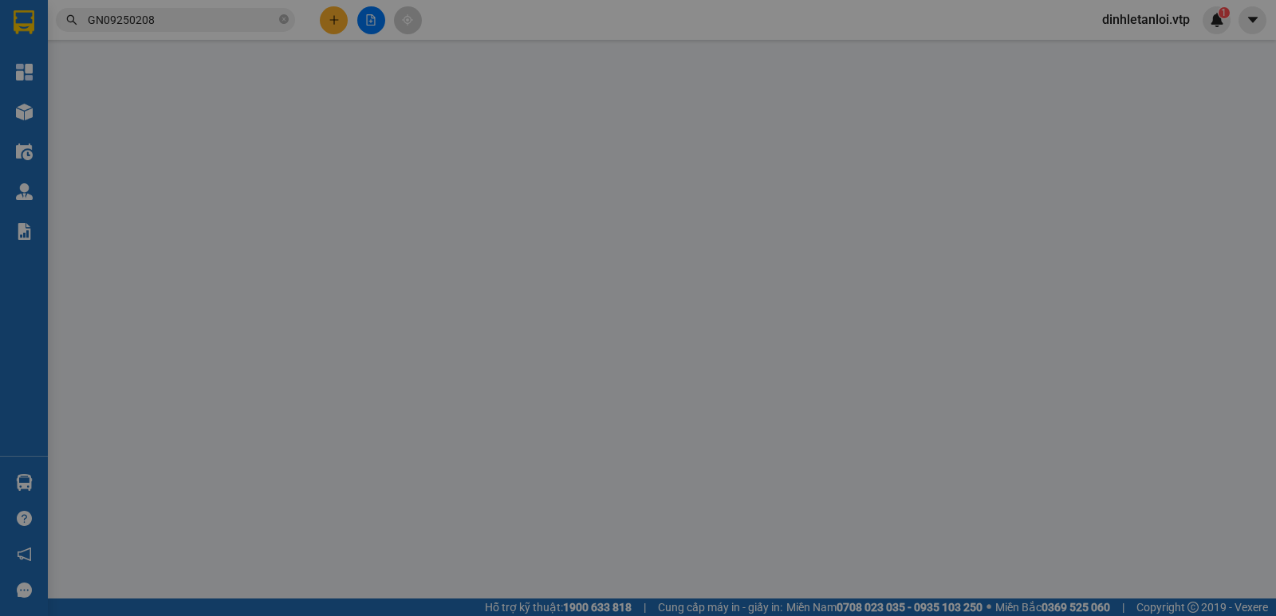
type input "0935364648"
type input "[PERSON_NAME] mã 250300"
type input "150.000"
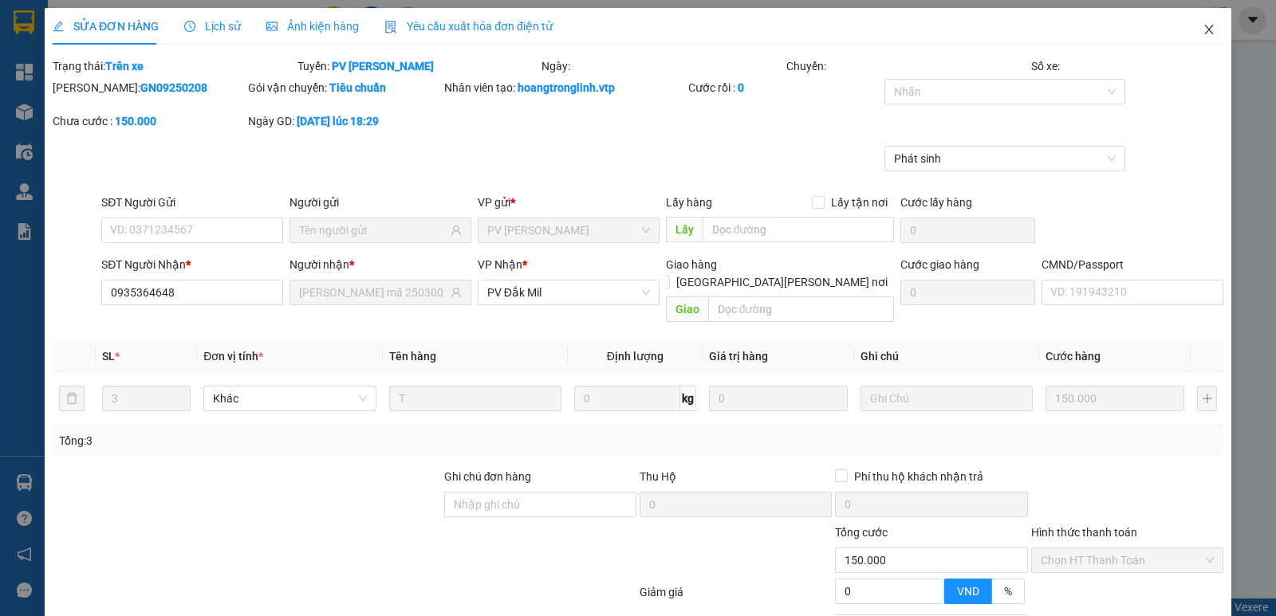
click at [1202, 31] on icon "close" at bounding box center [1208, 29] width 13 height 13
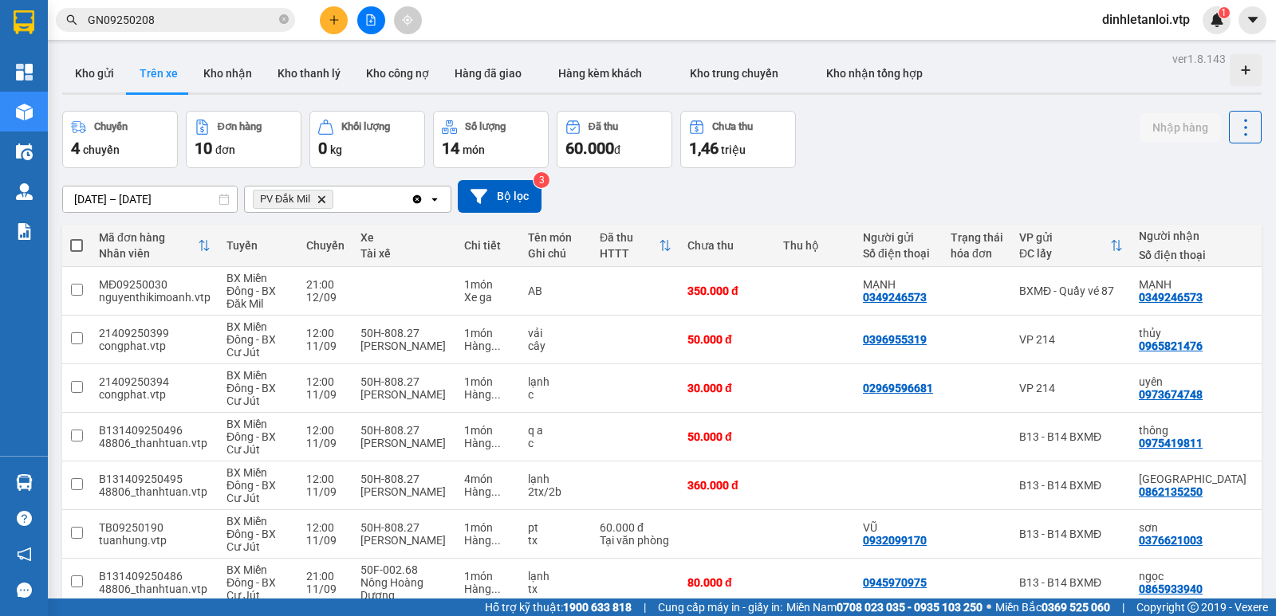
click at [199, 28] on input "GN09250208" at bounding box center [182, 20] width 188 height 18
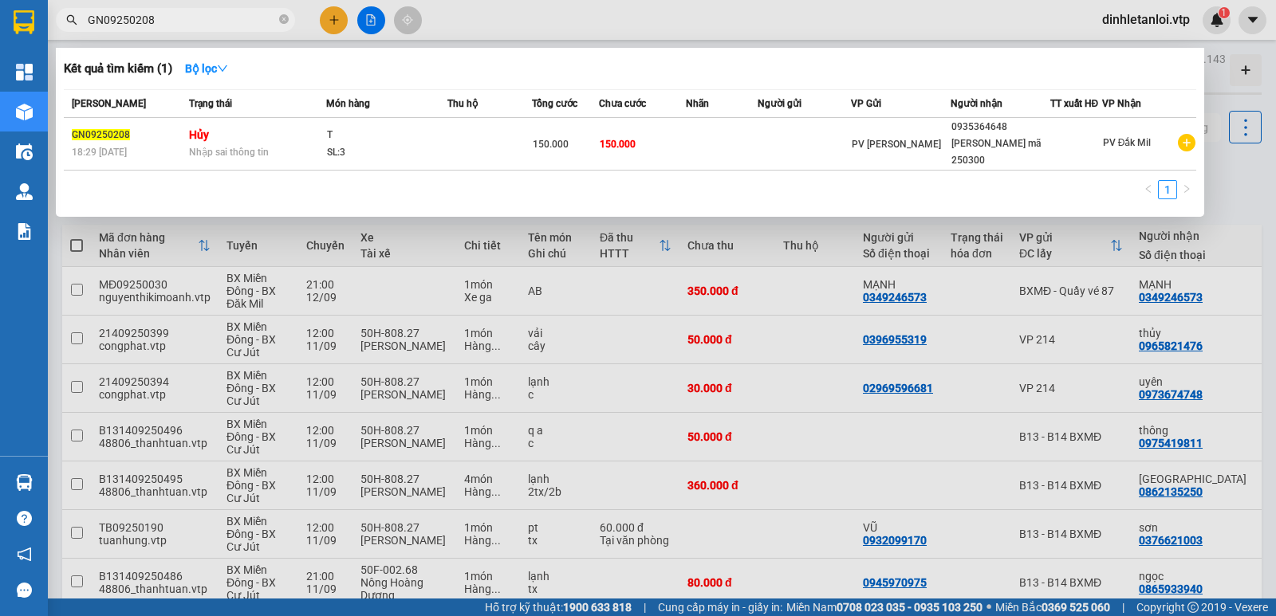
click at [1229, 178] on div at bounding box center [638, 308] width 1276 height 616
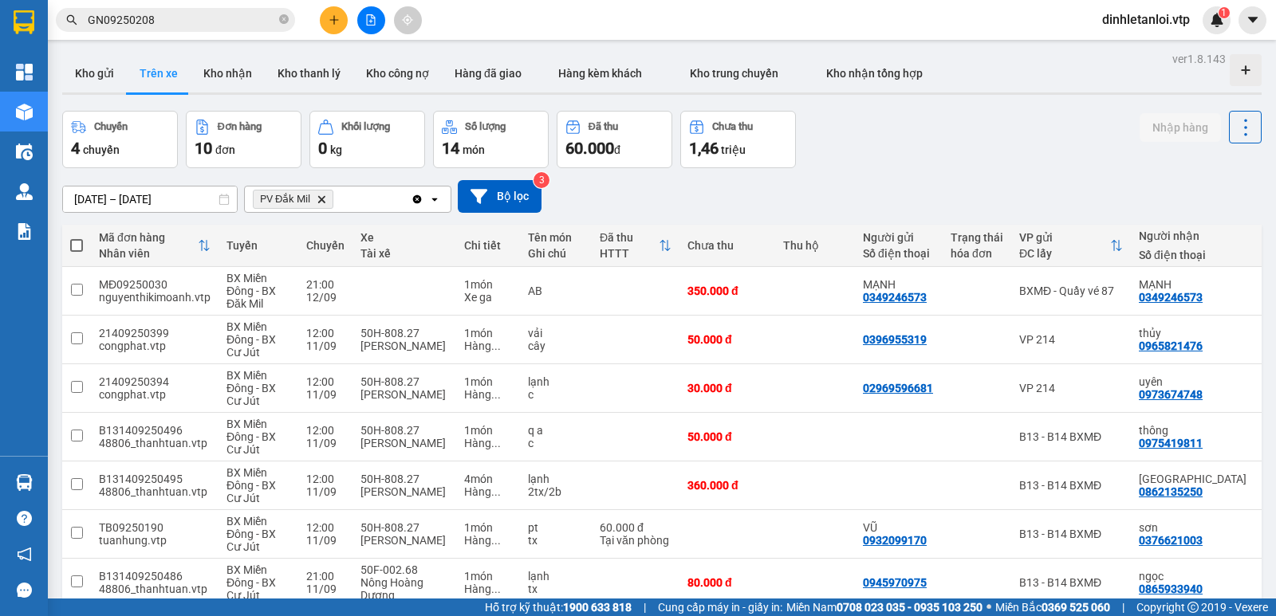
click at [423, 199] on icon "Clear all" at bounding box center [417, 199] width 13 height 13
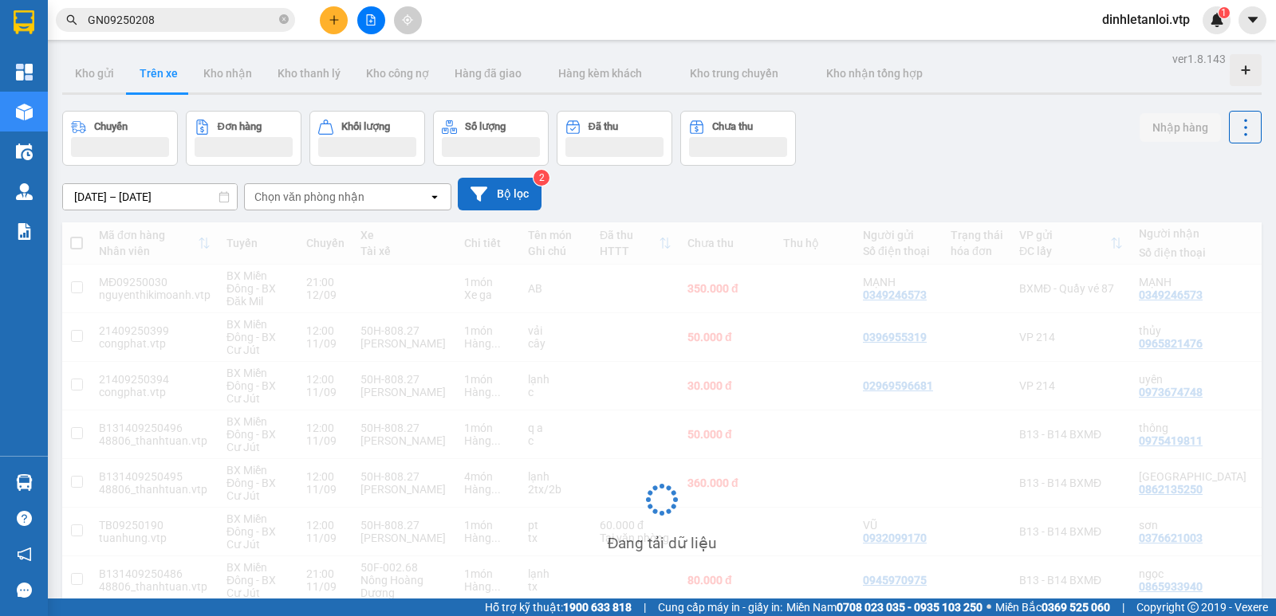
click at [490, 202] on button "Bộ lọc" at bounding box center [500, 194] width 84 height 33
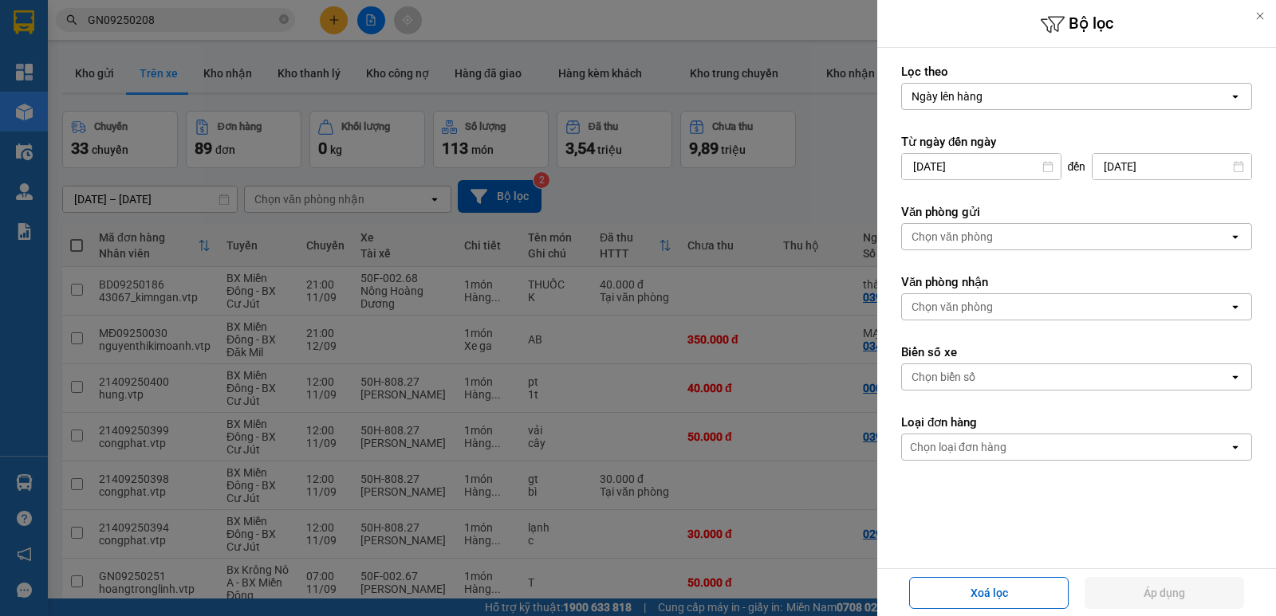
click at [974, 235] on div "Chọn văn phòng" at bounding box center [951, 237] width 81 height 16
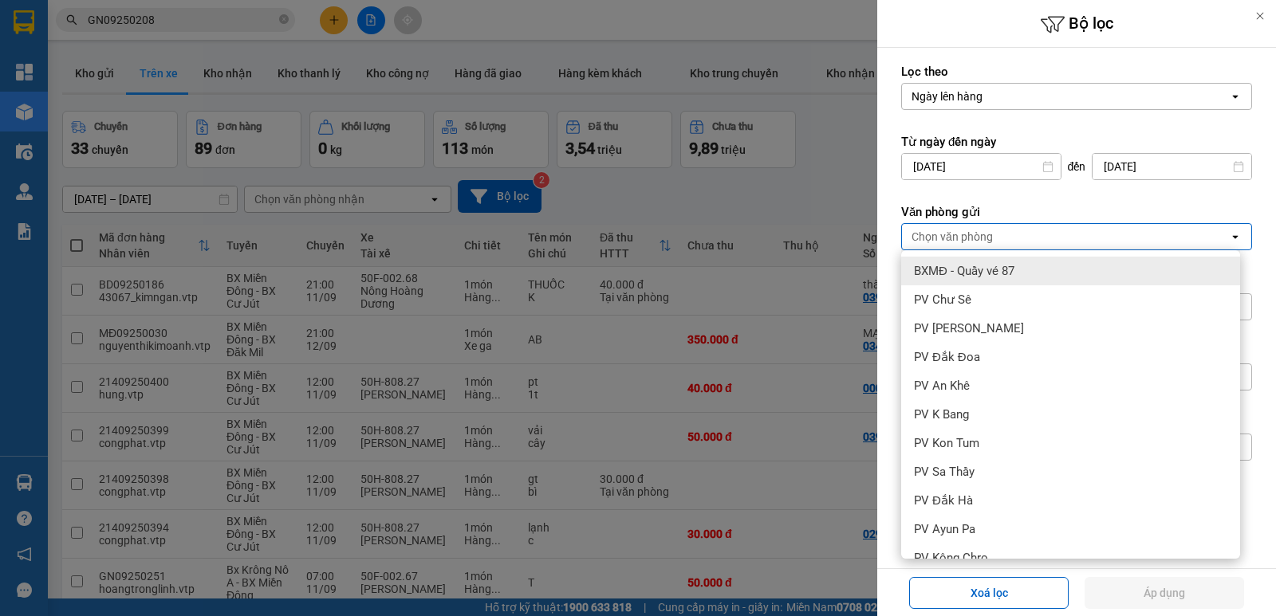
click at [1010, 96] on div "Ngày lên hàng" at bounding box center [1065, 97] width 327 height 26
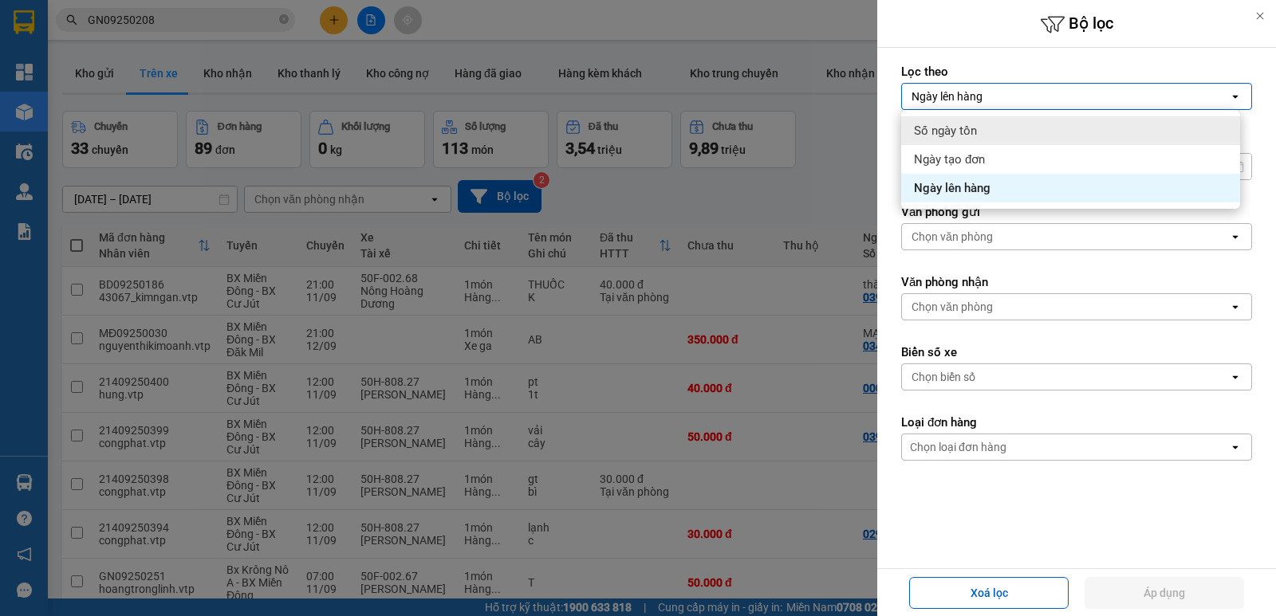
click at [950, 132] on span "Số ngày tồn" at bounding box center [945, 131] width 63 height 16
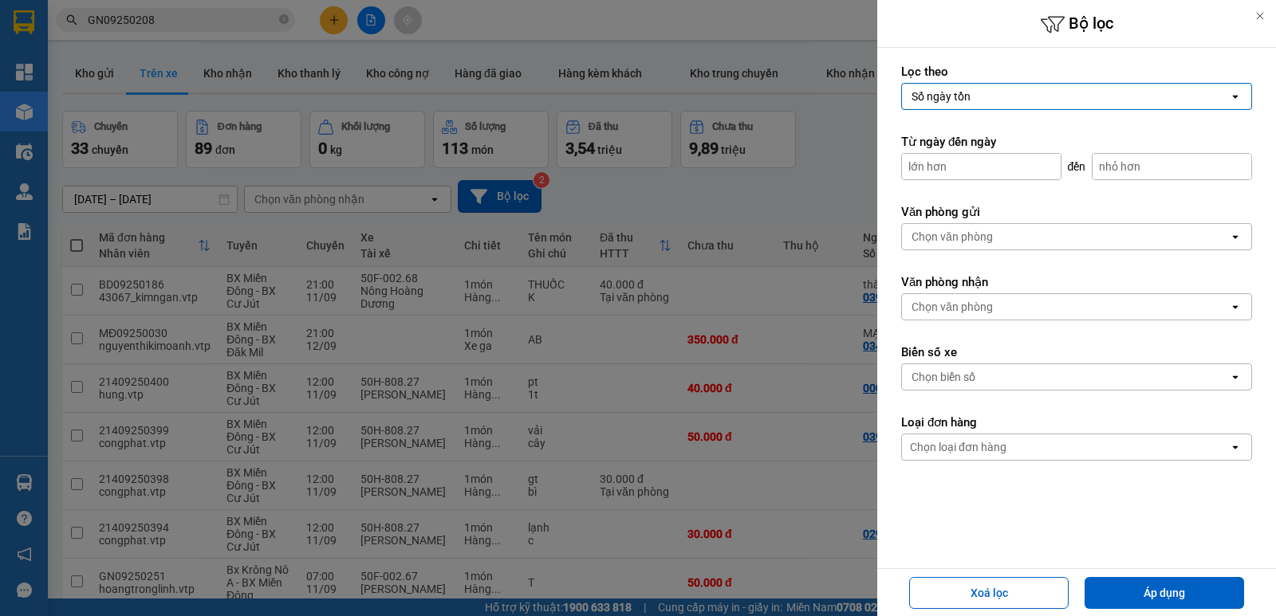
click at [1001, 103] on div "Số ngày tồn" at bounding box center [1065, 97] width 327 height 26
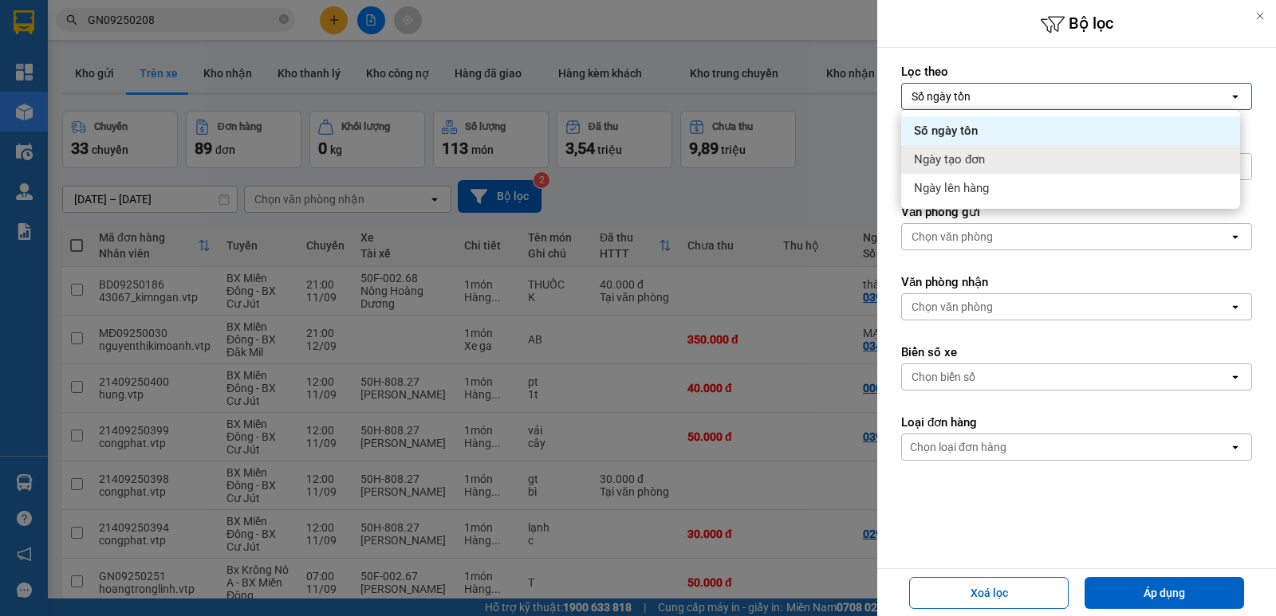
click at [956, 156] on span "Ngày tạo đơn" at bounding box center [949, 159] width 71 height 16
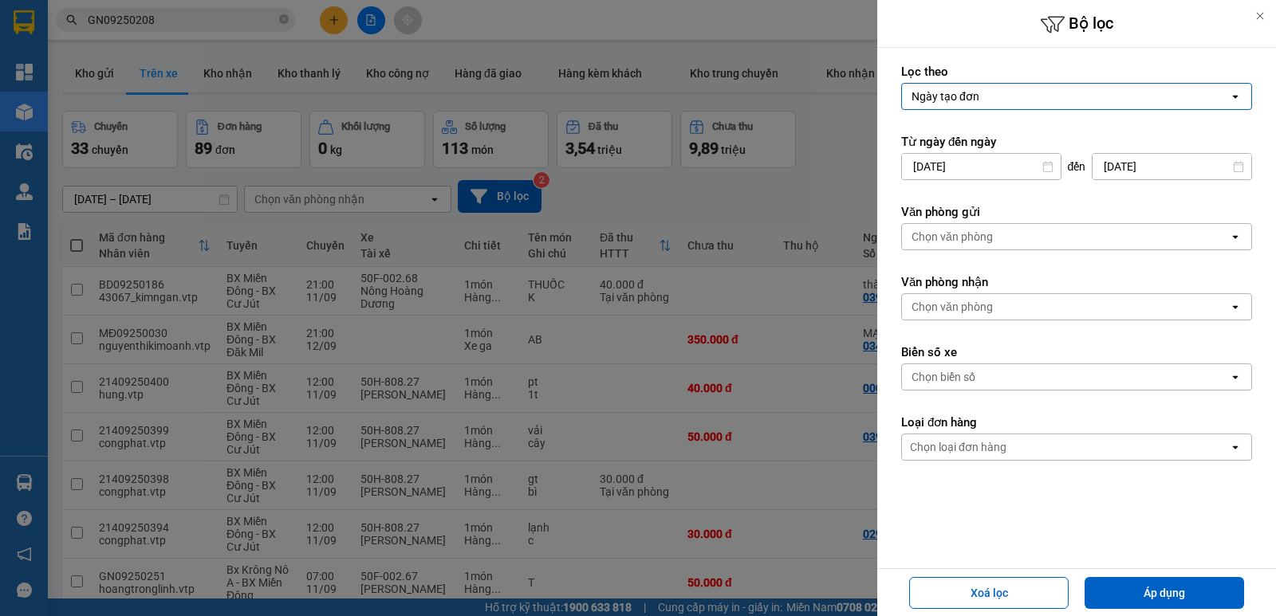
click at [967, 220] on div "Văn phòng gửi [PERSON_NAME] open" at bounding box center [1076, 227] width 351 height 46
click at [978, 240] on div "Chọn văn phòng" at bounding box center [951, 237] width 81 height 16
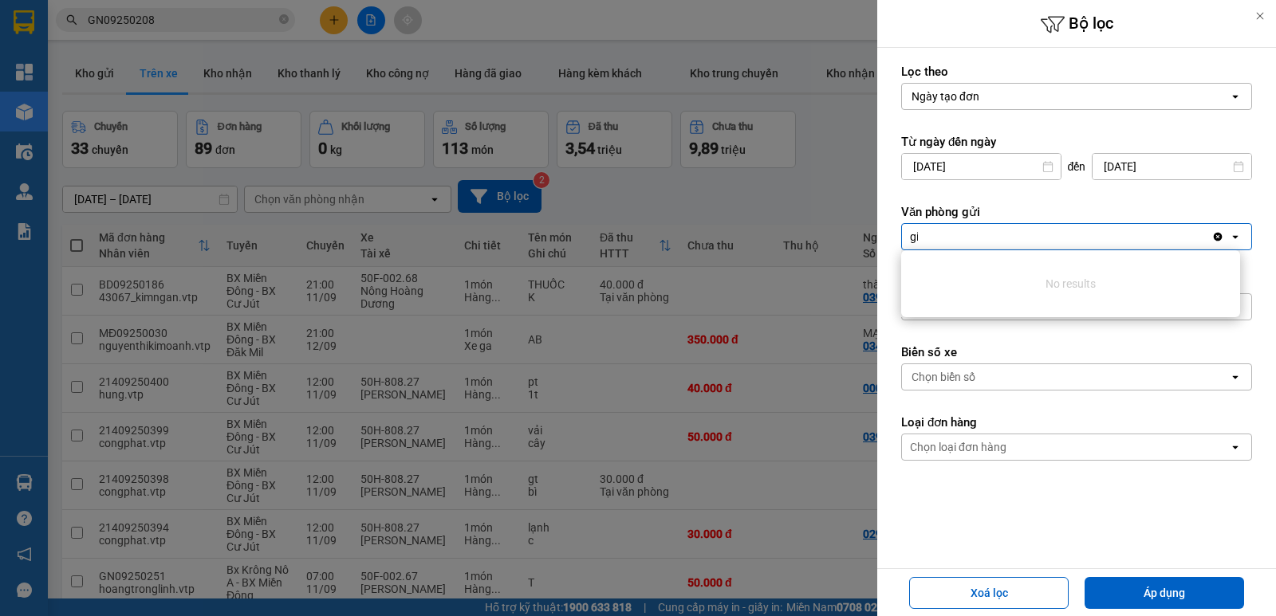
type input "gia"
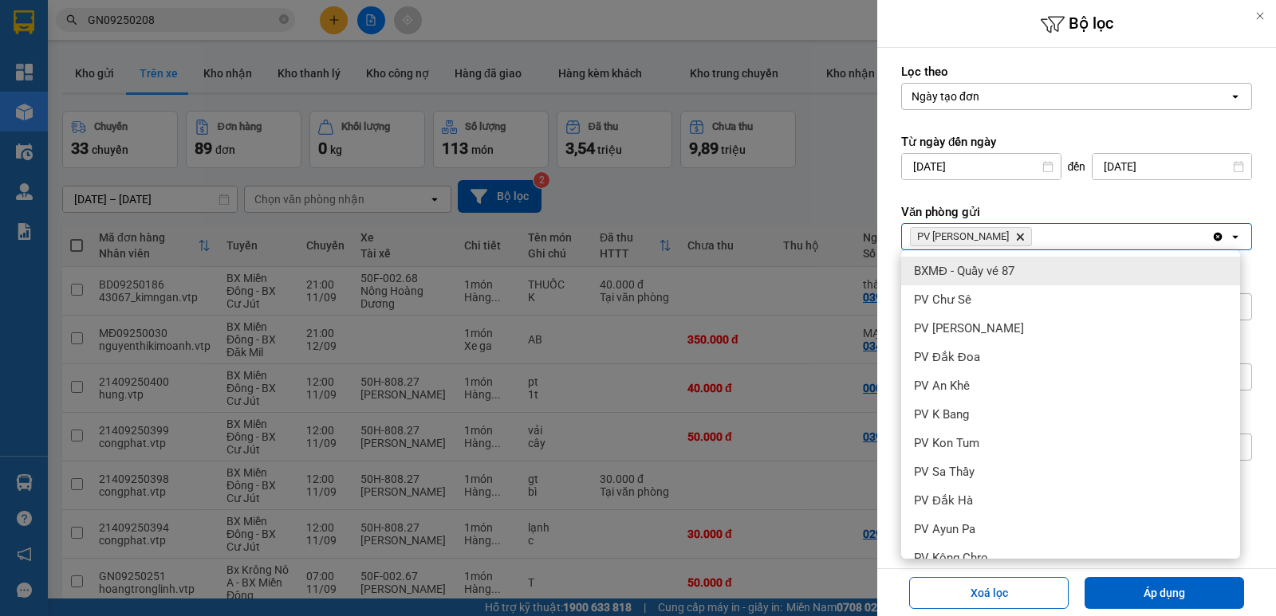
click at [1131, 219] on label "Văn phòng gửi" at bounding box center [1076, 212] width 351 height 16
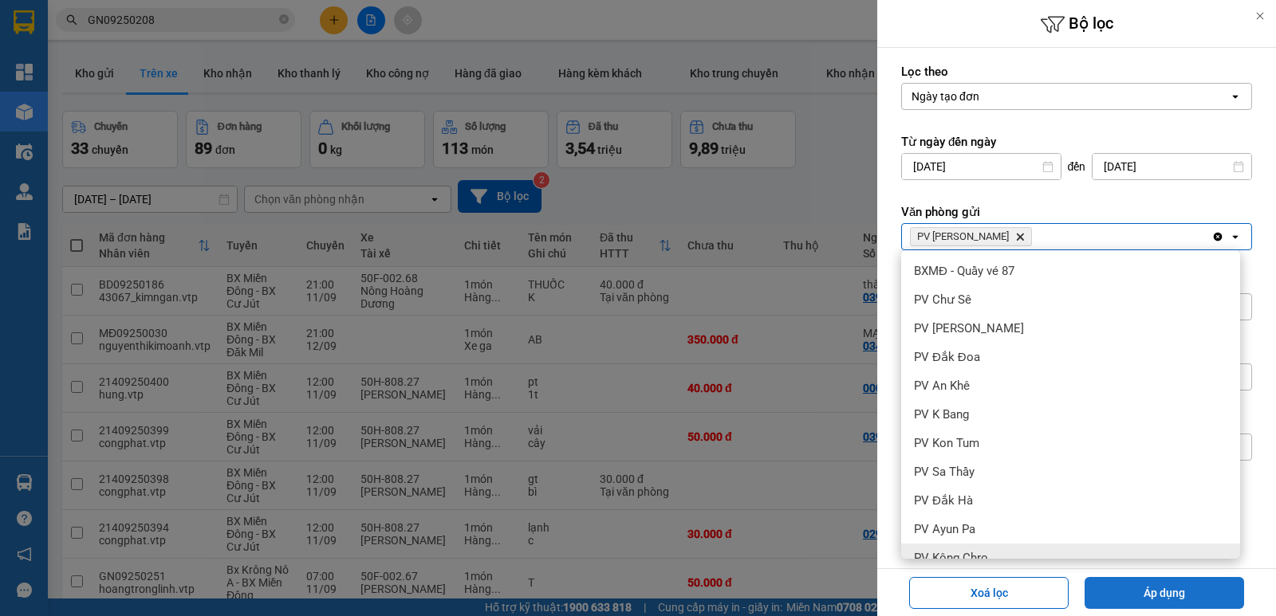
click at [1153, 596] on button "Áp dụng" at bounding box center [1163, 593] width 159 height 32
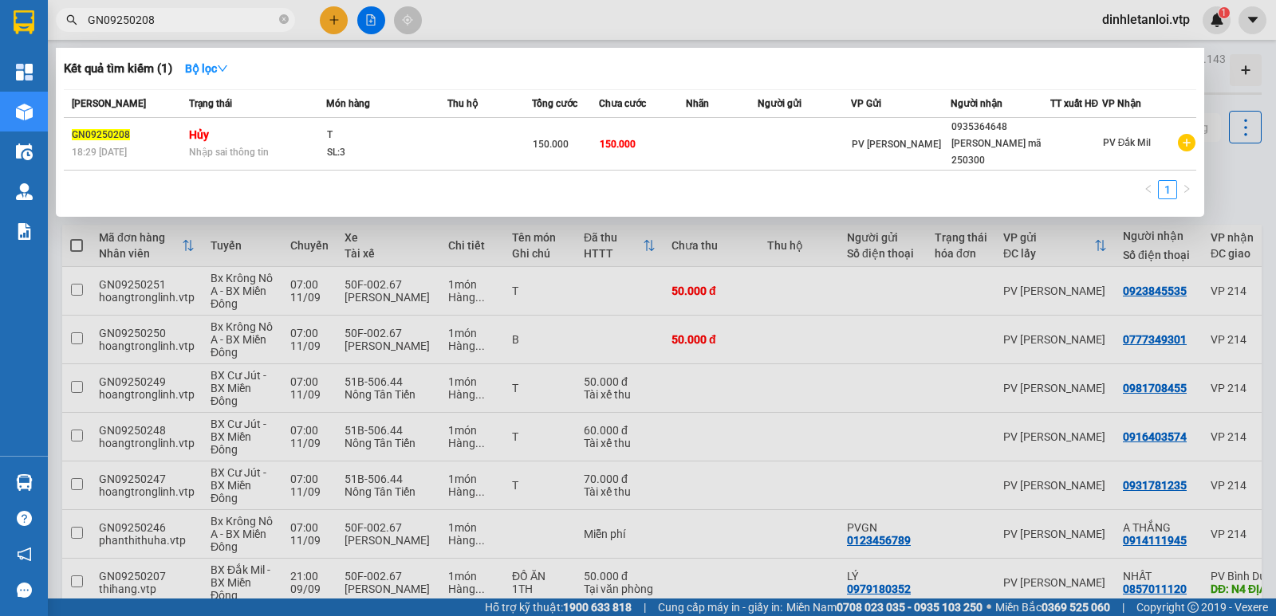
click at [180, 22] on input "GN09250208" at bounding box center [182, 20] width 188 height 18
click at [1260, 199] on div at bounding box center [638, 308] width 1276 height 616
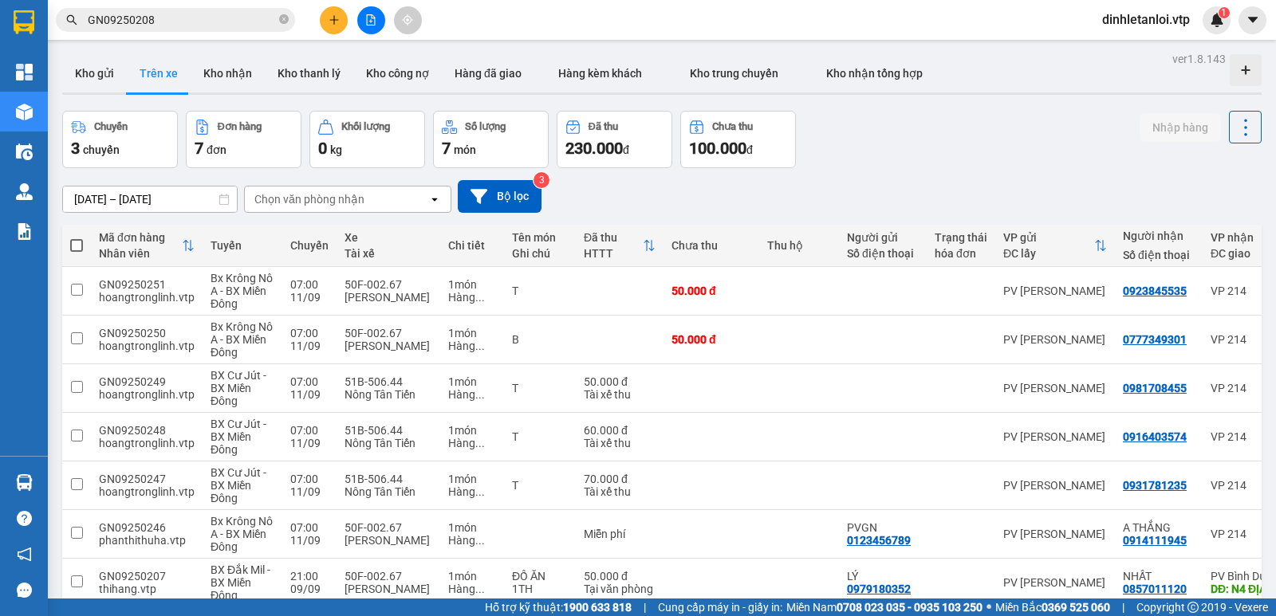
click at [786, 191] on div "[DATE] – [DATE] Press the down arrow key to interact with the calendar and sele…" at bounding box center [661, 196] width 1199 height 33
click at [207, 33] on div "Kết quả [PERSON_NAME] ( 1 ) Bộ lọc Mã ĐH Trạng thái Món hàng Thu hộ Tổng [PERSO…" at bounding box center [155, 20] width 311 height 28
click at [217, 15] on input "GN09250208" at bounding box center [182, 20] width 188 height 18
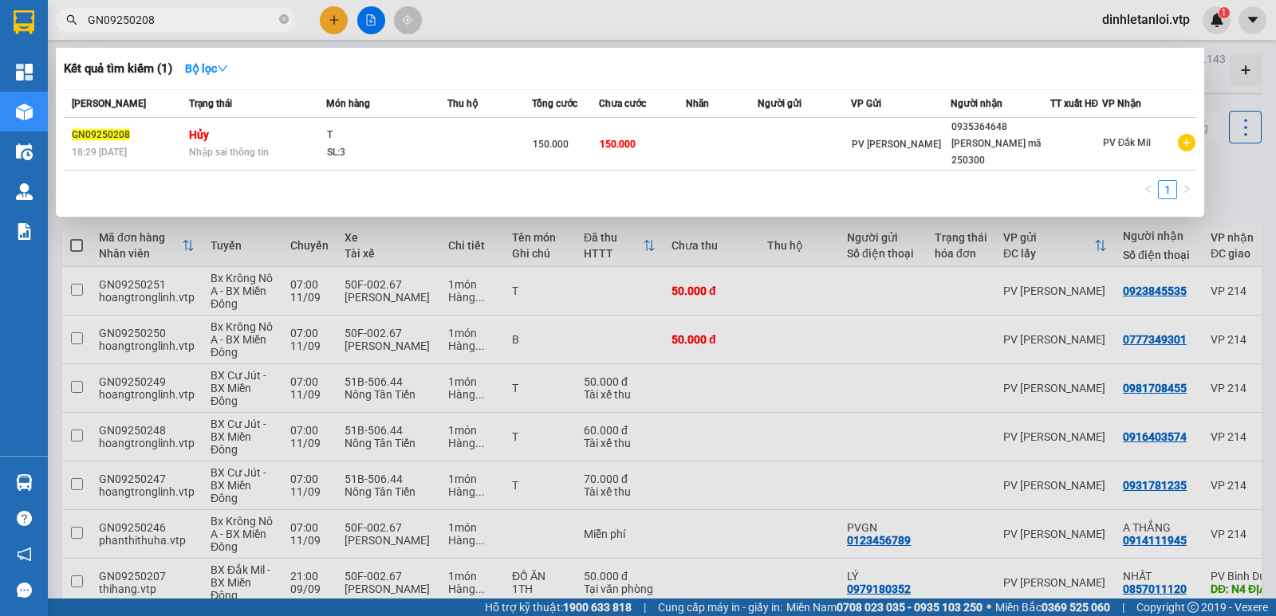
click at [1270, 294] on div at bounding box center [638, 308] width 1276 height 616
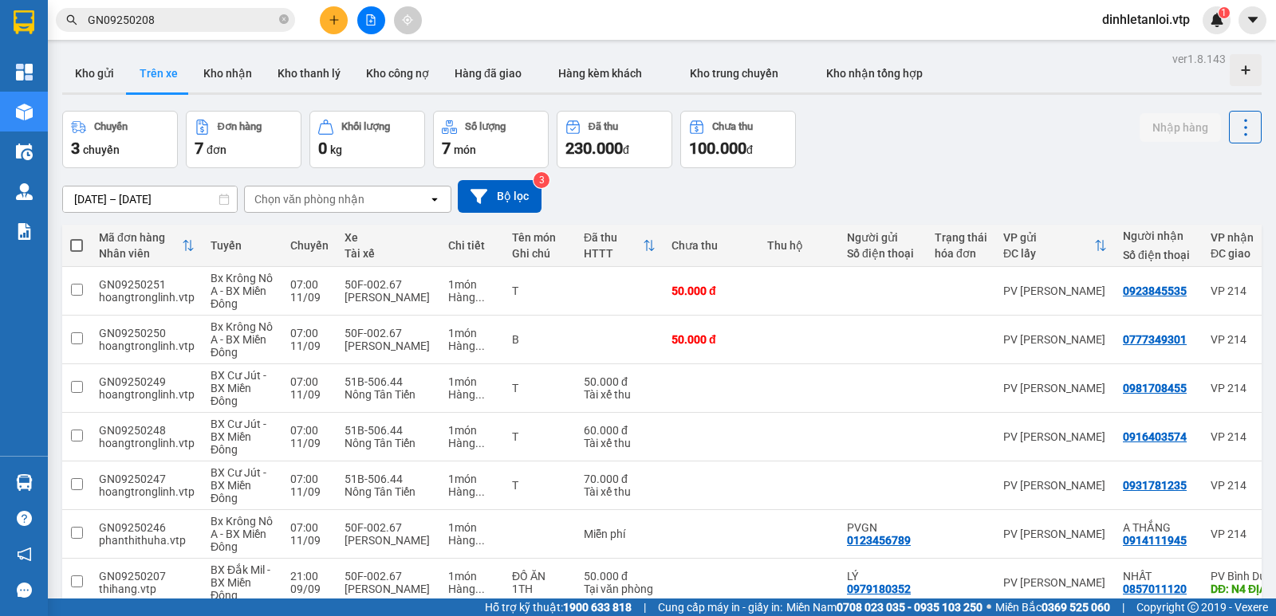
click at [156, 195] on input "[DATE] – [DATE]" at bounding box center [150, 200] width 174 height 26
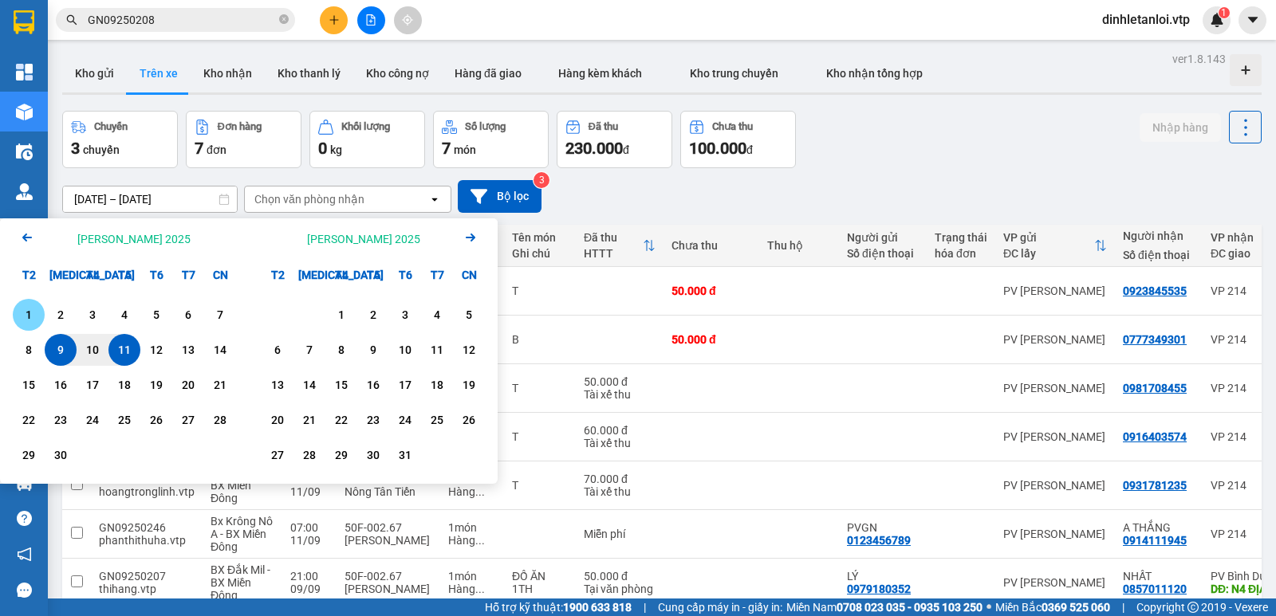
click at [29, 309] on div "1" at bounding box center [29, 314] width 22 height 19
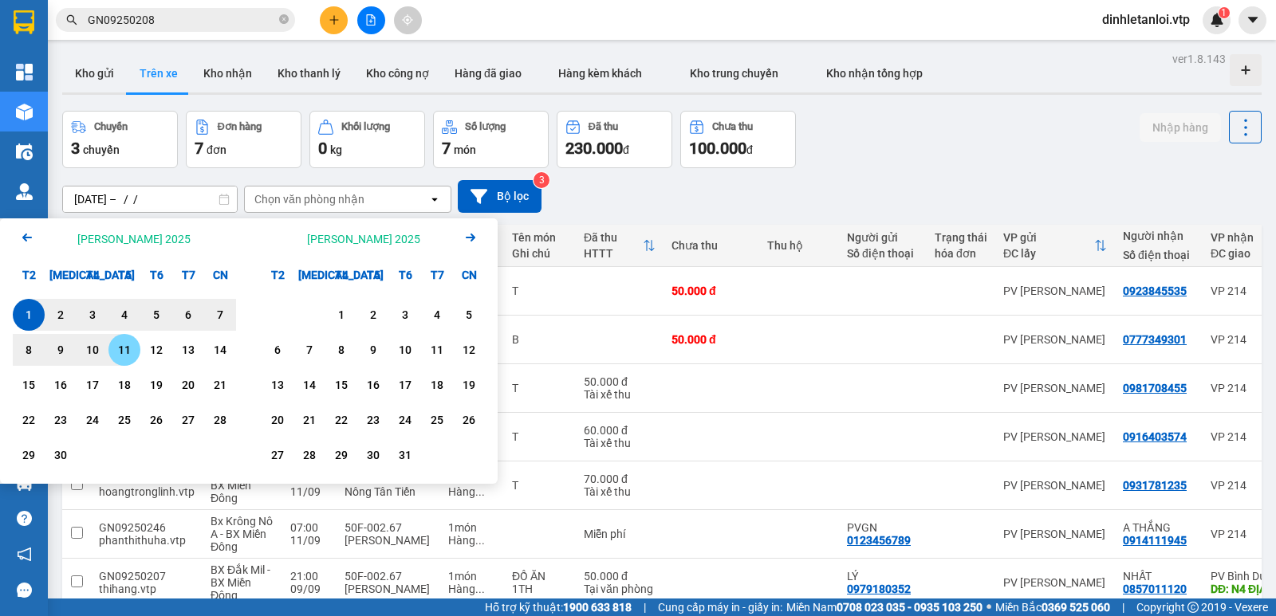
click at [128, 347] on div "11" at bounding box center [124, 349] width 22 height 19
type input "[DATE] – [DATE]"
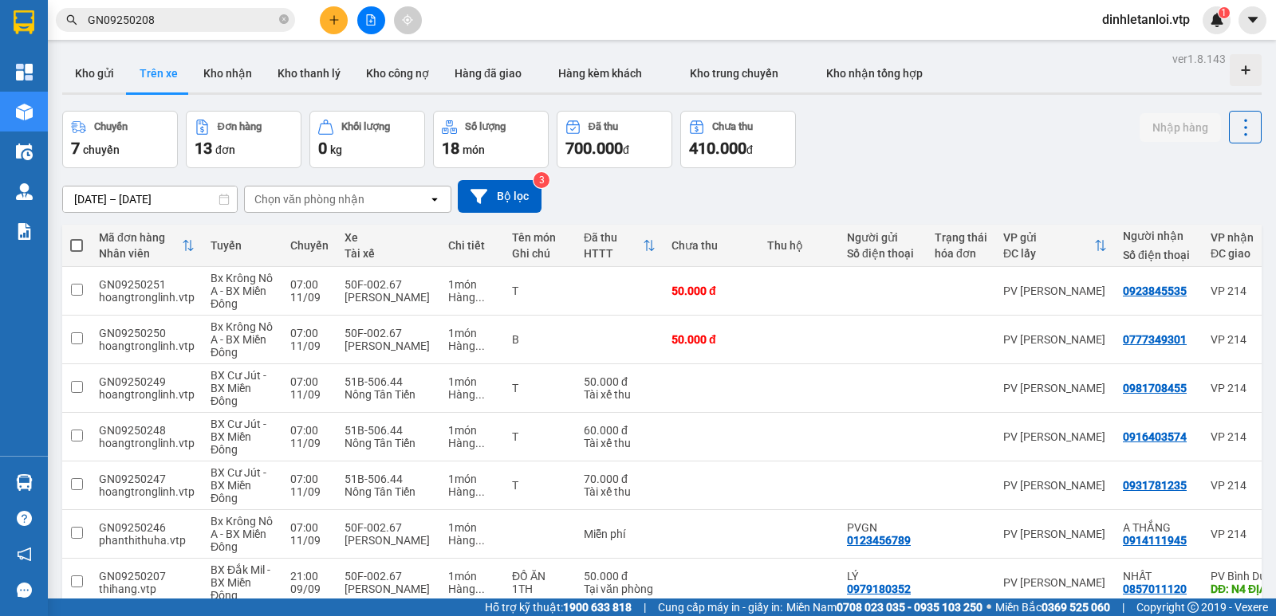
click at [230, 22] on input "GN09250208" at bounding box center [182, 20] width 188 height 18
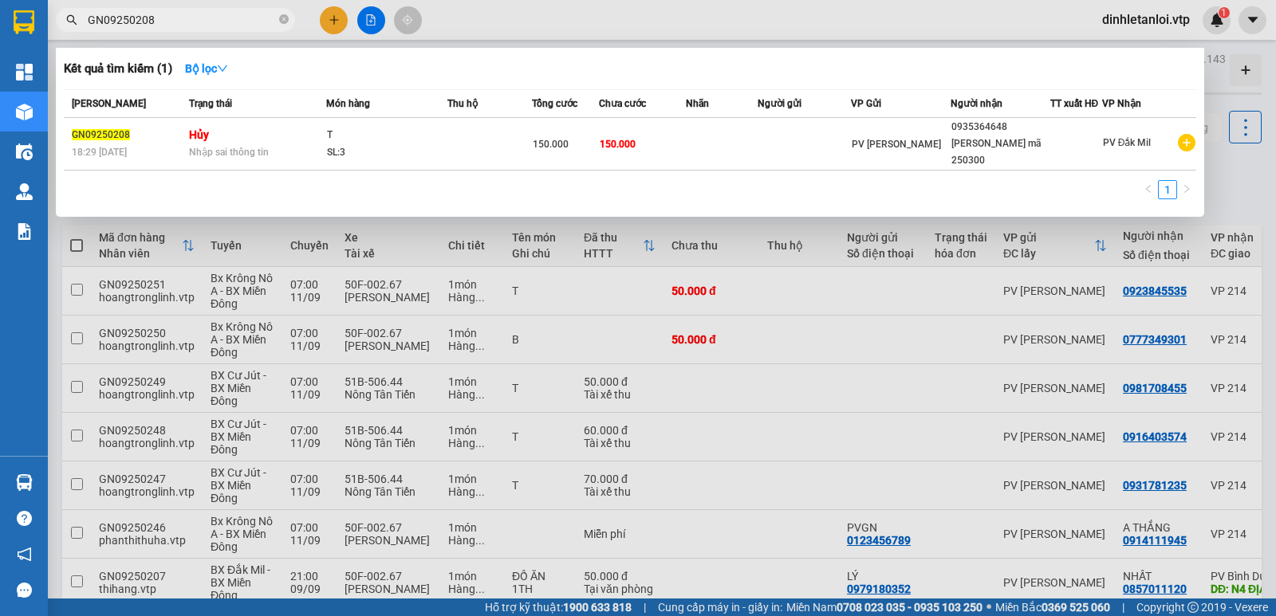
click at [1275, 202] on div at bounding box center [638, 308] width 1276 height 616
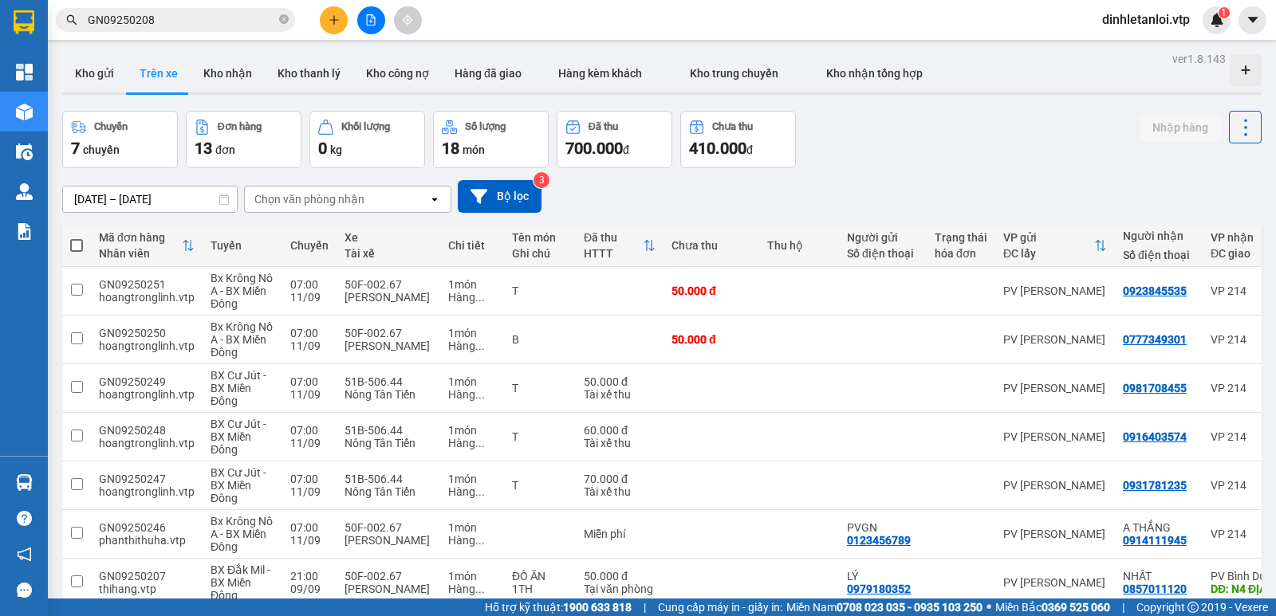
click at [372, 201] on div "Chọn văn phòng nhận" at bounding box center [336, 200] width 183 height 26
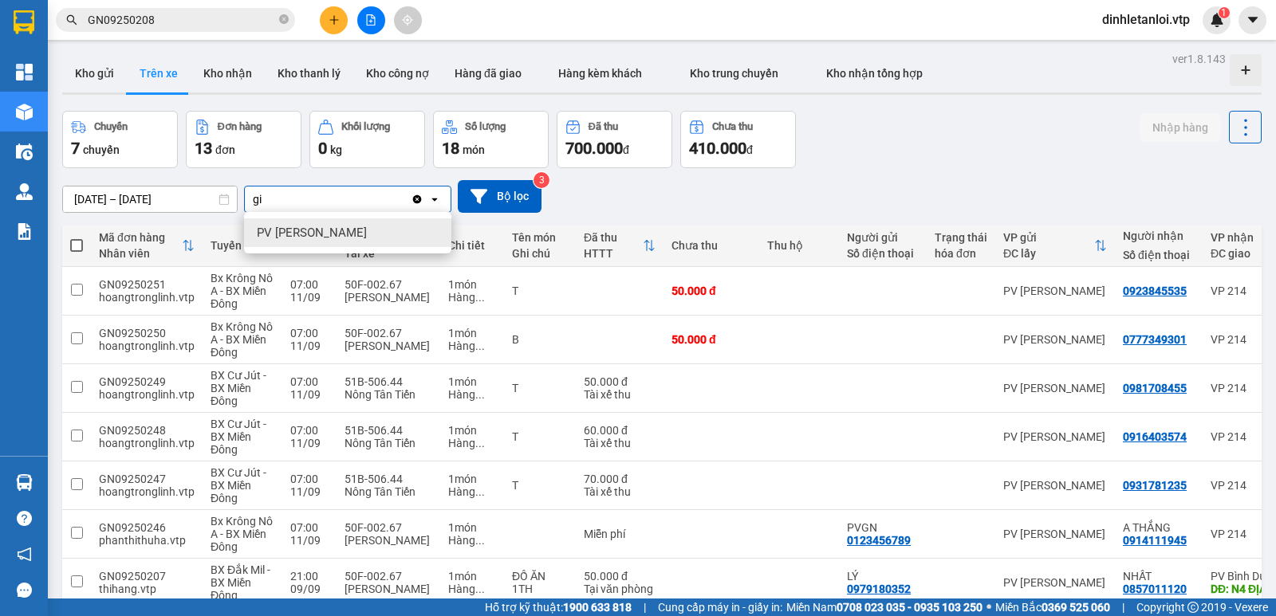
type input "gia"
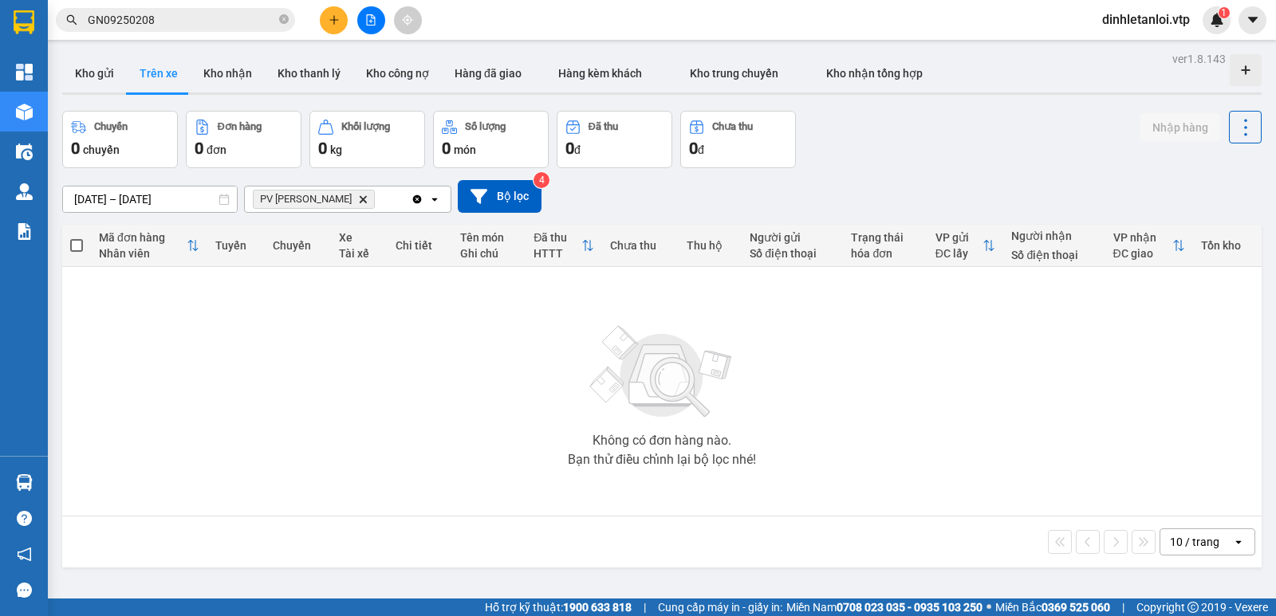
click at [418, 206] on div "Clear all open" at bounding box center [431, 200] width 40 height 26
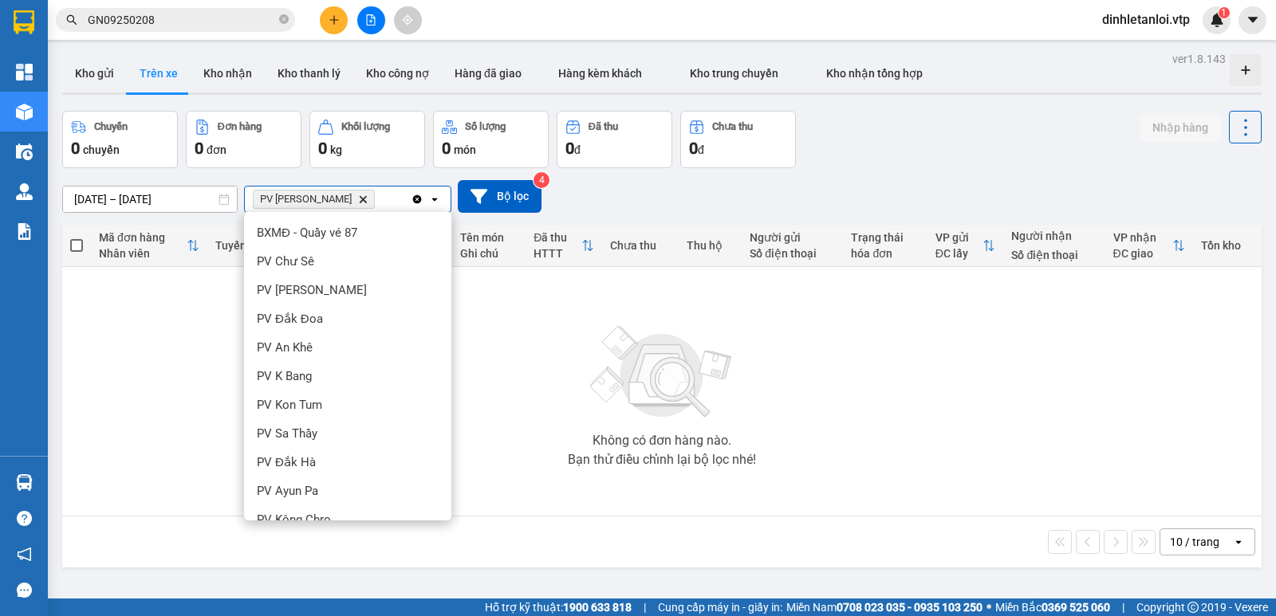
scroll to position [183, 0]
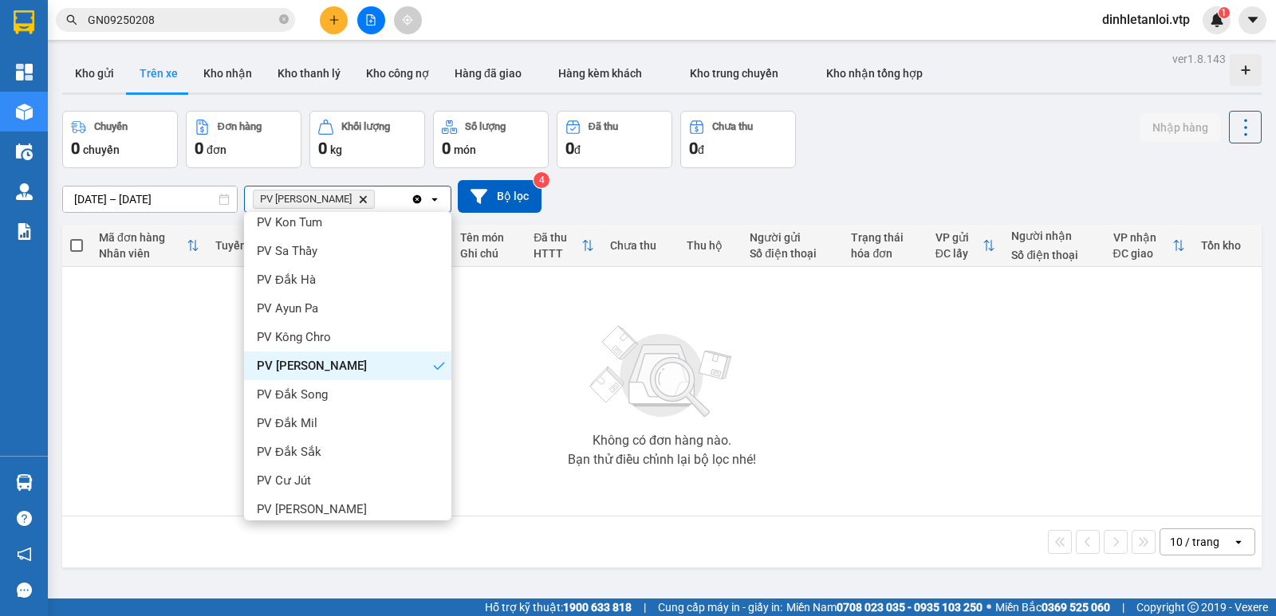
click at [418, 199] on icon "Clear all" at bounding box center [417, 199] width 13 height 13
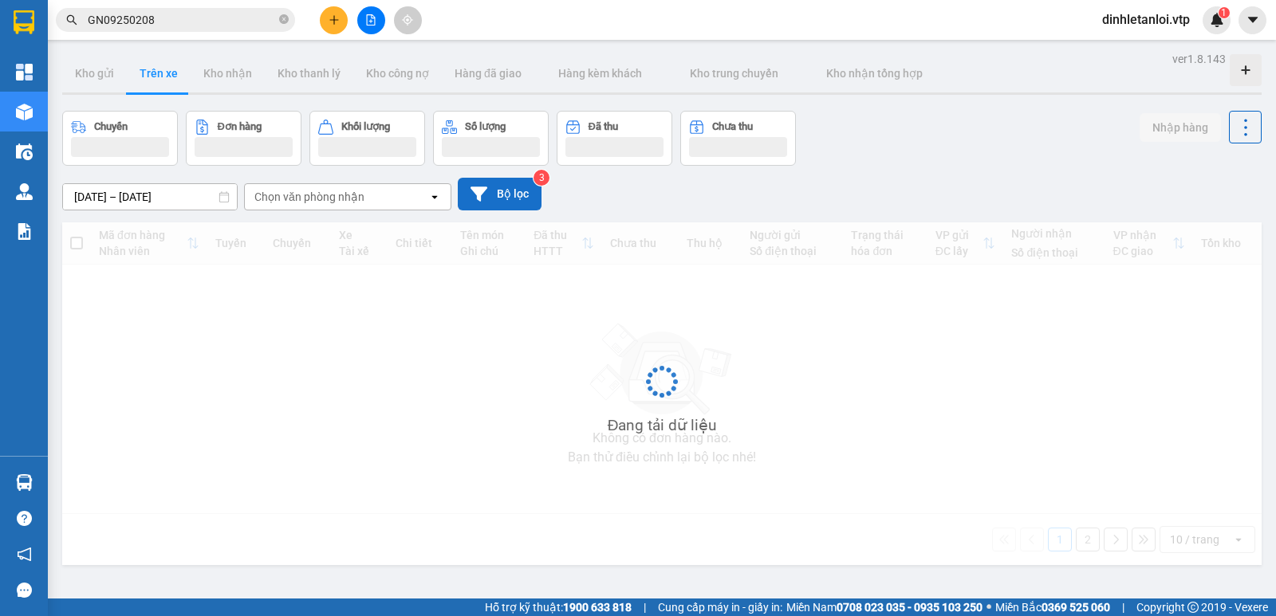
click at [519, 202] on button "Bộ lọc" at bounding box center [500, 194] width 84 height 33
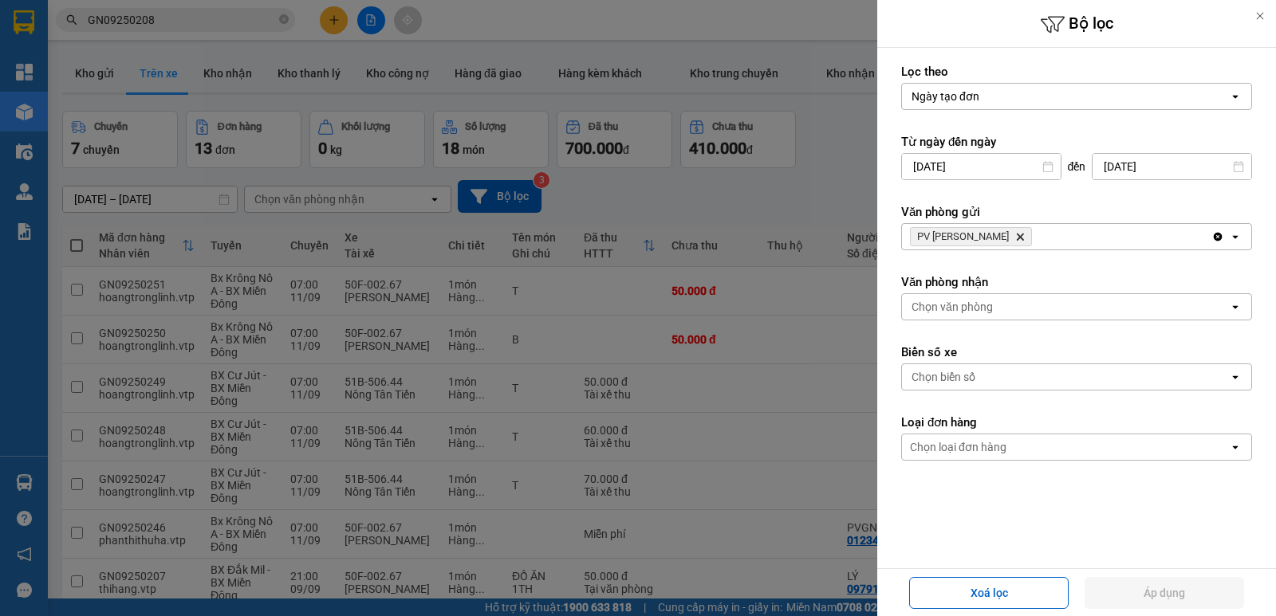
click at [665, 218] on div at bounding box center [638, 308] width 1276 height 616
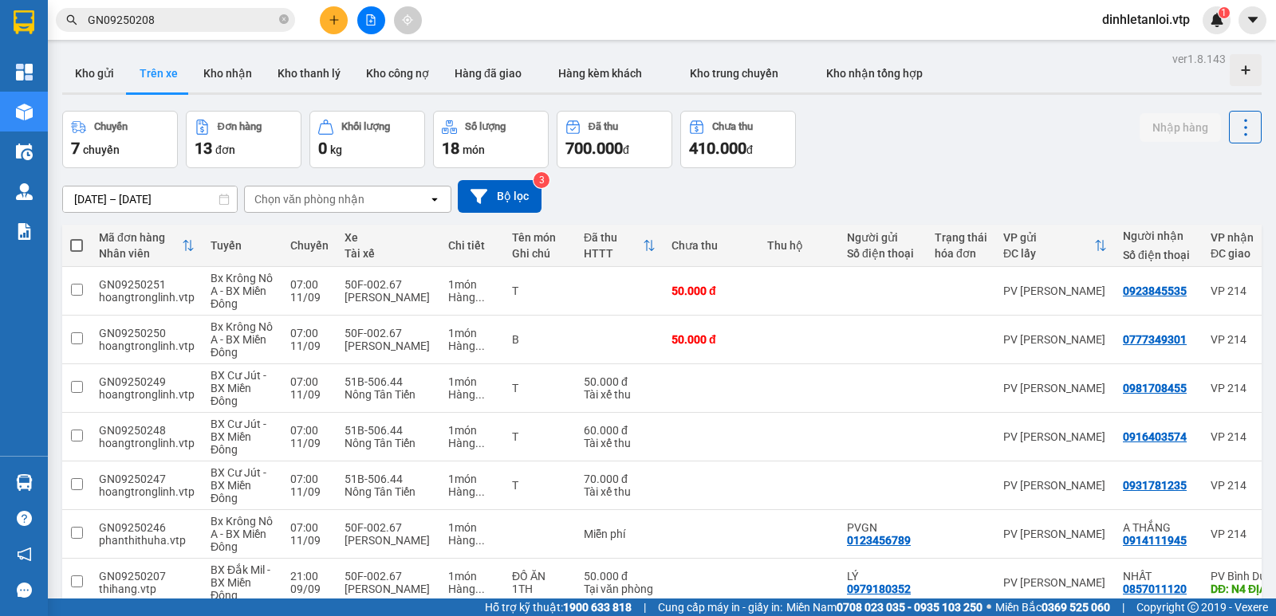
click at [205, 20] on input "GN09250208" at bounding box center [182, 20] width 188 height 18
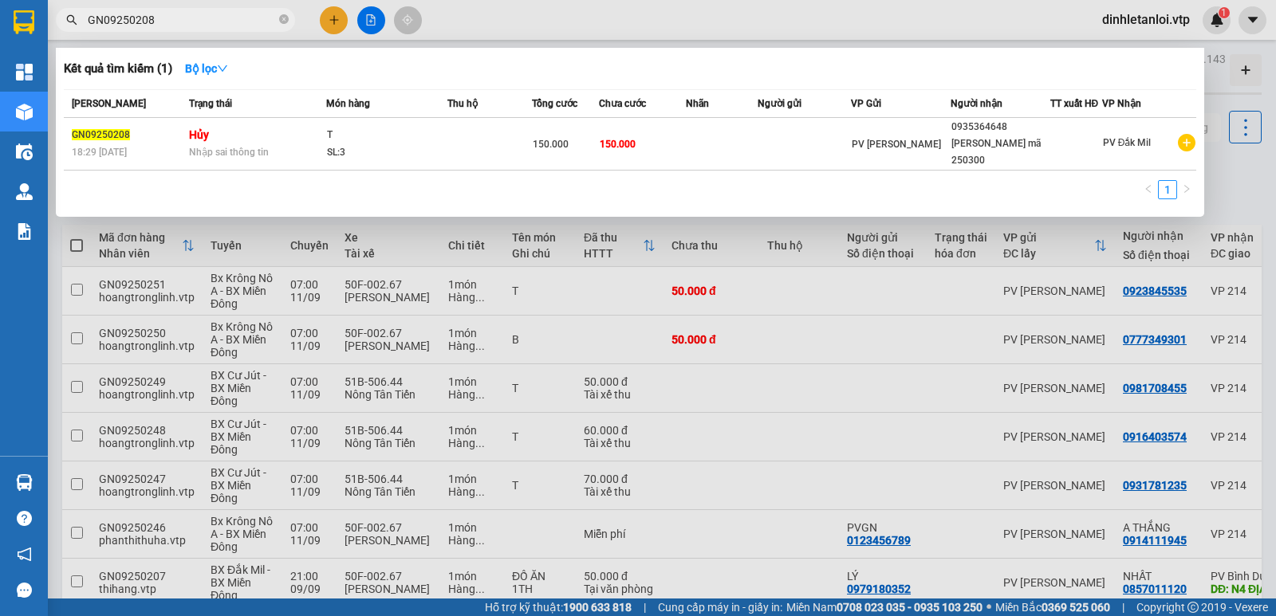
click at [1248, 183] on div at bounding box center [638, 308] width 1276 height 616
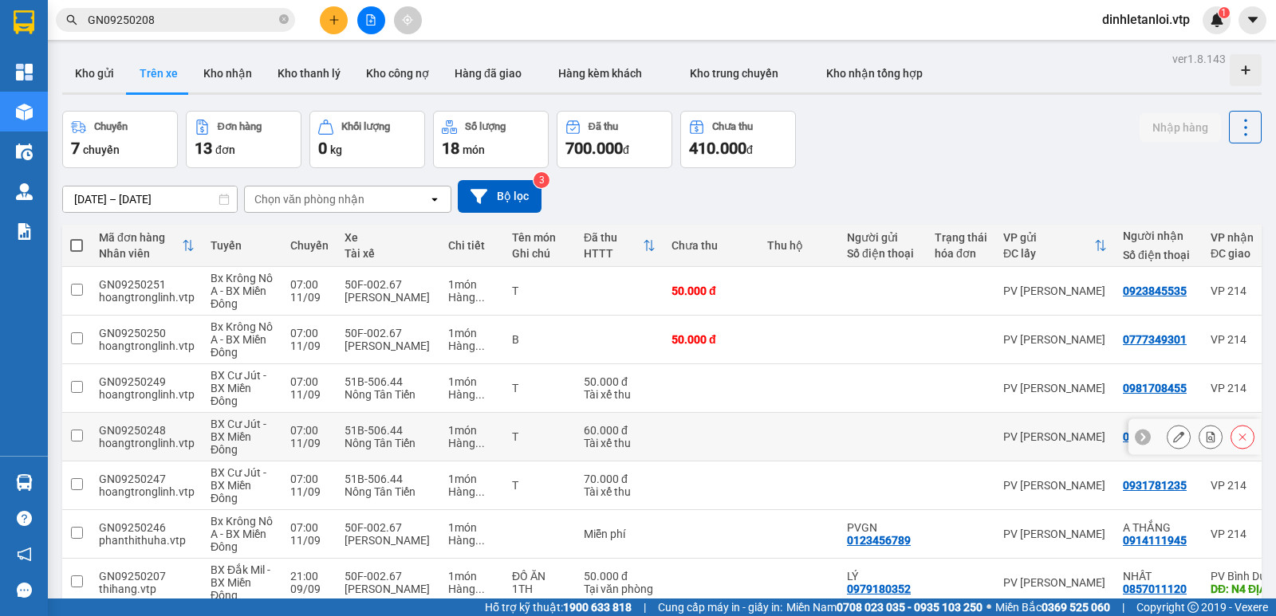
scroll to position [226, 0]
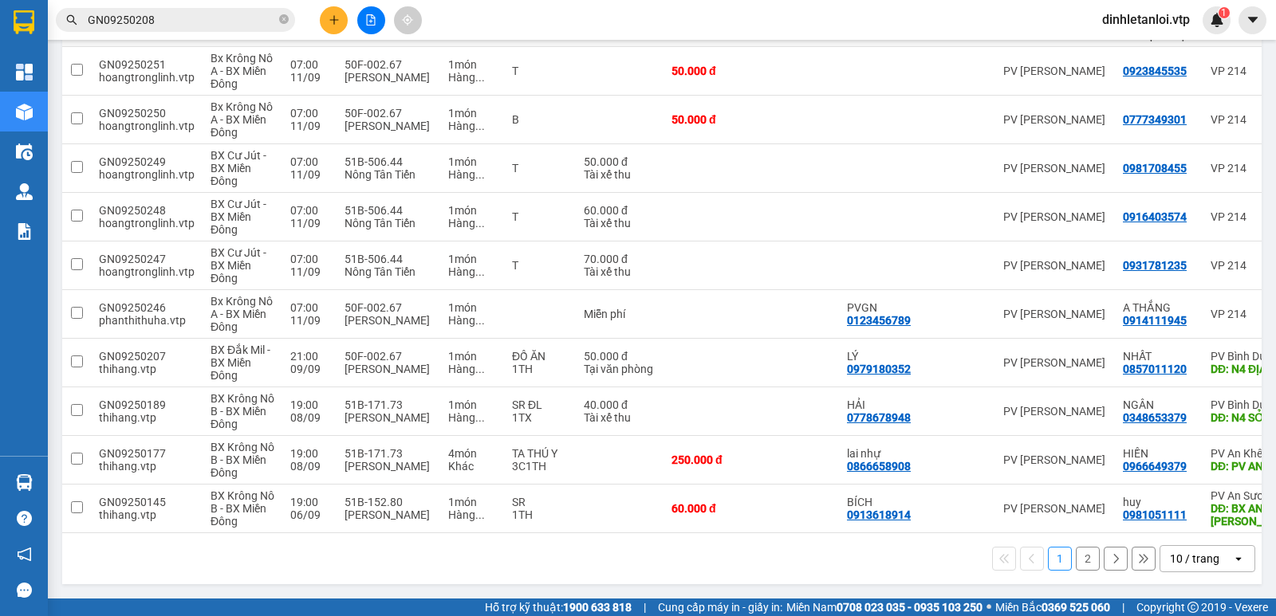
click at [1082, 561] on button "2" at bounding box center [1088, 559] width 24 height 24
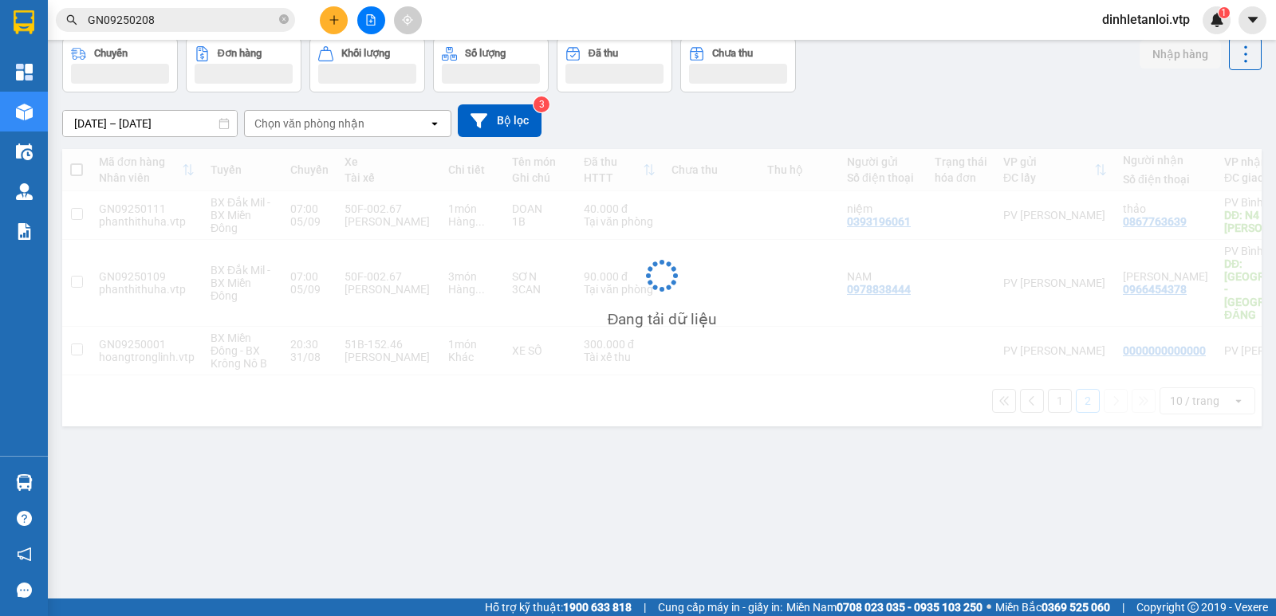
scroll to position [73, 0]
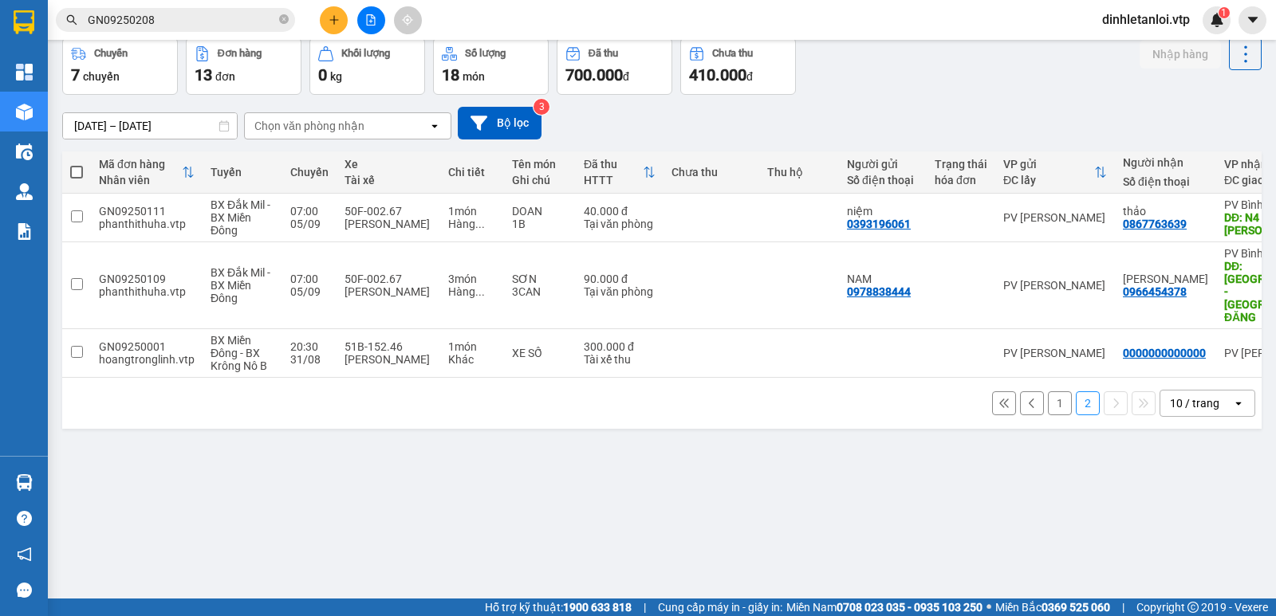
click at [1048, 391] on button "1" at bounding box center [1060, 403] width 24 height 24
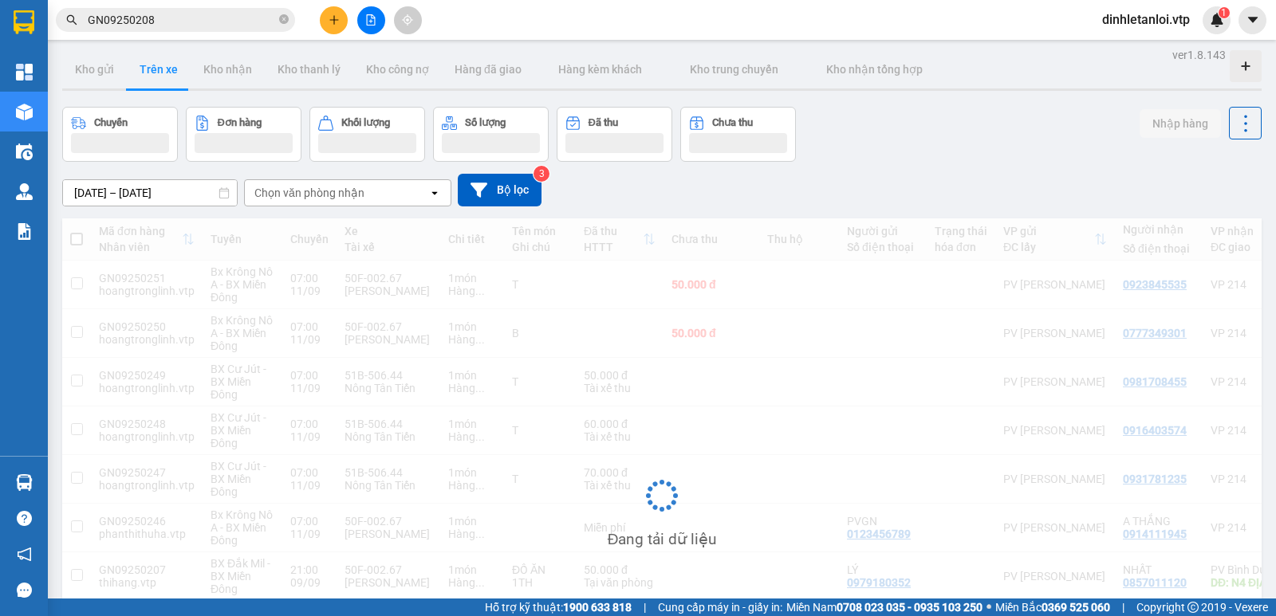
scroll to position [0, 0]
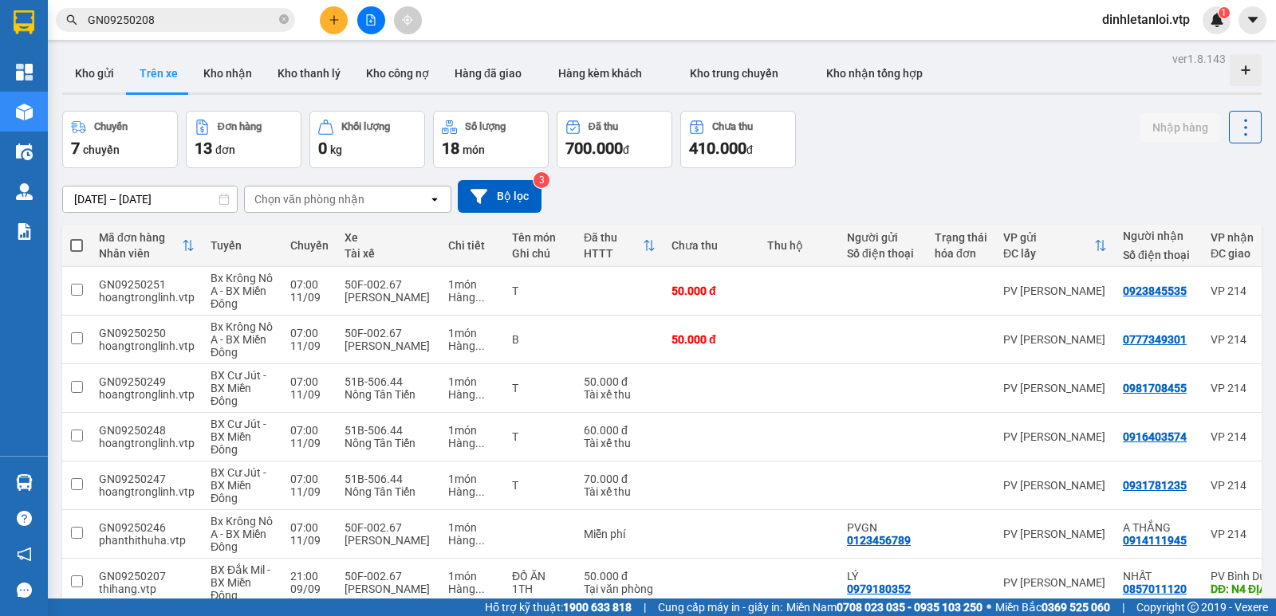
click at [189, 20] on input "GN09250208" at bounding box center [182, 20] width 188 height 18
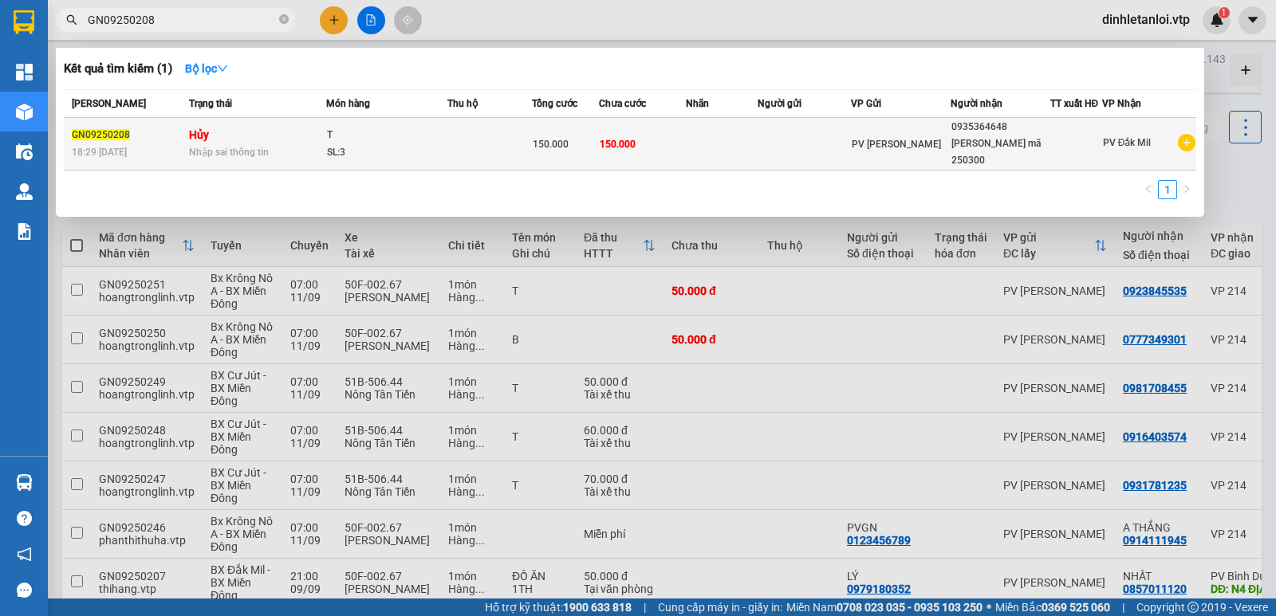
click at [214, 129] on td "[PERSON_NAME] Nhập sai thông tin" at bounding box center [255, 144] width 141 height 53
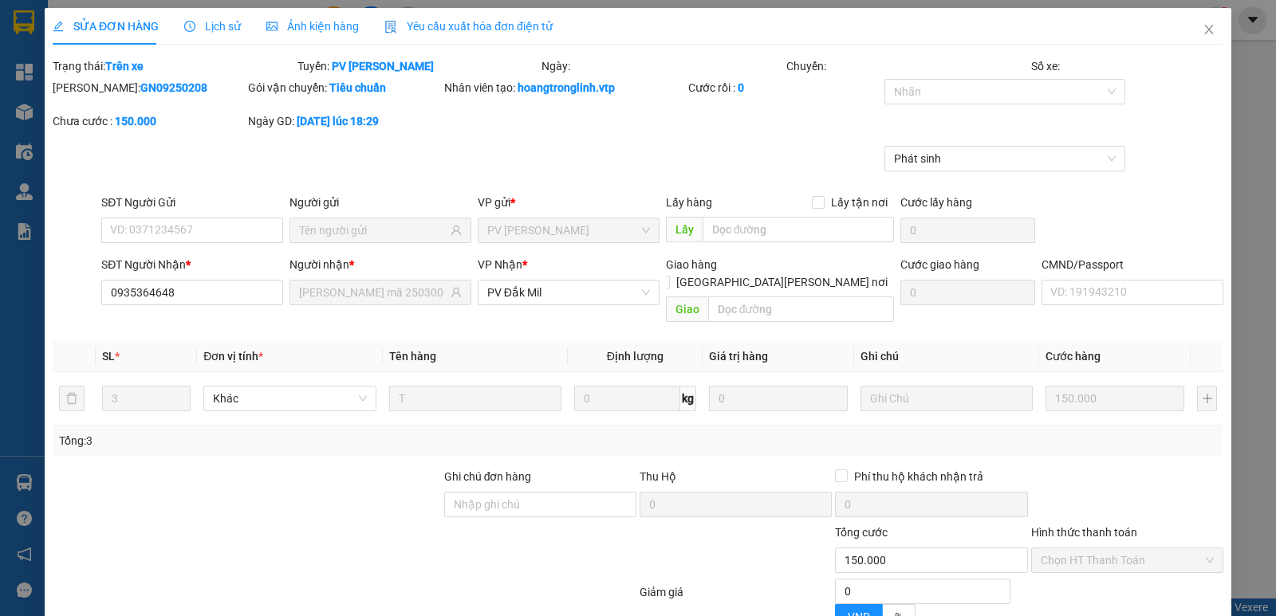
type input "0935364648"
type input "[PERSON_NAME] mã 250300"
type input "150.000"
click at [226, 29] on span "Lịch sử" at bounding box center [212, 26] width 57 height 13
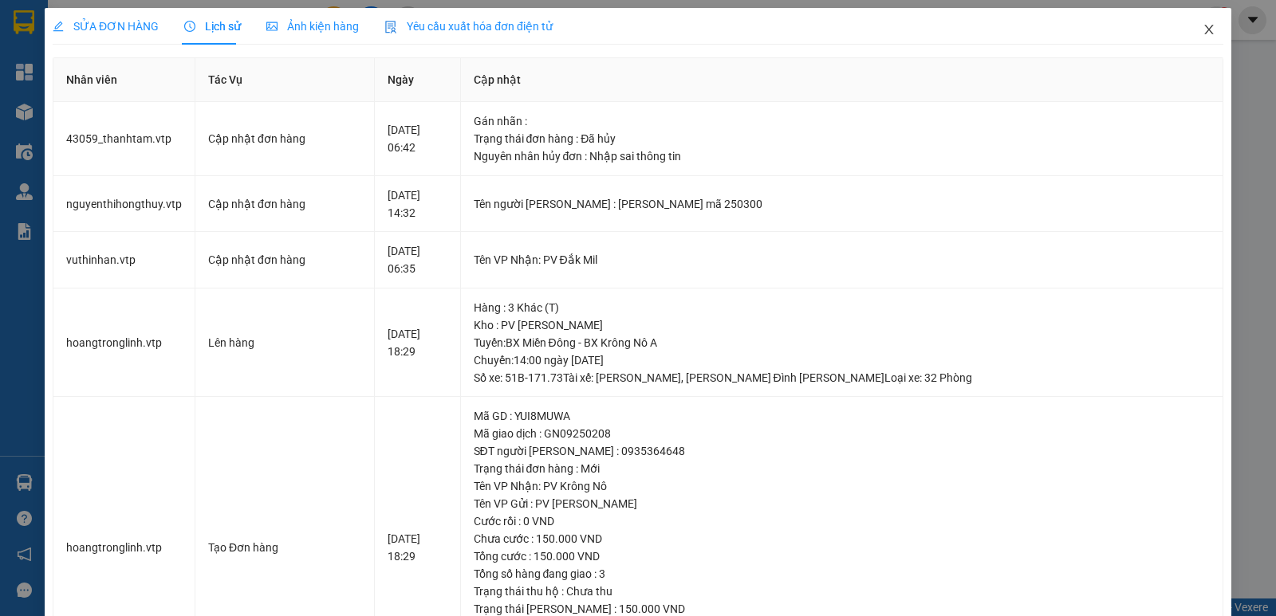
click at [1202, 26] on icon "close" at bounding box center [1208, 29] width 13 height 13
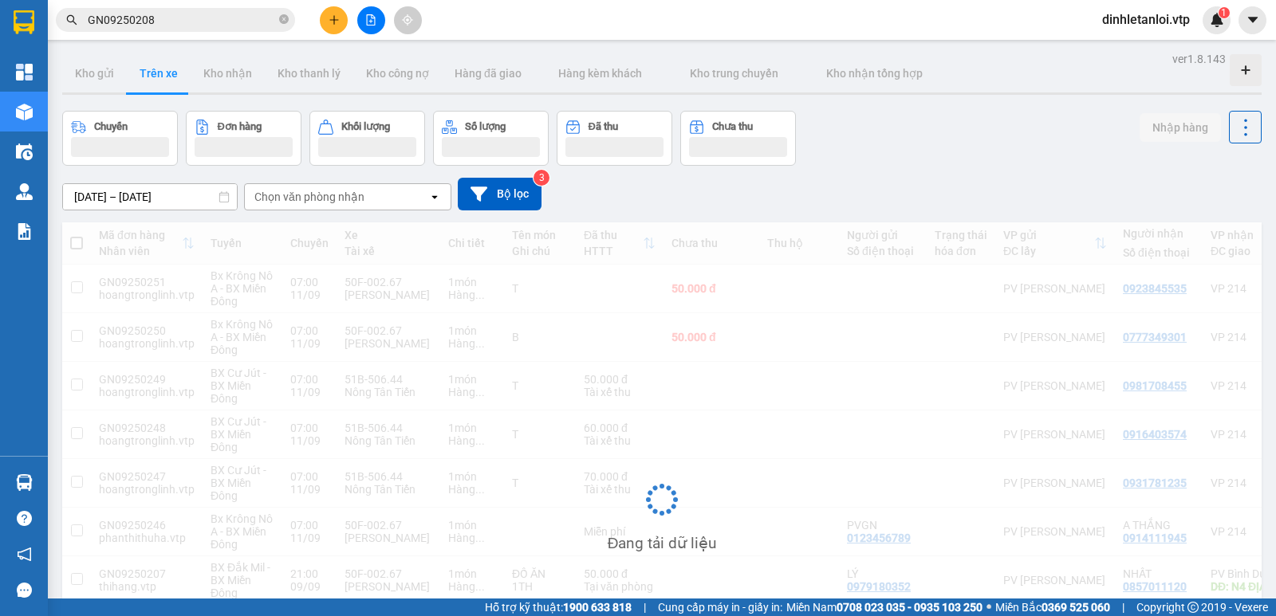
click at [190, 18] on input "GN09250208" at bounding box center [182, 20] width 188 height 18
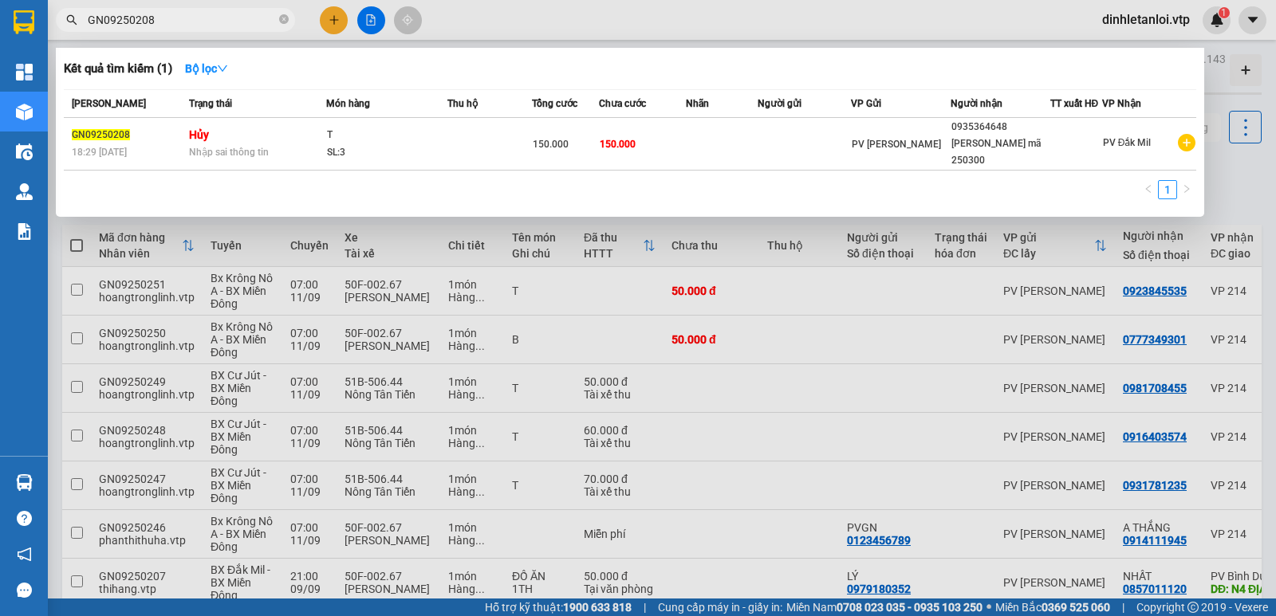
click at [1219, 175] on div at bounding box center [638, 308] width 1276 height 616
click at [278, 18] on span "GN09250208" at bounding box center [175, 20] width 239 height 24
click at [288, 15] on icon "close-circle" at bounding box center [284, 19] width 10 height 10
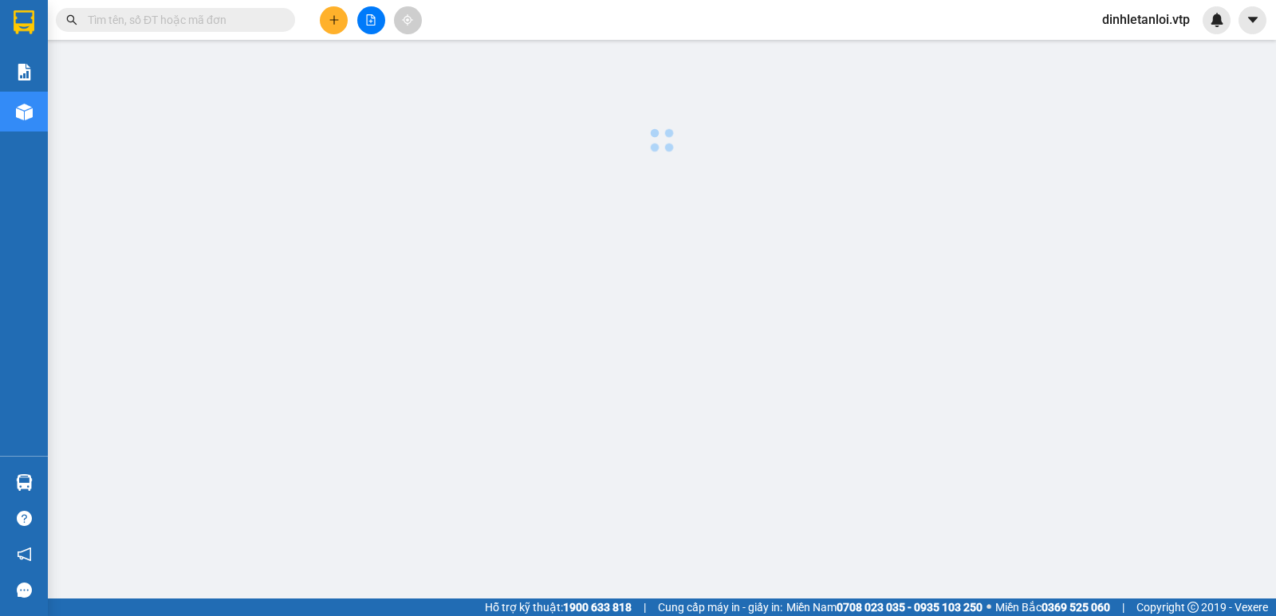
click at [234, 18] on input "text" at bounding box center [182, 20] width 188 height 18
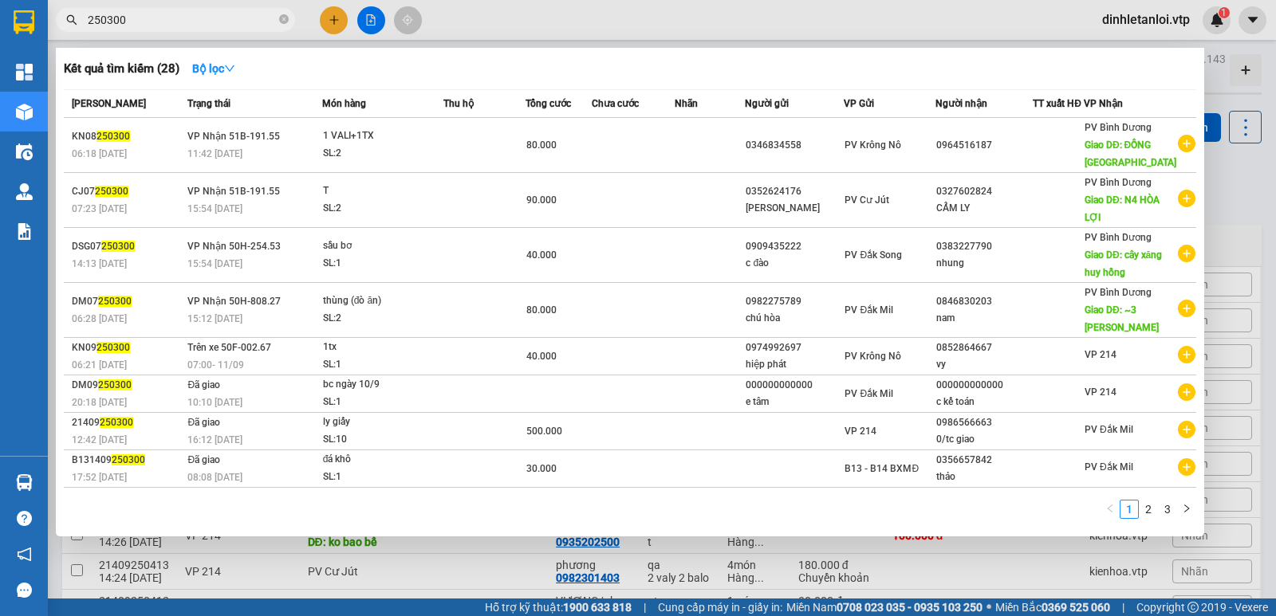
click at [173, 6] on div at bounding box center [638, 308] width 1276 height 616
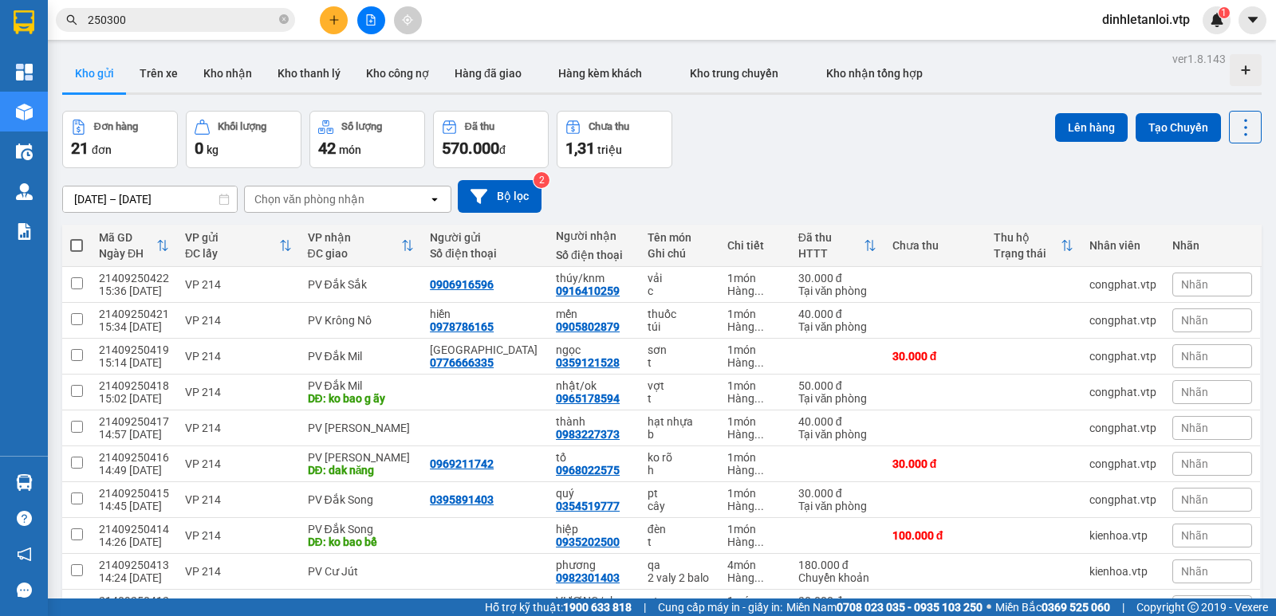
click at [165, 24] on input "250300" at bounding box center [182, 20] width 188 height 18
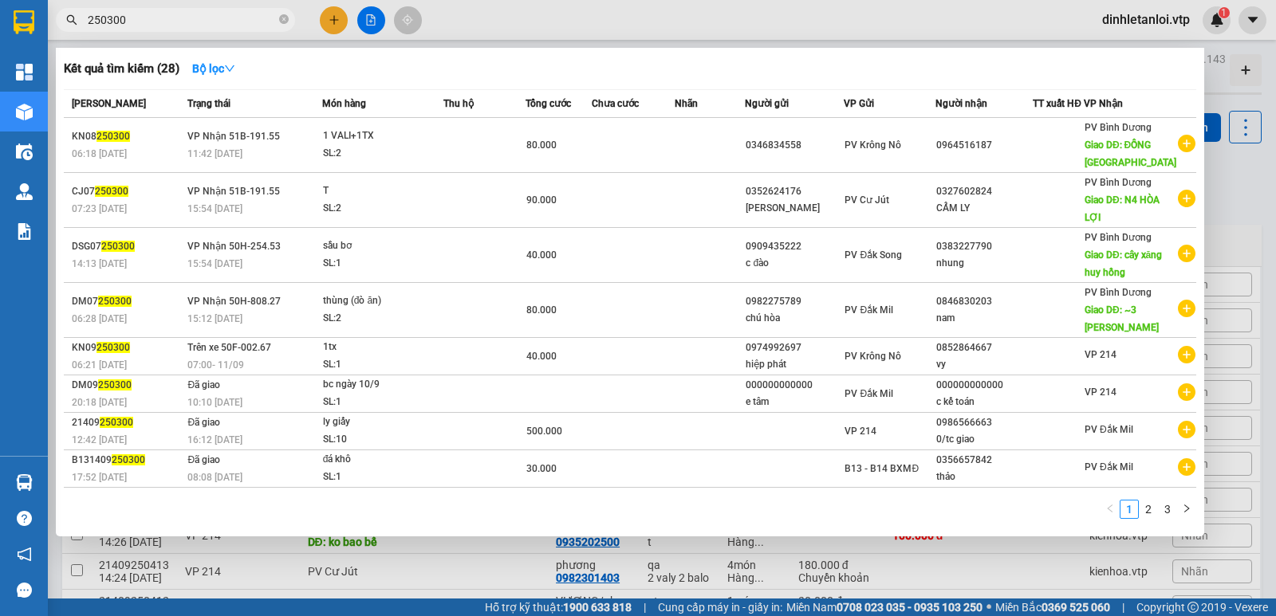
click at [165, 24] on input "250300" at bounding box center [182, 20] width 188 height 18
paste input "B131409250372"
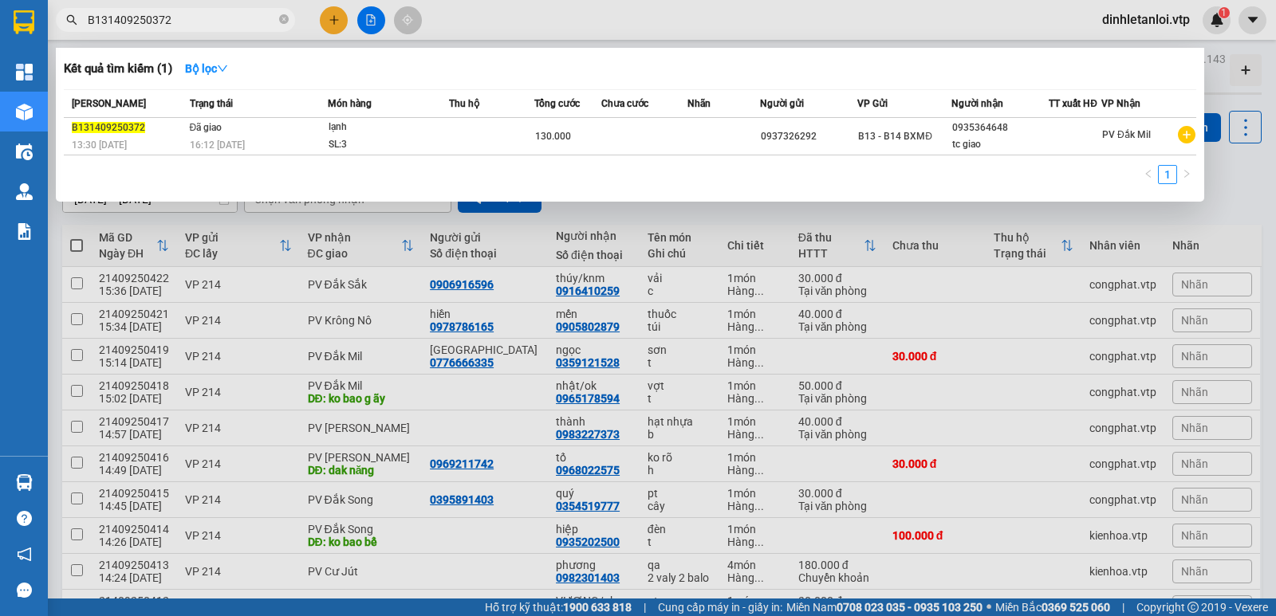
click at [210, 22] on input "B131409250372" at bounding box center [182, 20] width 188 height 18
paste input "0935364648"
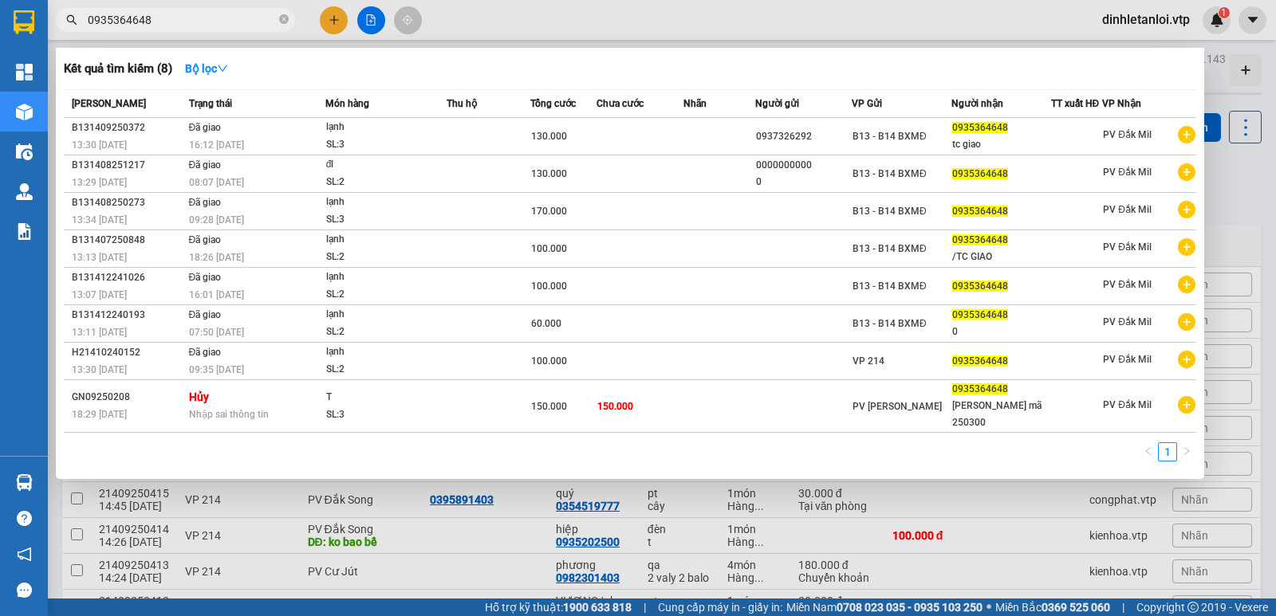
type input "0935364648"
click at [541, 12] on div at bounding box center [638, 308] width 1276 height 616
